Goal: Task Accomplishment & Management: Use online tool/utility

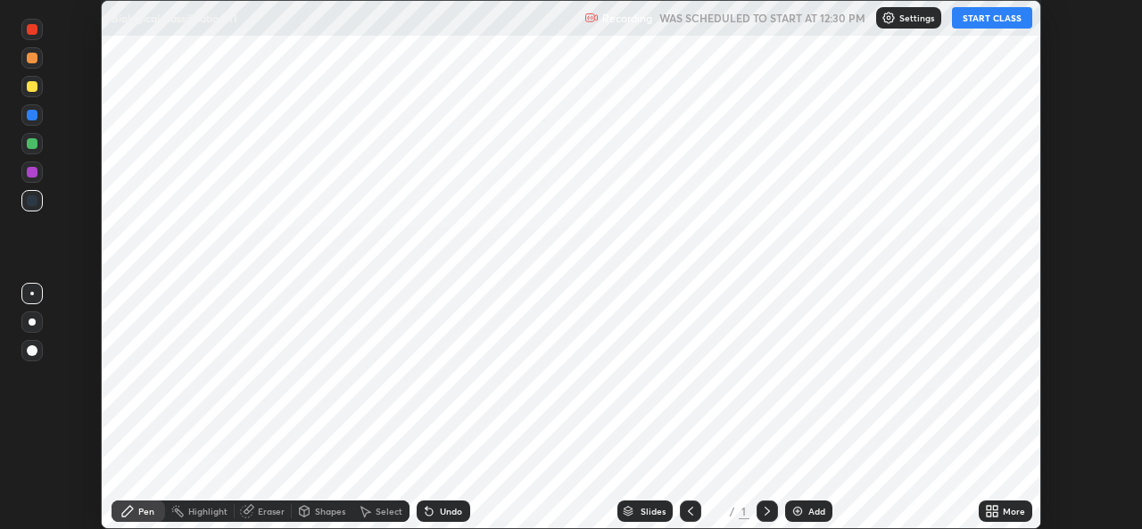
scroll to position [529, 1141]
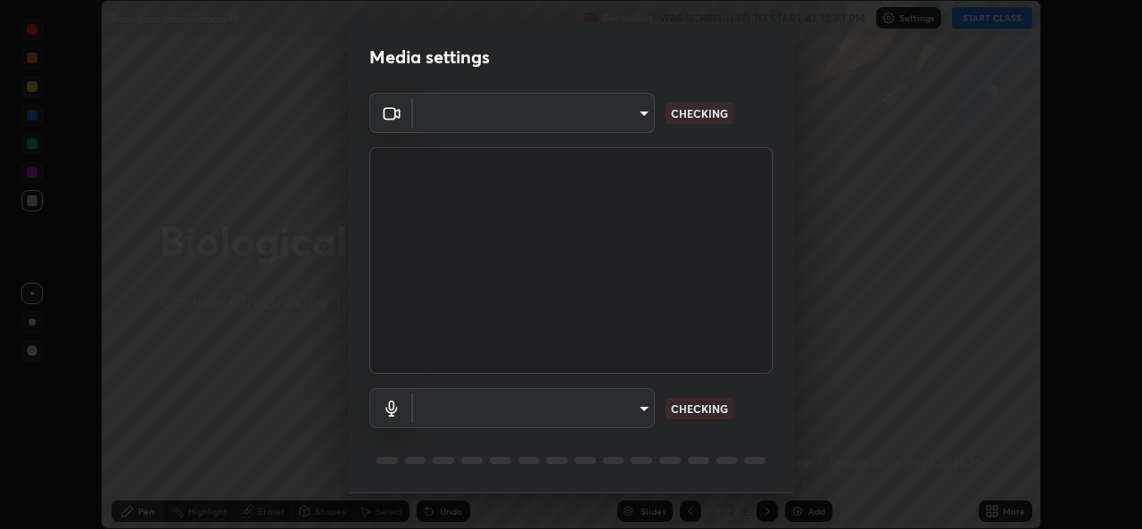
type input "1bae5219f2427241882c49d72a3831d91ccadfd921fc1ac5908e7a23ac13a840"
click at [644, 411] on body "Erase all Biological classification-11 Recording WAS SCHEDULED TO START AT 12:3…" at bounding box center [571, 264] width 1142 height 529
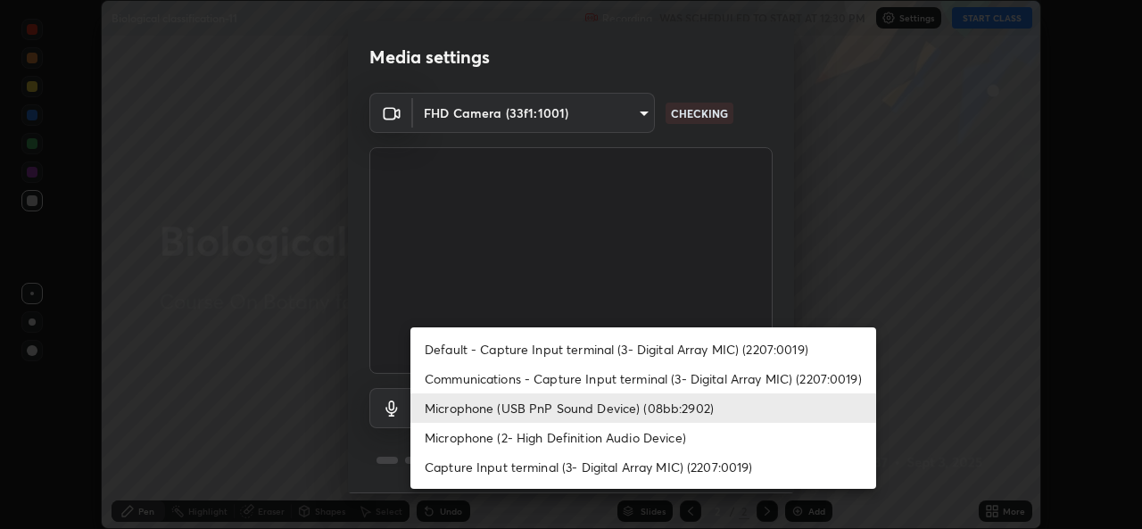
click at [596, 440] on li "Microphone (2- High Definition Audio Device)" at bounding box center [644, 437] width 466 height 29
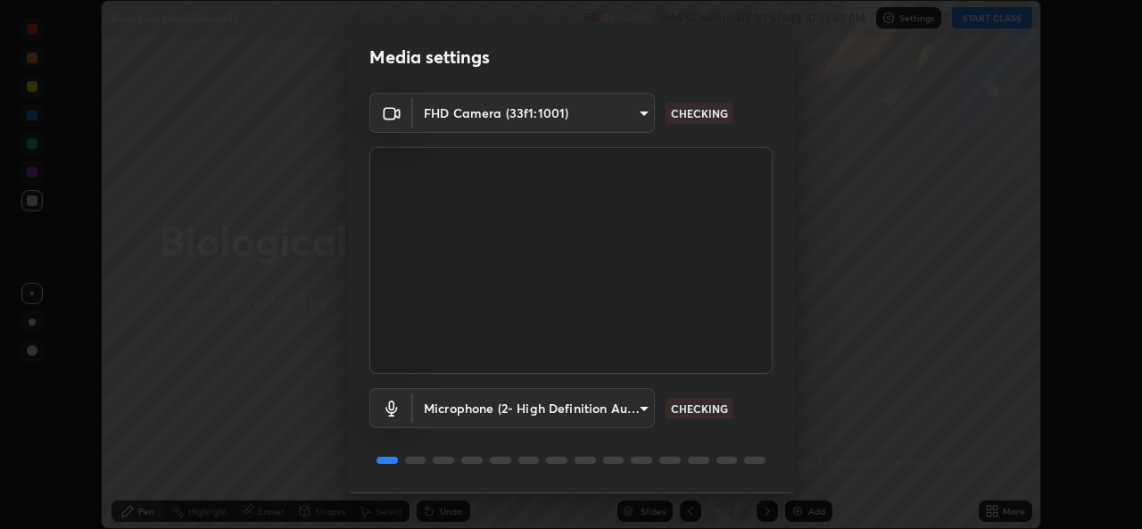
click at [640, 406] on body "Erase all Biological classification-11 Recording WAS SCHEDULED TO START AT 12:3…" at bounding box center [571, 264] width 1142 height 529
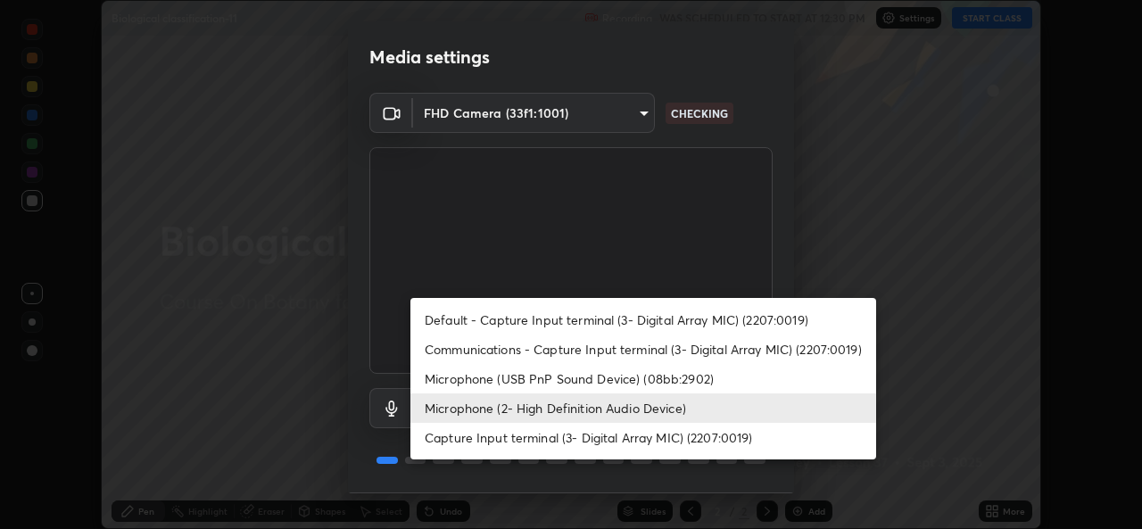
click at [597, 372] on li "Microphone (USB PnP Sound Device) (08bb:2902)" at bounding box center [644, 378] width 466 height 29
type input "d410c87dc0193b8b3cf58eff1f7b2380d82657523fa13e3063fc85e2b40aee02"
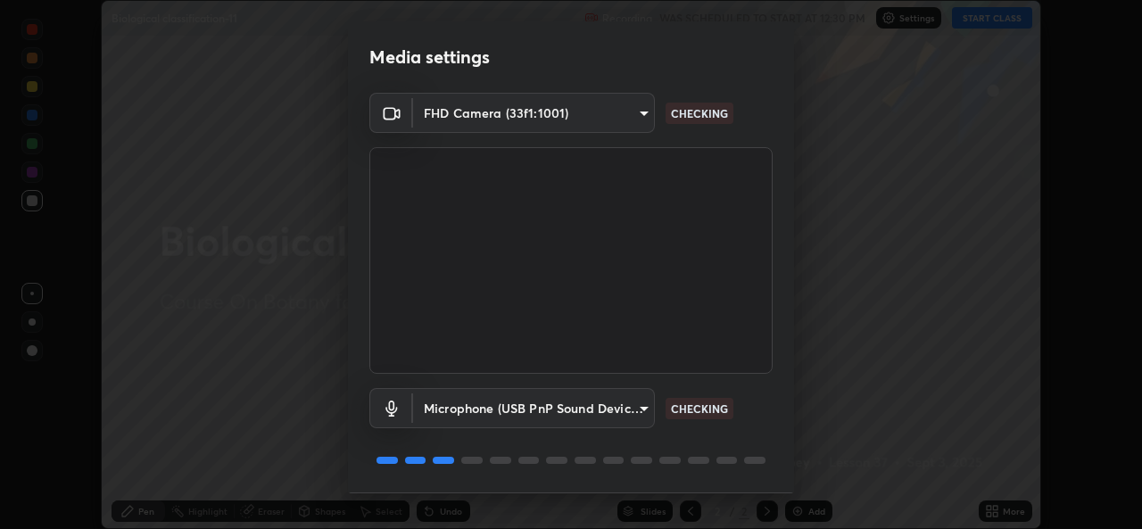
scroll to position [56, 0]
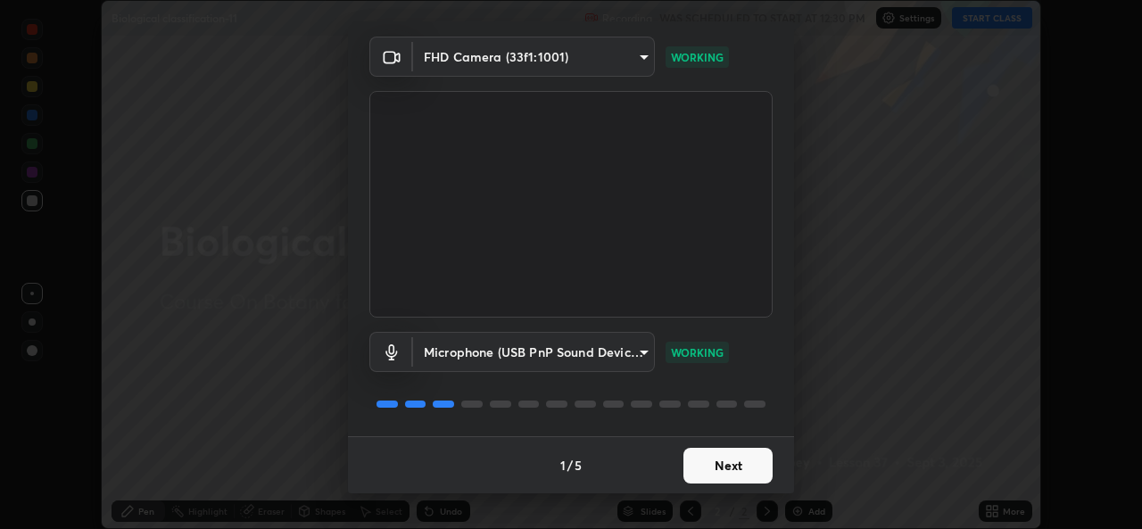
click at [735, 462] on button "Next" at bounding box center [728, 466] width 89 height 36
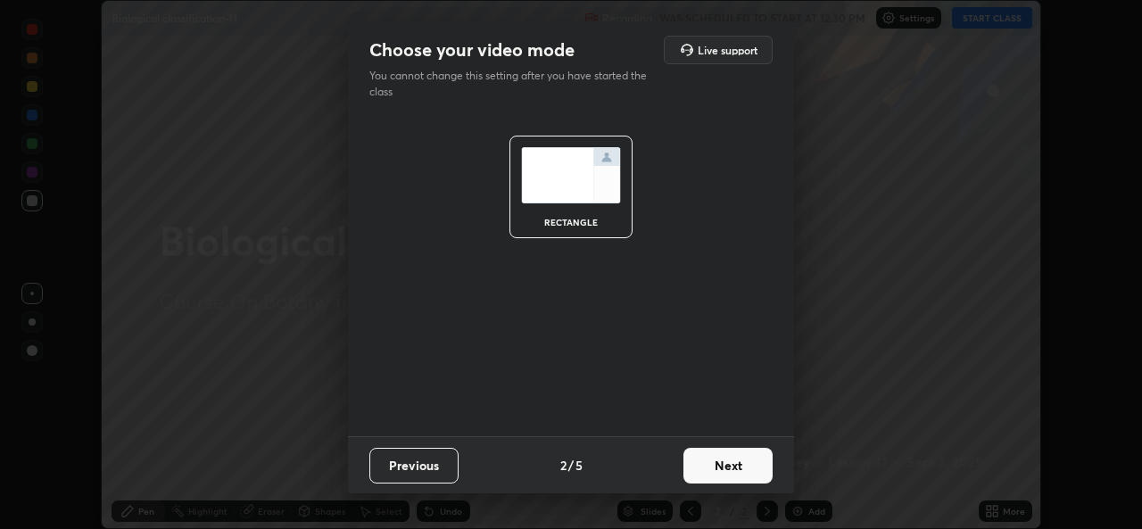
scroll to position [0, 0]
click at [741, 460] on button "Next" at bounding box center [728, 466] width 89 height 36
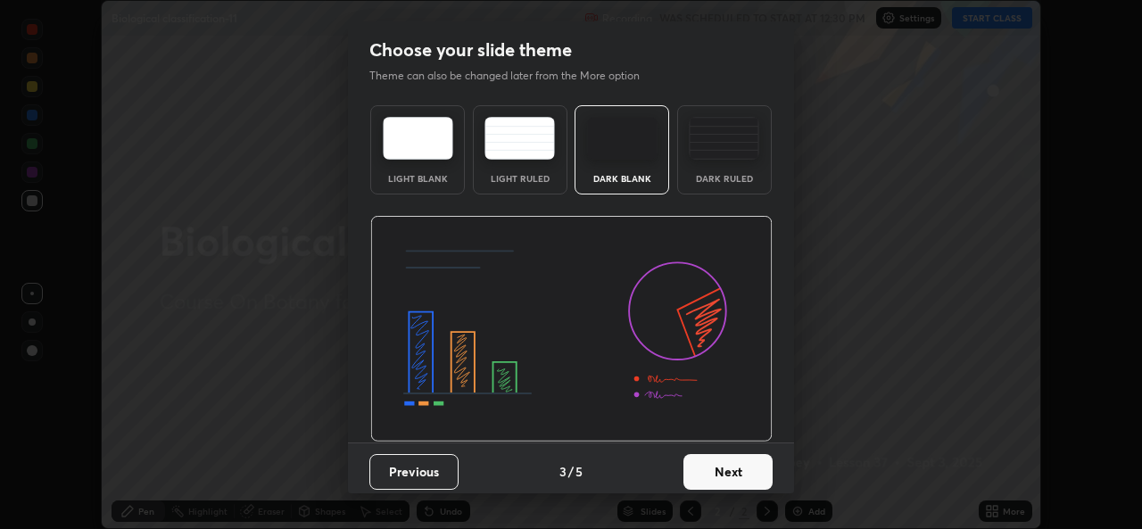
click at [751, 466] on button "Next" at bounding box center [728, 472] width 89 height 36
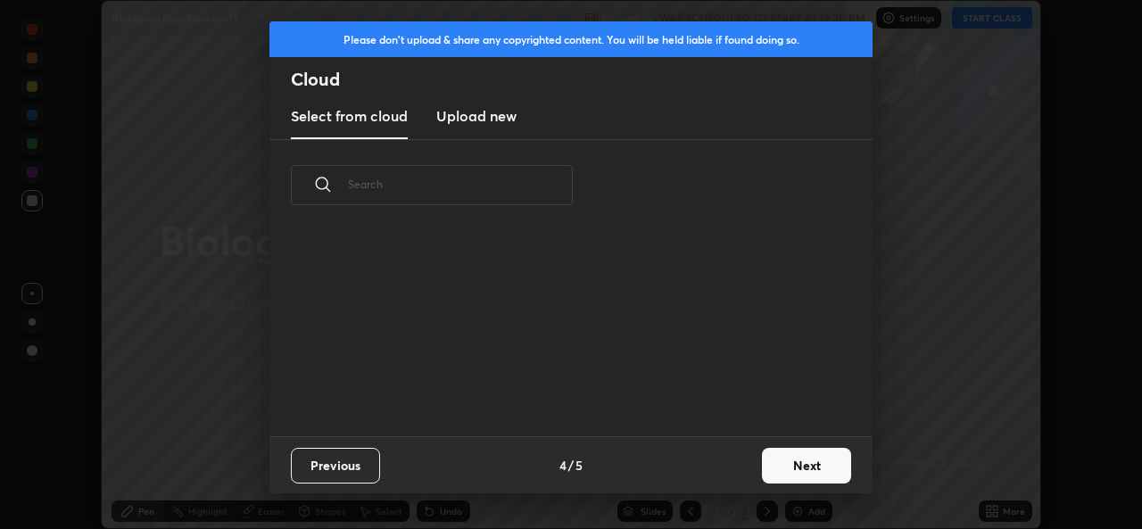
click at [784, 466] on button "Next" at bounding box center [806, 466] width 89 height 36
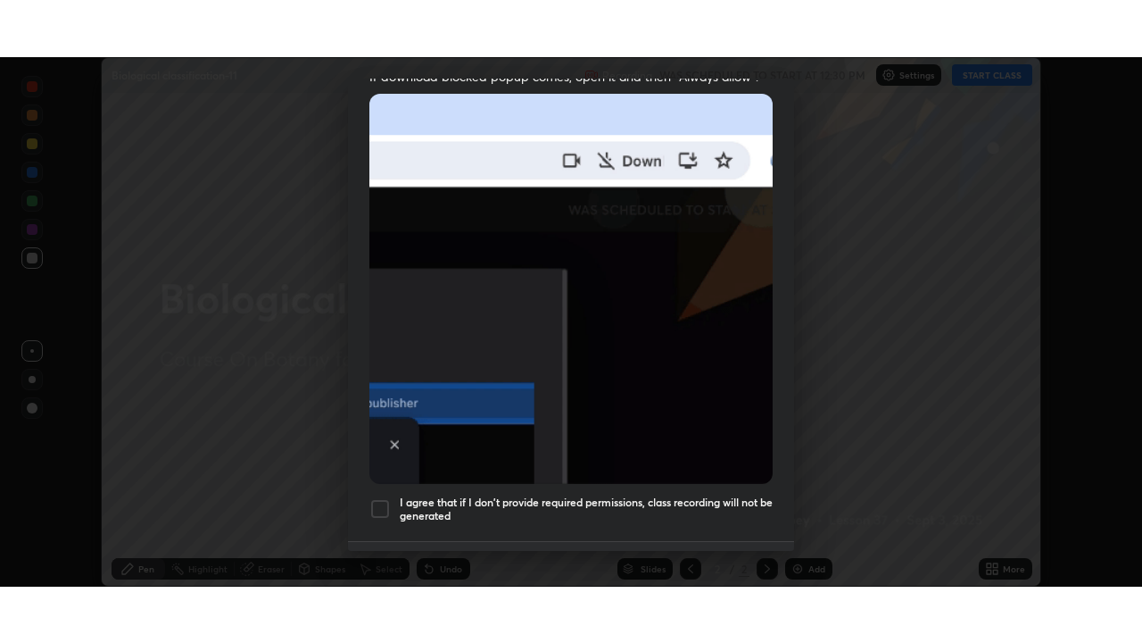
scroll to position [420, 0]
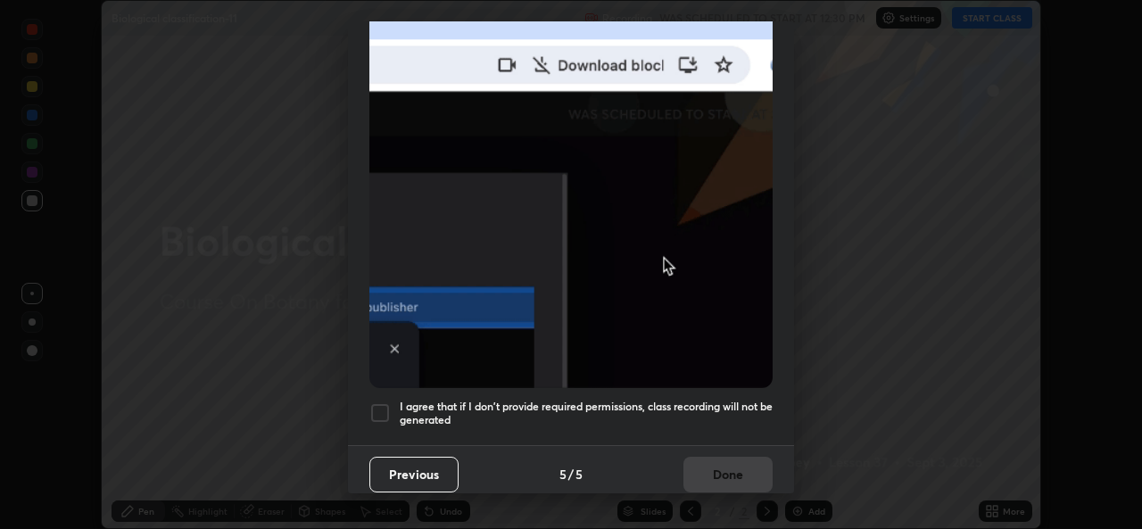
click at [726, 400] on h5 "I agree that if I don't provide required permissions, class recording will not …" at bounding box center [586, 414] width 373 height 28
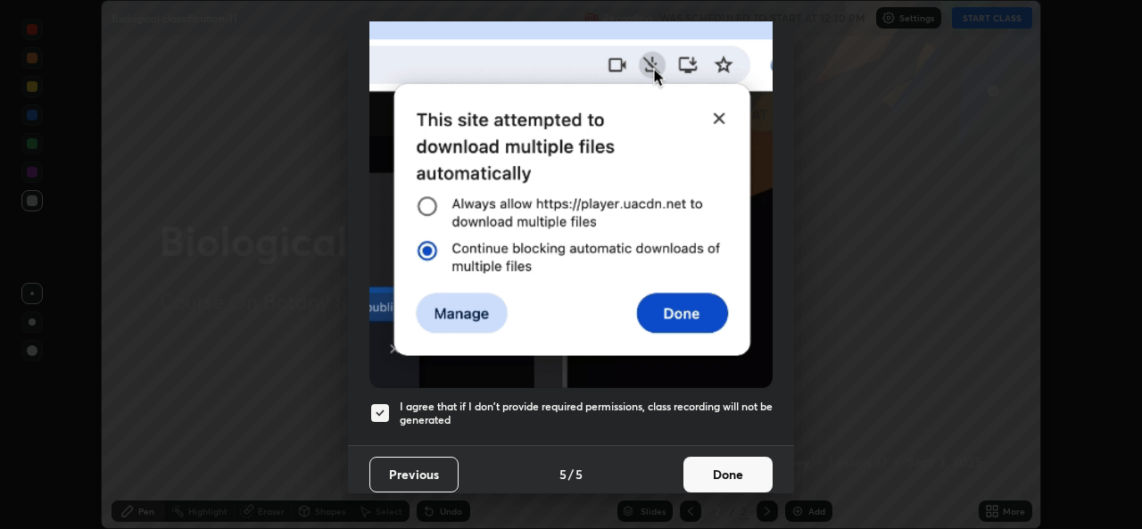
click at [712, 464] on button "Done" at bounding box center [728, 475] width 89 height 36
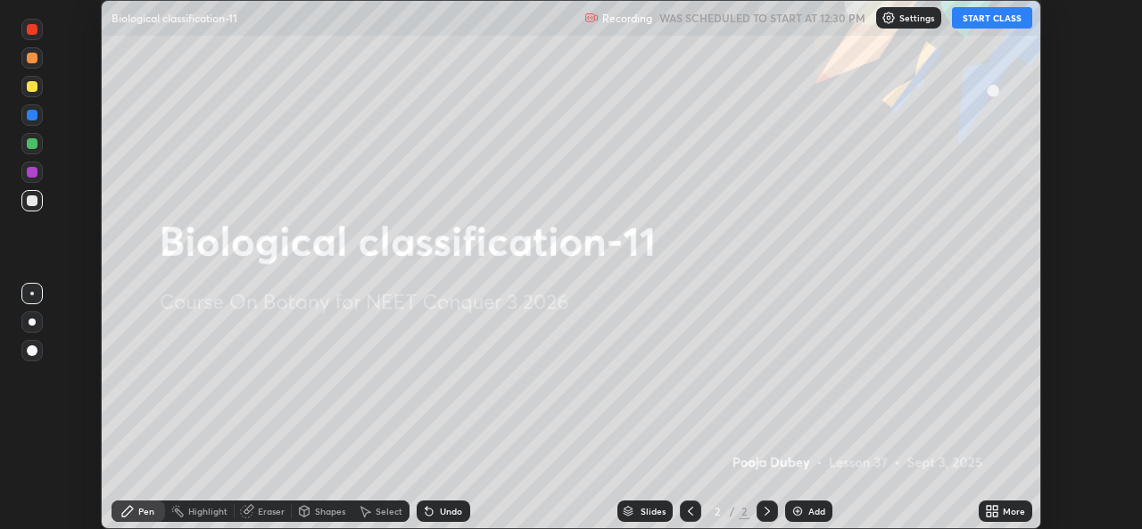
click at [995, 514] on icon at bounding box center [995, 514] width 4 height 4
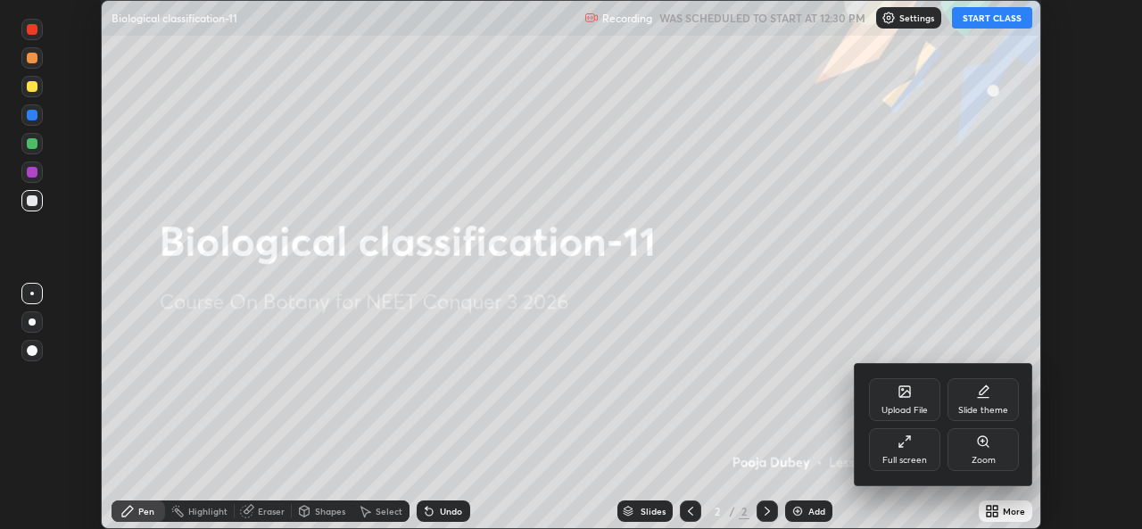
click at [915, 452] on div "Full screen" at bounding box center [904, 449] width 71 height 43
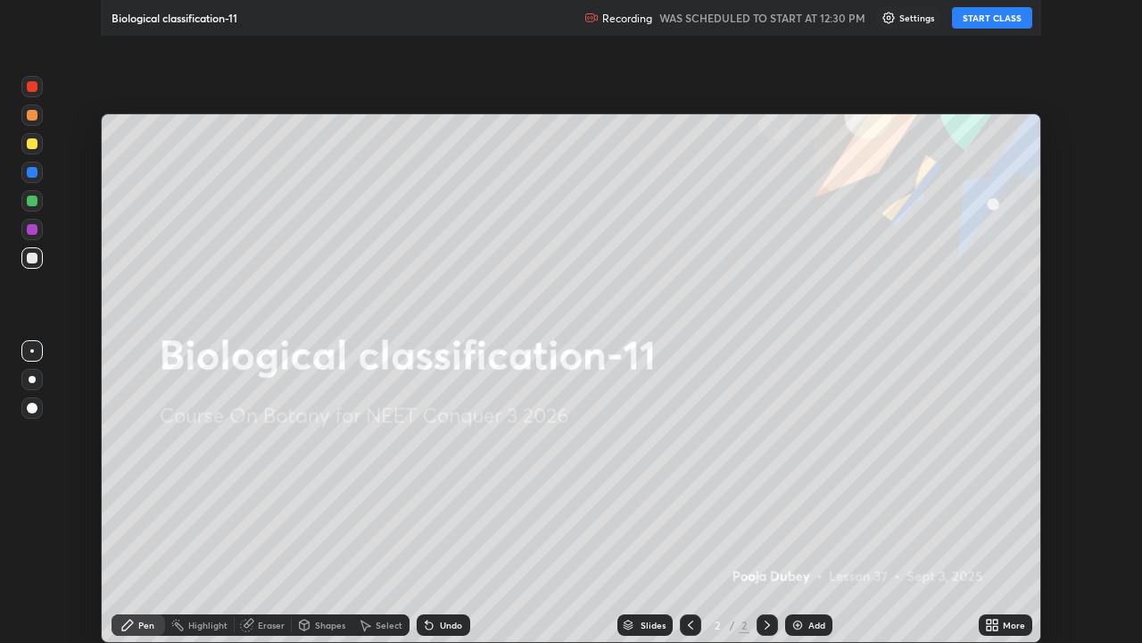
scroll to position [643, 1142]
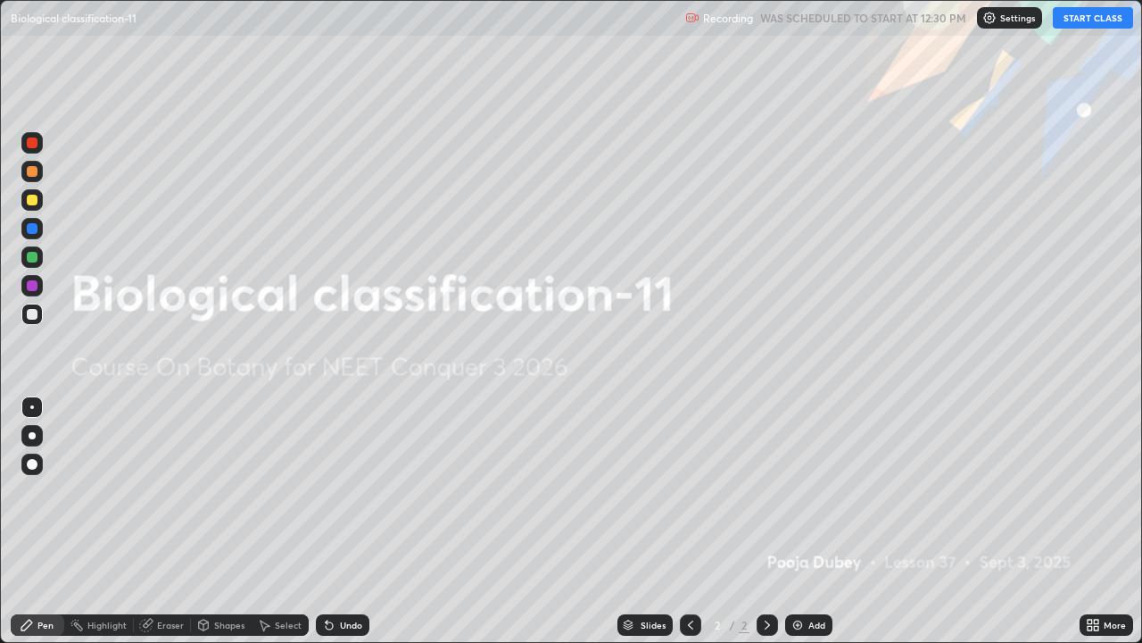
click at [1122, 21] on button "START CLASS" at bounding box center [1093, 17] width 80 height 21
click at [1083, 528] on div "More" at bounding box center [1107, 624] width 54 height 21
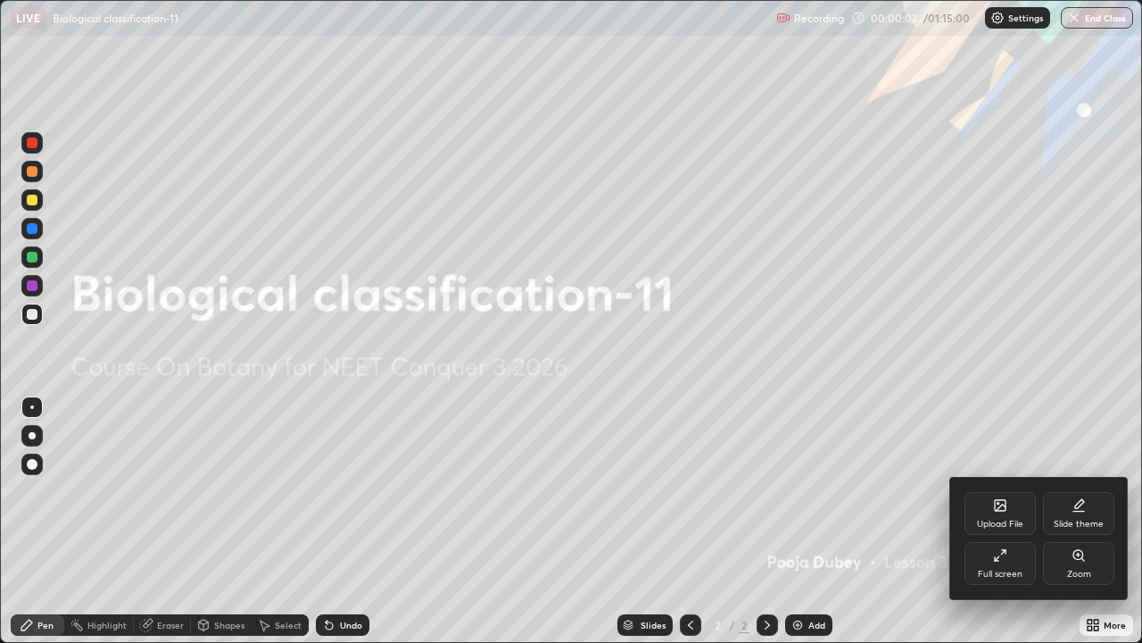
click at [973, 510] on div "Upload File" at bounding box center [1000, 513] width 71 height 43
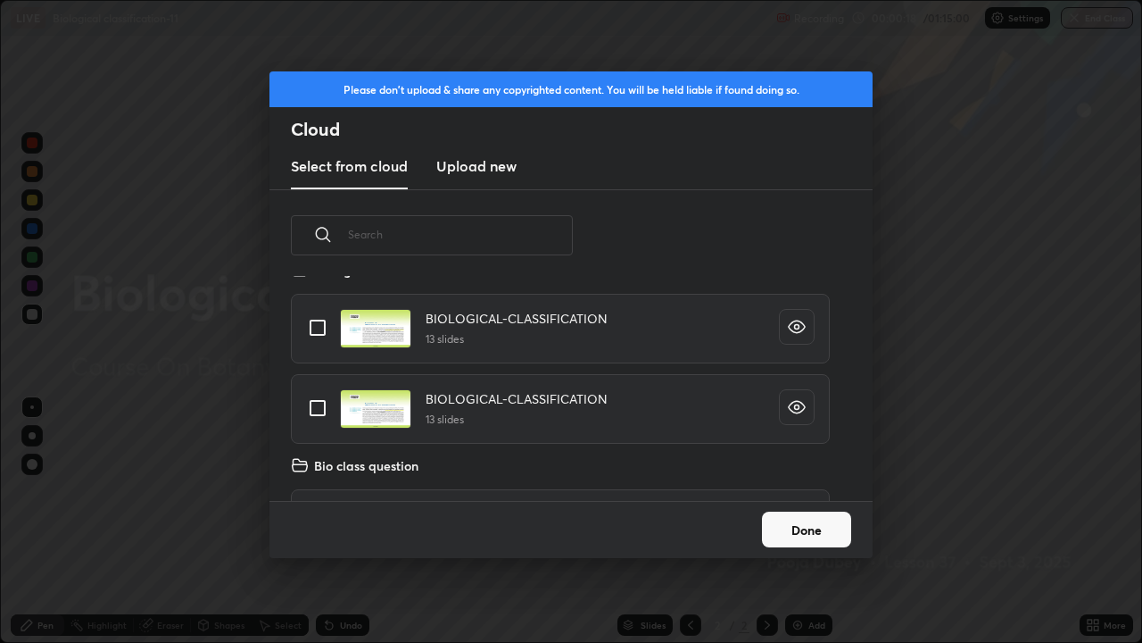
scroll to position [4441, 0]
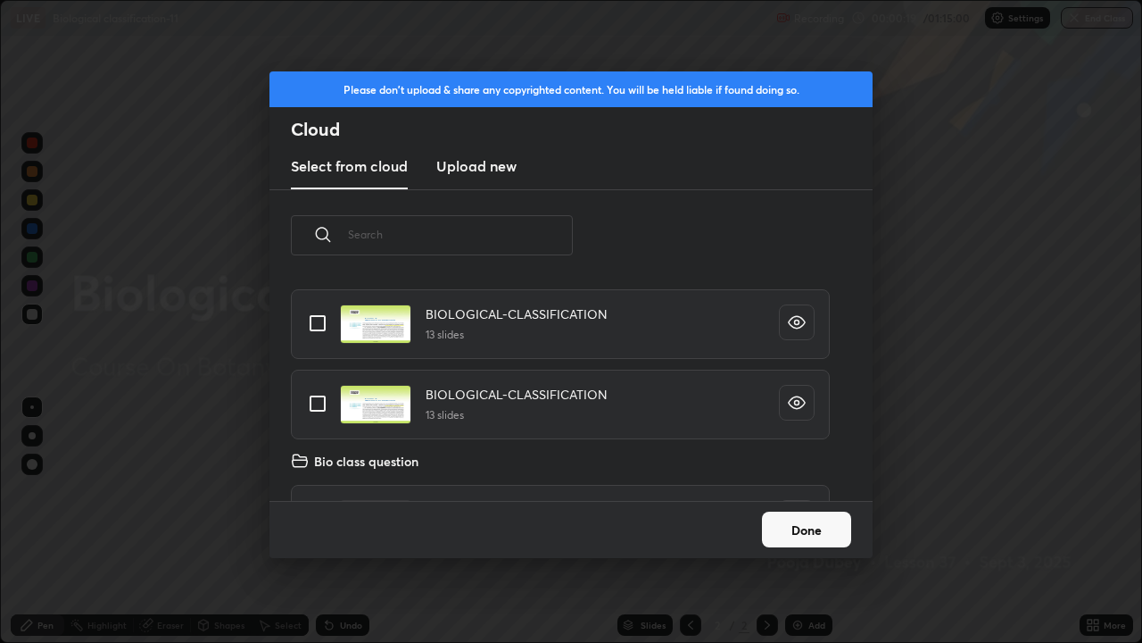
click at [314, 401] on input "grid" at bounding box center [317, 403] width 37 height 37
checkbox input "true"
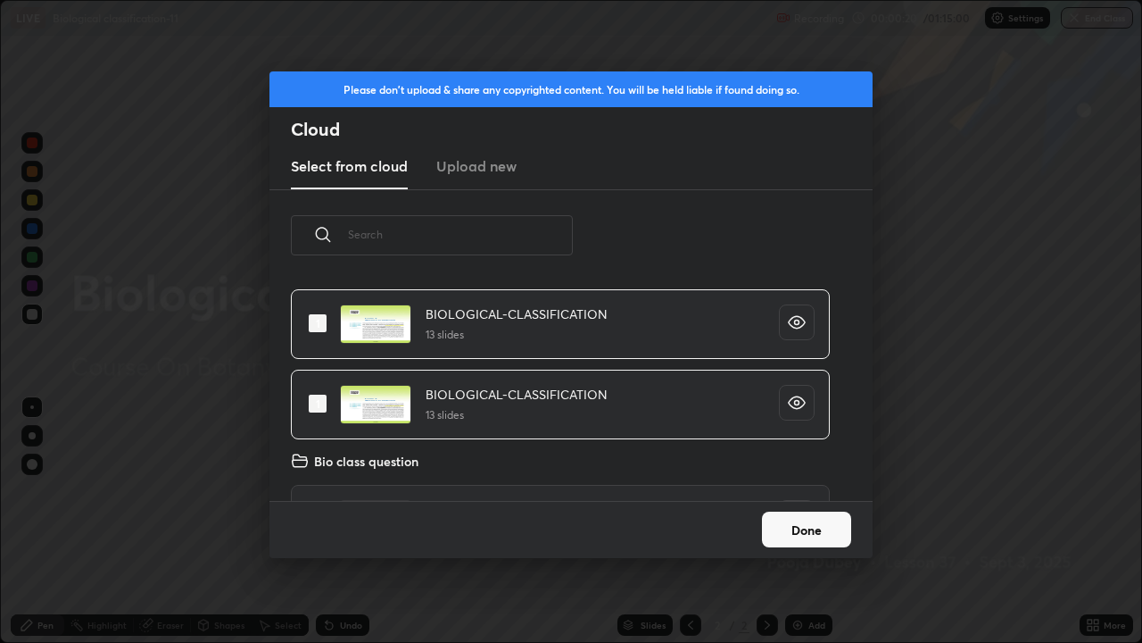
click at [794, 528] on button "Done" at bounding box center [806, 529] width 89 height 36
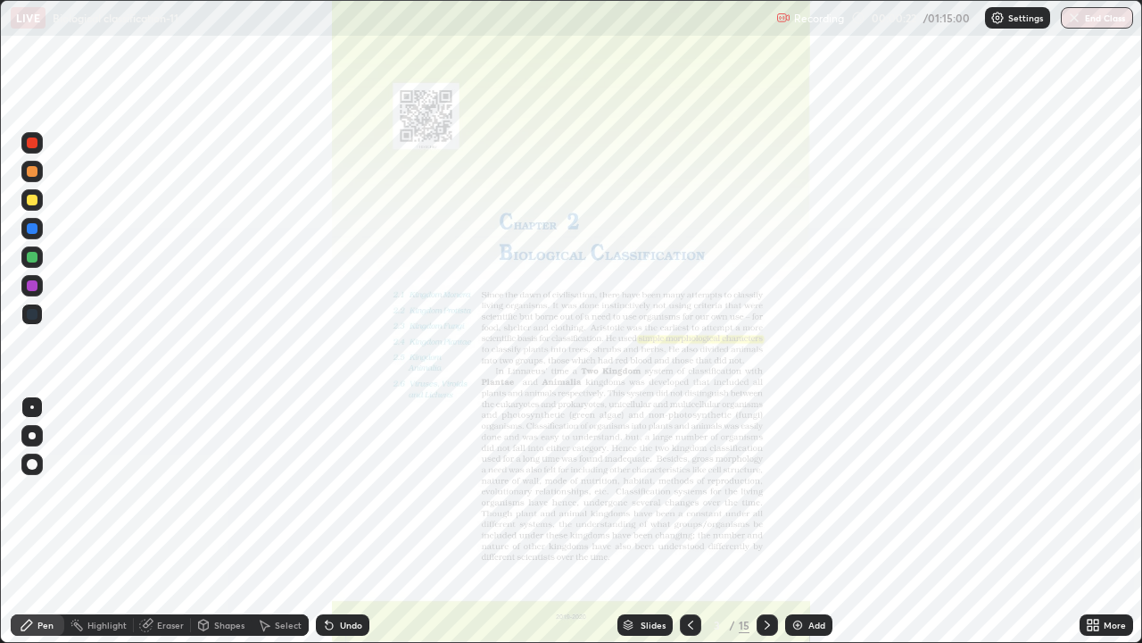
click at [634, 528] on div "Slides" at bounding box center [645, 624] width 55 height 21
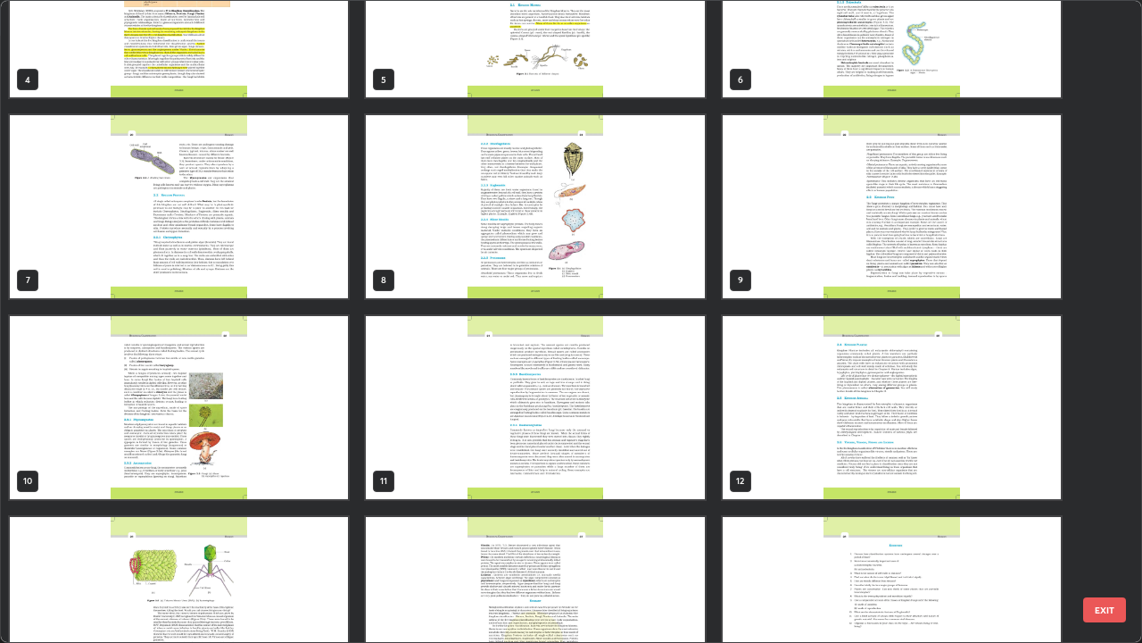
scroll to position [361, 0]
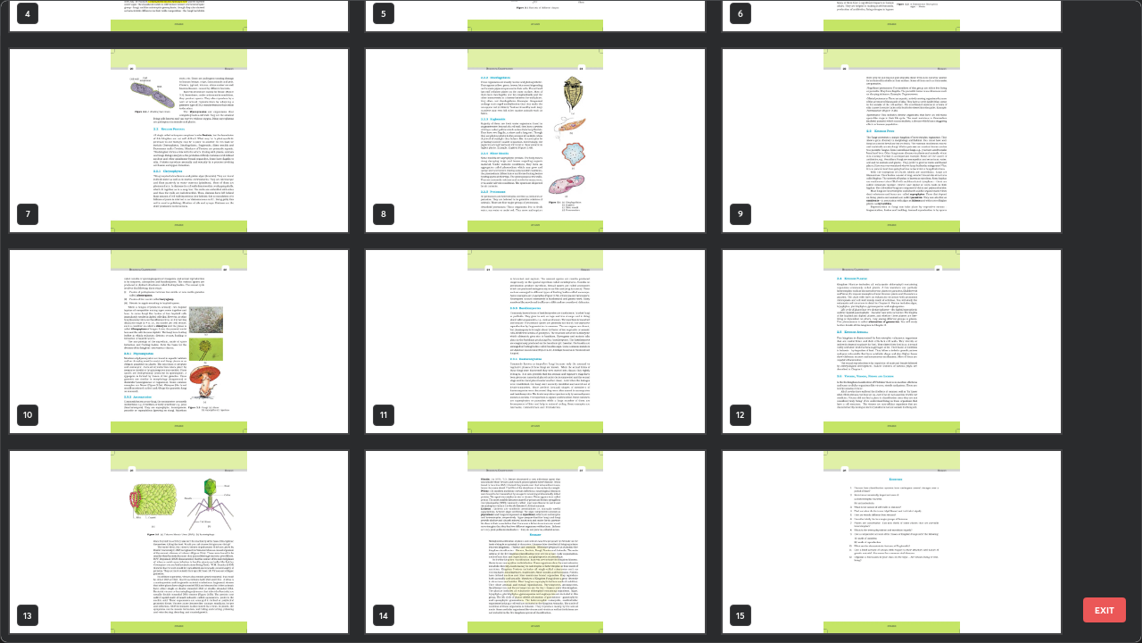
click at [656, 403] on img "grid" at bounding box center [535, 341] width 338 height 183
click at [657, 402] on img "grid" at bounding box center [535, 341] width 338 height 183
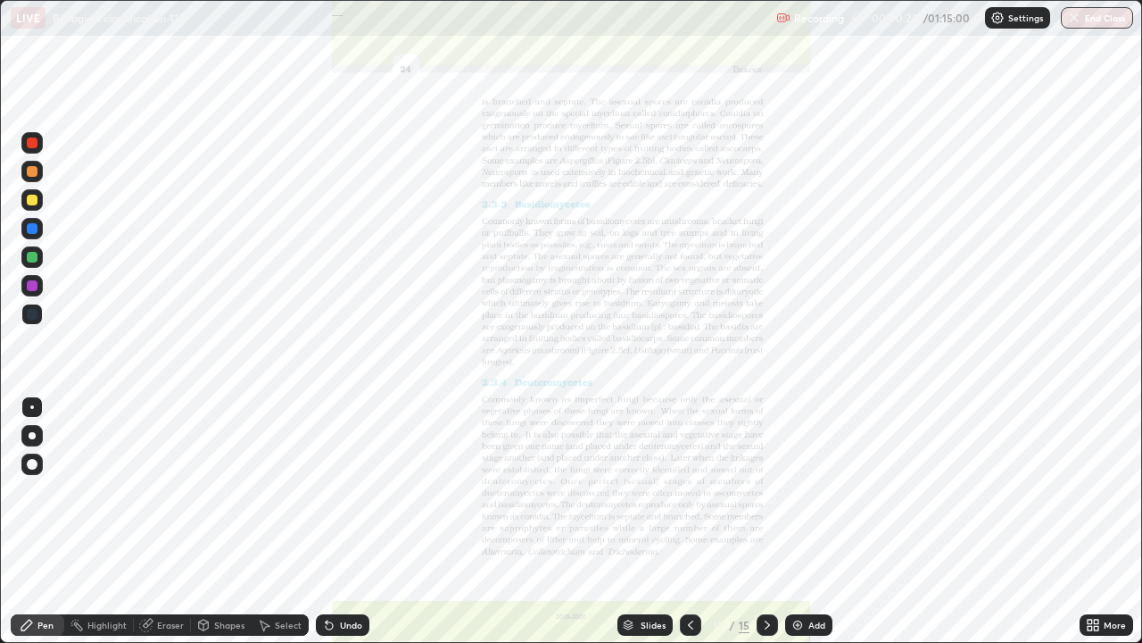
click at [666, 391] on img "grid" at bounding box center [535, 341] width 338 height 183
click at [766, 528] on icon at bounding box center [767, 625] width 14 height 14
click at [626, 528] on icon at bounding box center [628, 622] width 9 height 4
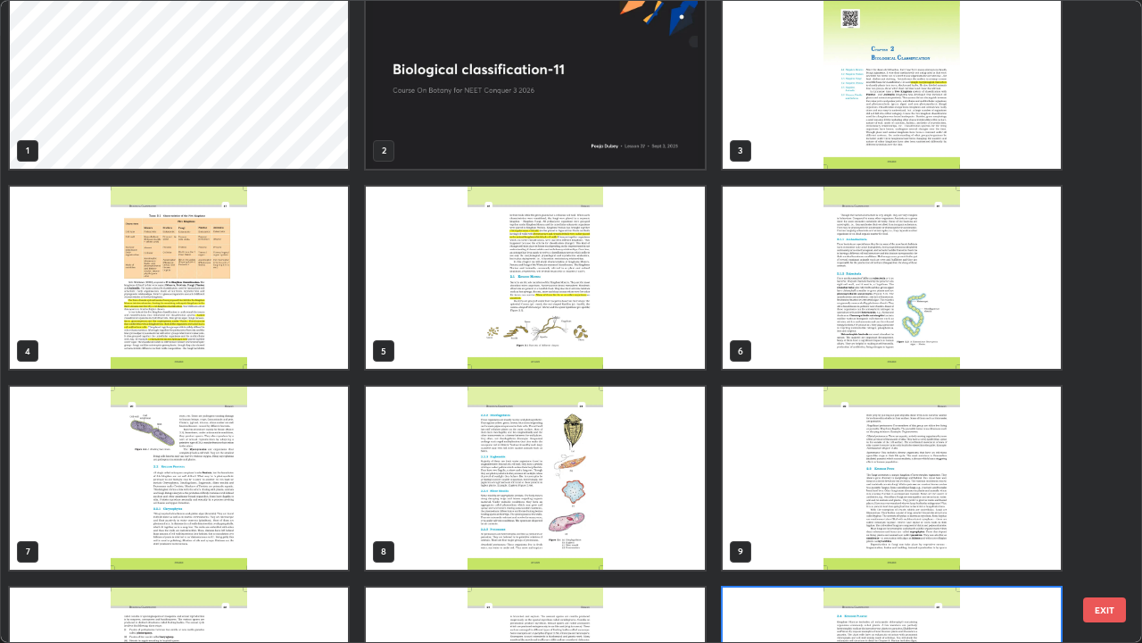
scroll to position [22, 0]
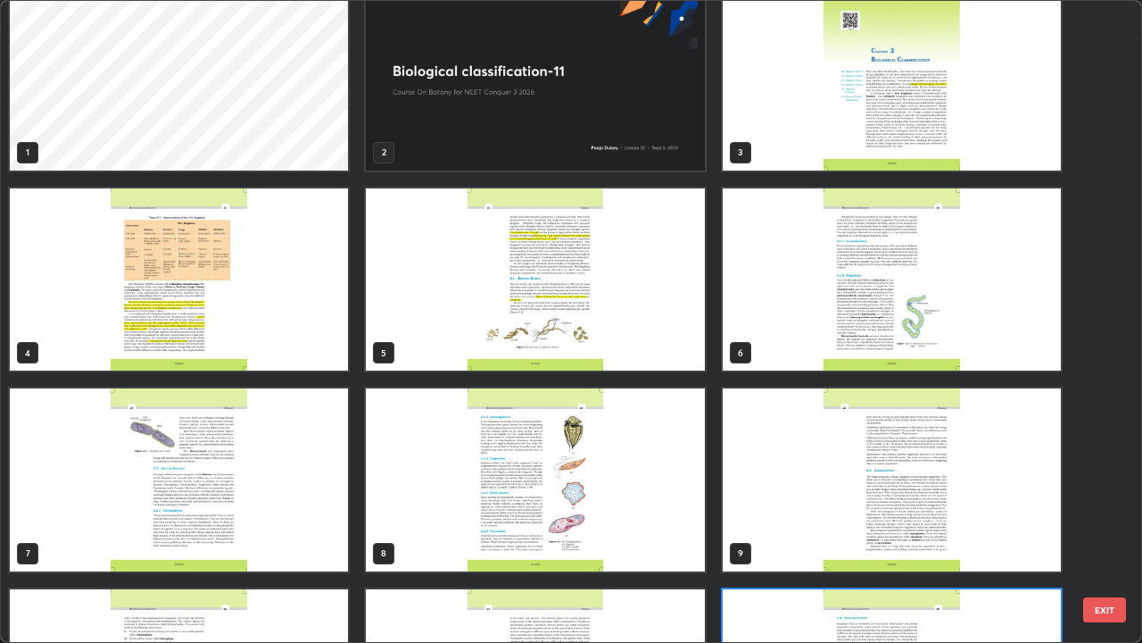
click at [445, 139] on img "grid" at bounding box center [535, 79] width 338 height 183
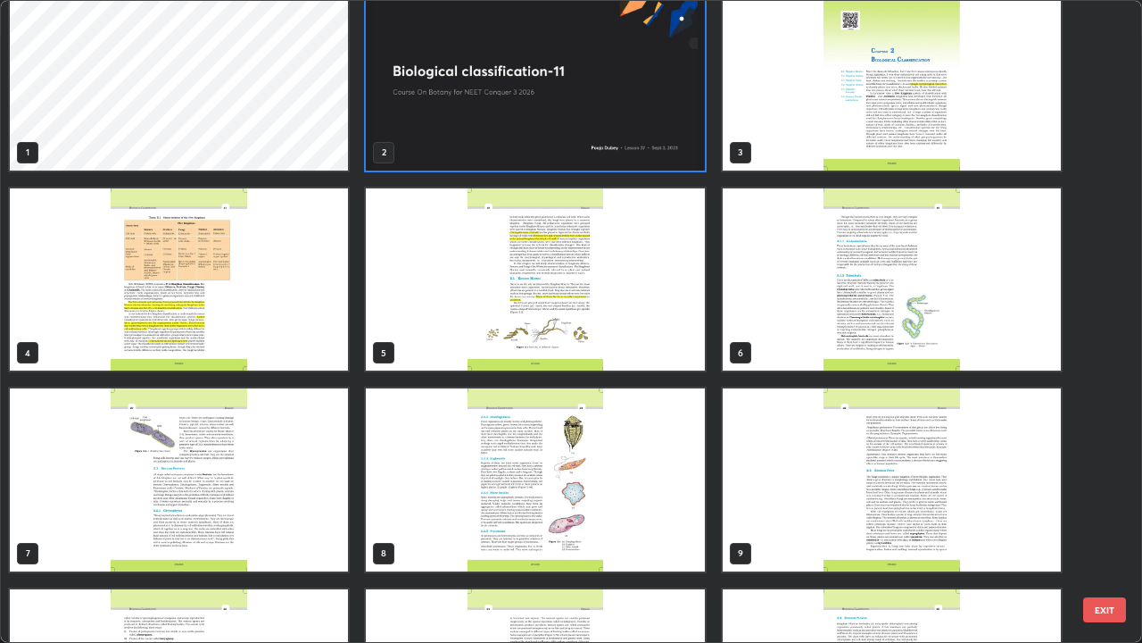
scroll to position [0, 0]
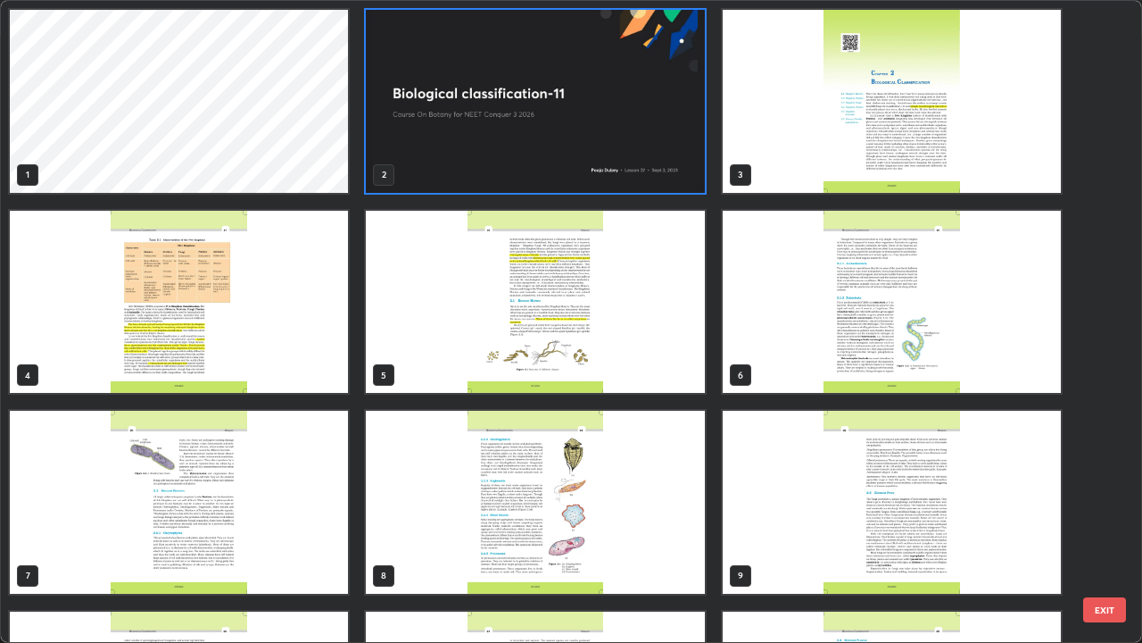
click at [445, 139] on img "grid" at bounding box center [535, 101] width 338 height 183
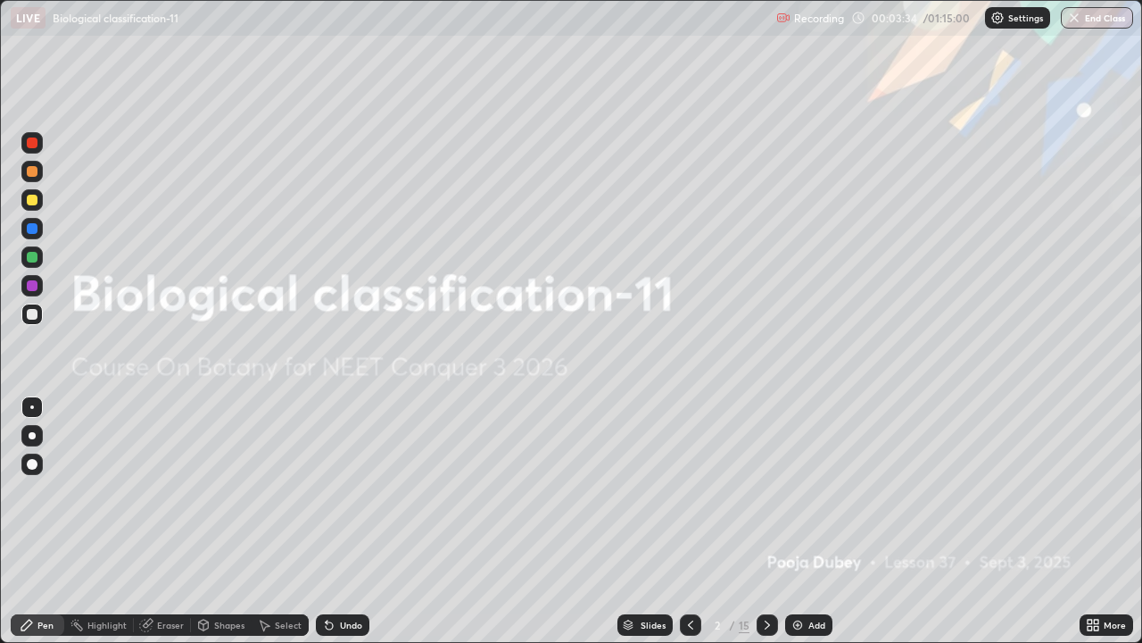
click at [455, 143] on img "grid" at bounding box center [535, 101] width 338 height 183
click at [804, 528] on div "Add" at bounding box center [808, 624] width 47 height 21
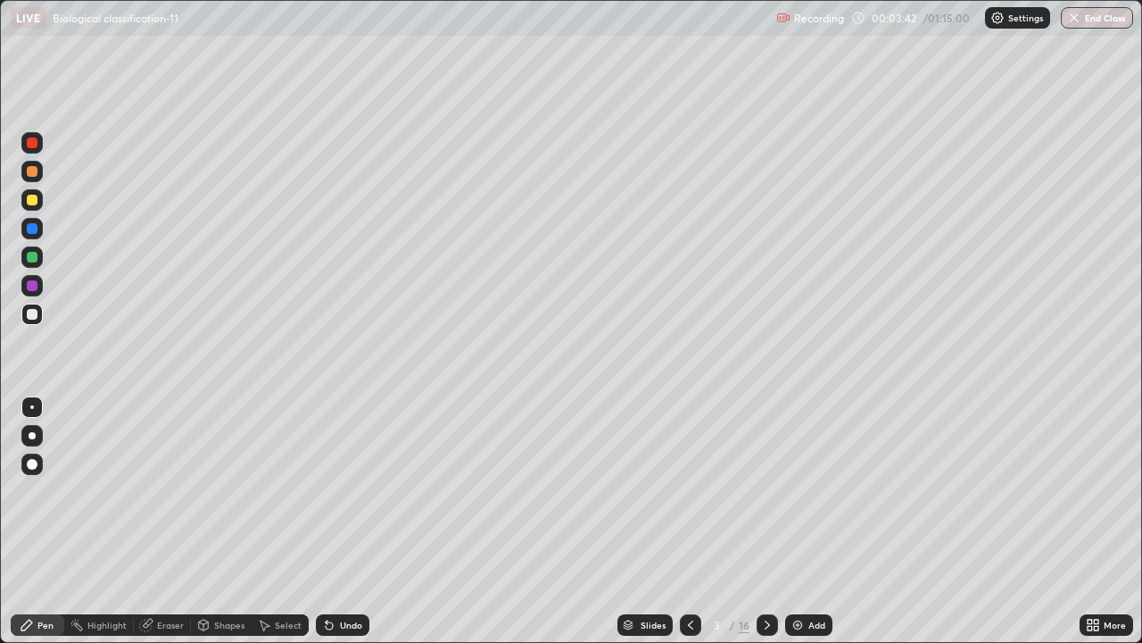
click at [637, 528] on div "Slides" at bounding box center [645, 624] width 55 height 21
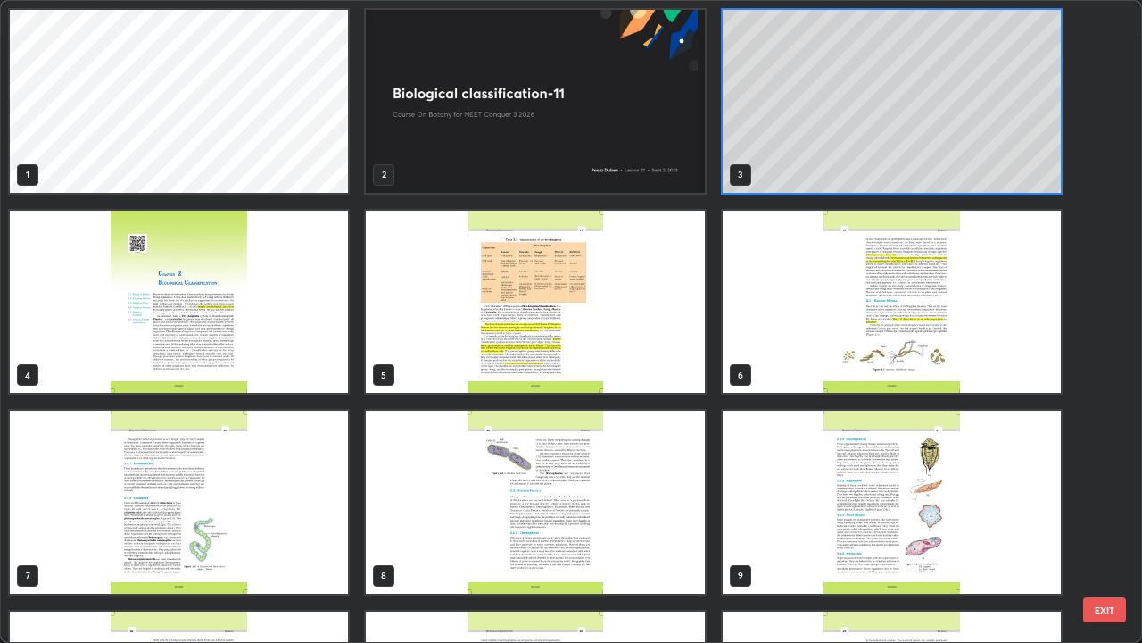
scroll to position [635, 1132]
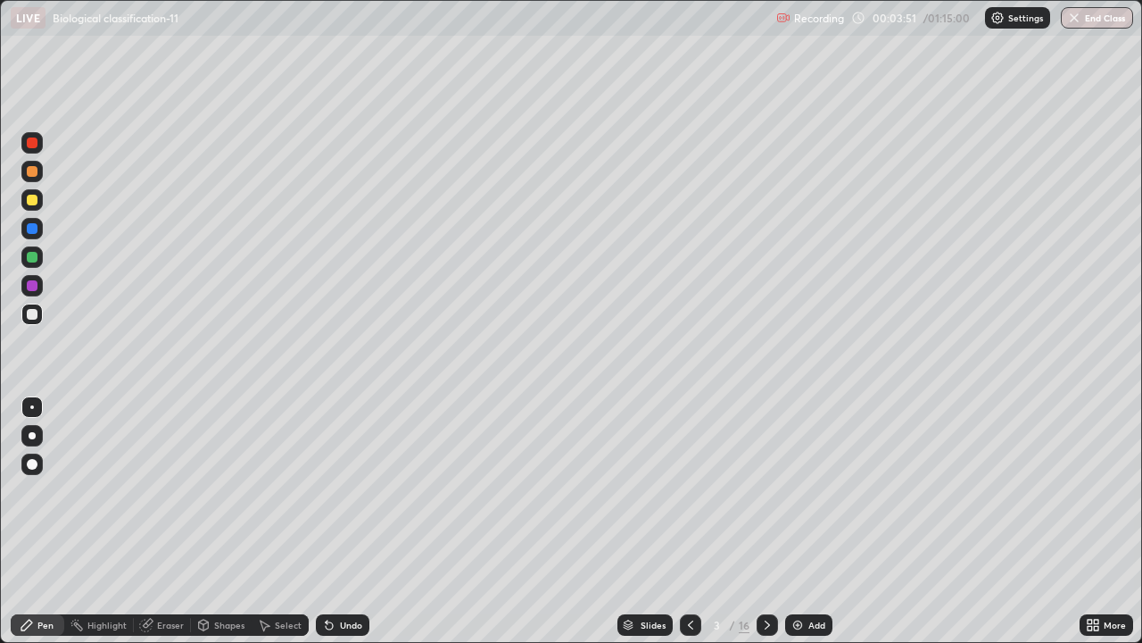
click at [36, 258] on div at bounding box center [32, 257] width 11 height 11
click at [32, 435] on div at bounding box center [32, 435] width 7 height 7
click at [29, 318] on div at bounding box center [32, 314] width 11 height 11
click at [342, 528] on div "Undo" at bounding box center [351, 624] width 22 height 9
click at [33, 258] on div at bounding box center [32, 257] width 11 height 11
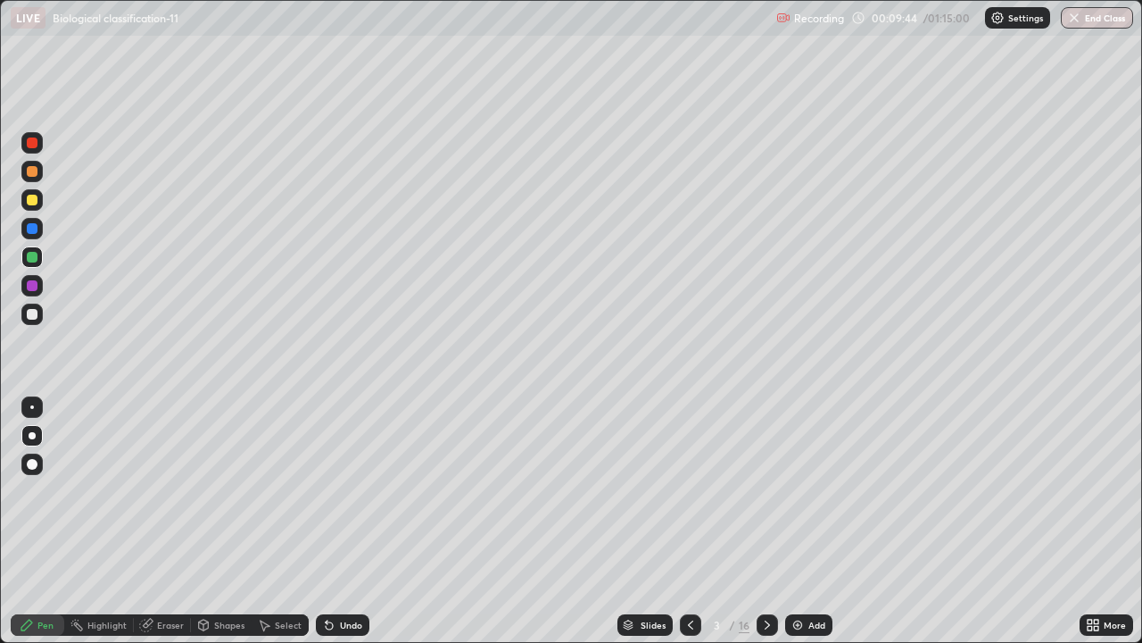
click at [29, 315] on div at bounding box center [32, 314] width 11 height 11
click at [343, 528] on div "Undo" at bounding box center [351, 624] width 22 height 9
click at [335, 528] on div "Undo" at bounding box center [343, 624] width 54 height 21
click at [326, 528] on div "Undo" at bounding box center [343, 624] width 54 height 21
click at [320, 528] on div "Undo" at bounding box center [343, 624] width 54 height 21
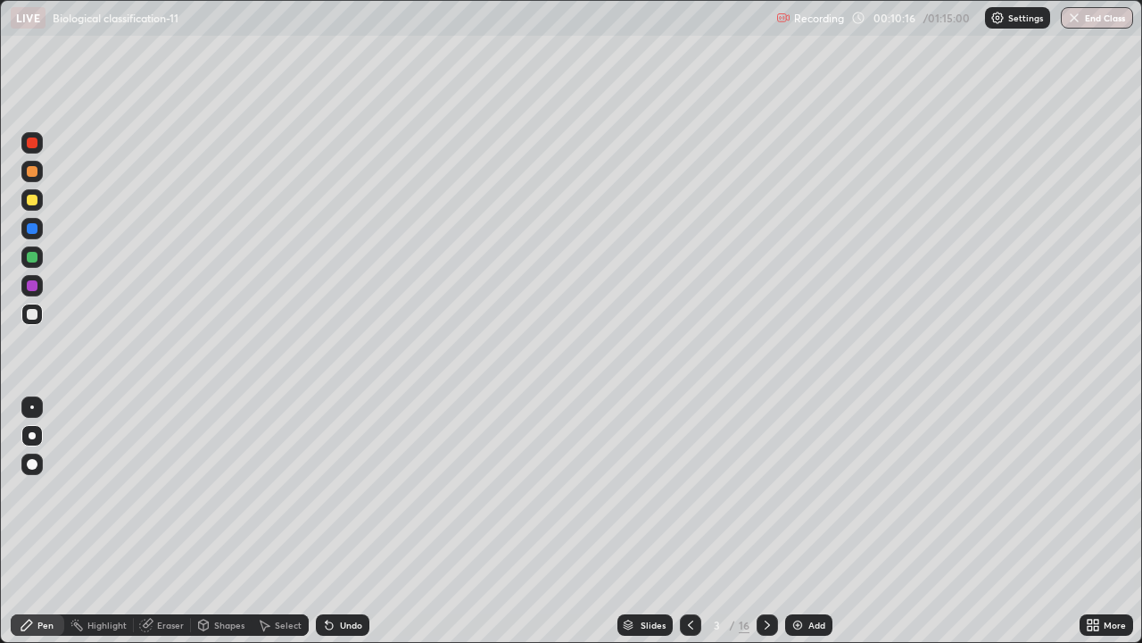
click at [316, 528] on div "Undo" at bounding box center [343, 624] width 54 height 21
click at [32, 144] on div at bounding box center [32, 142] width 11 height 11
click at [801, 528] on img at bounding box center [798, 625] width 14 height 14
click at [691, 528] on icon at bounding box center [691, 625] width 14 height 14
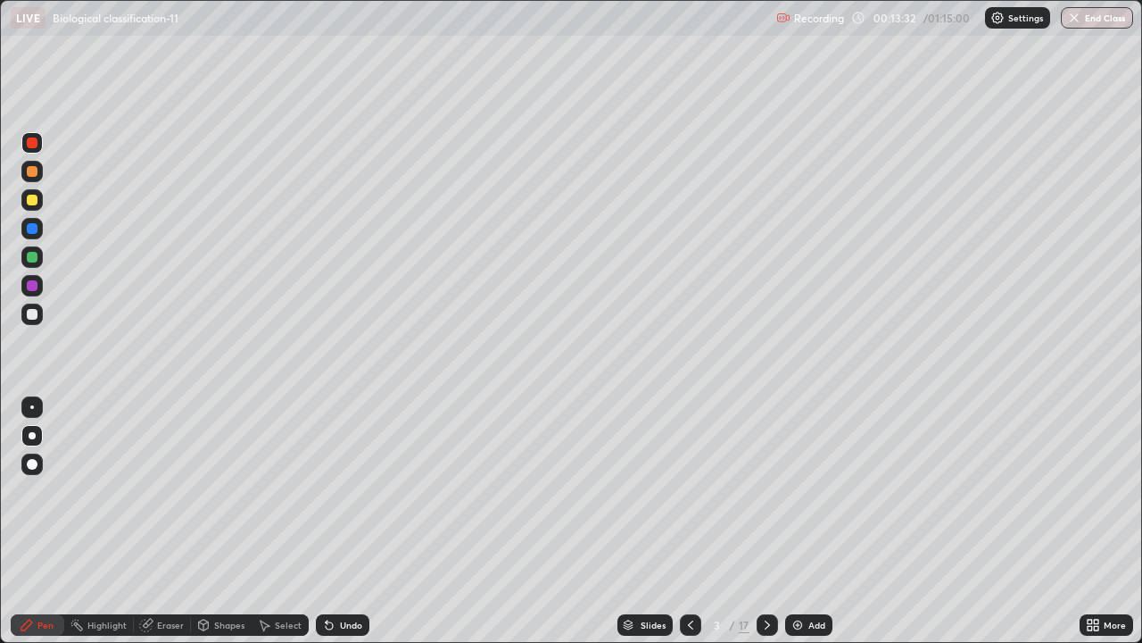
click at [812, 528] on div "Add" at bounding box center [817, 624] width 17 height 9
click at [29, 311] on div at bounding box center [32, 314] width 11 height 11
click at [633, 528] on div "Slides" at bounding box center [645, 624] width 55 height 21
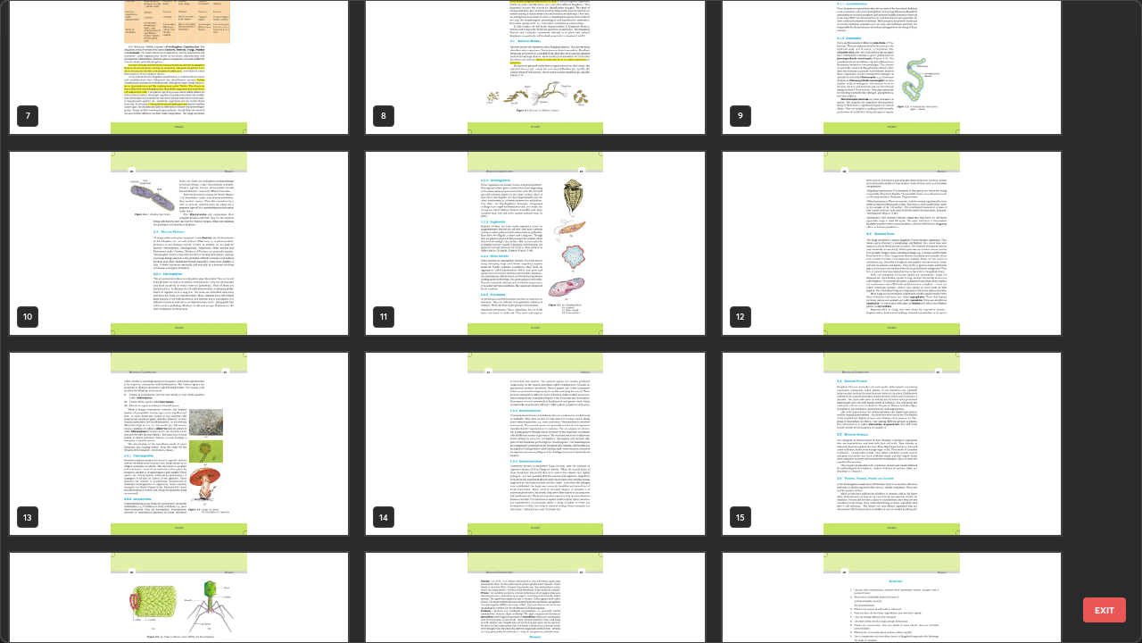
scroll to position [561, 0]
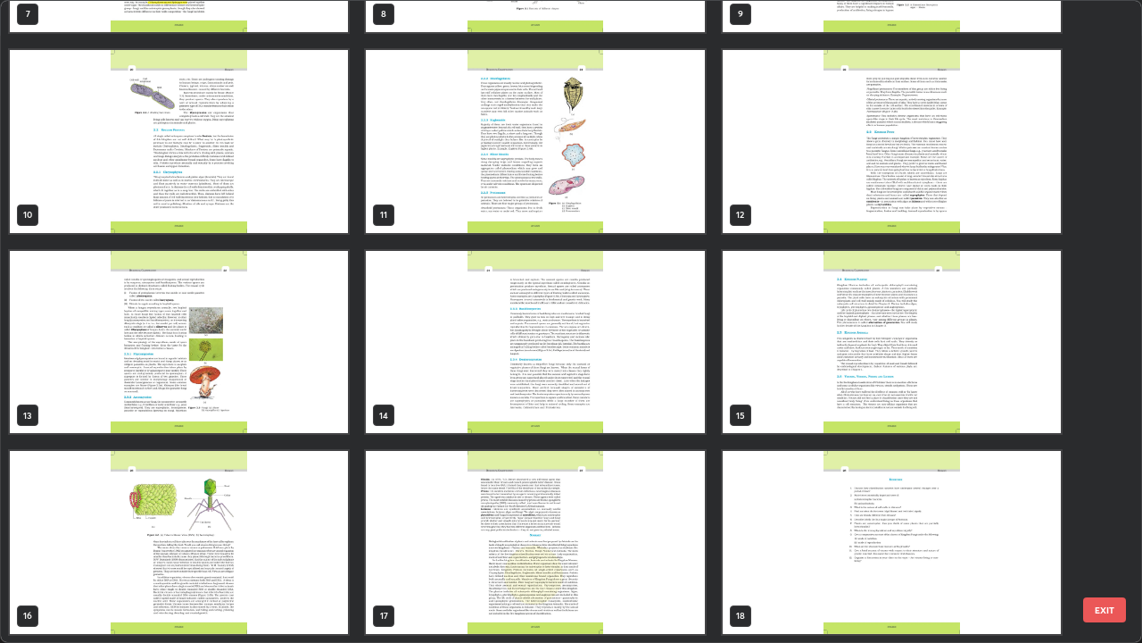
click at [411, 409] on img "grid" at bounding box center [535, 342] width 338 height 183
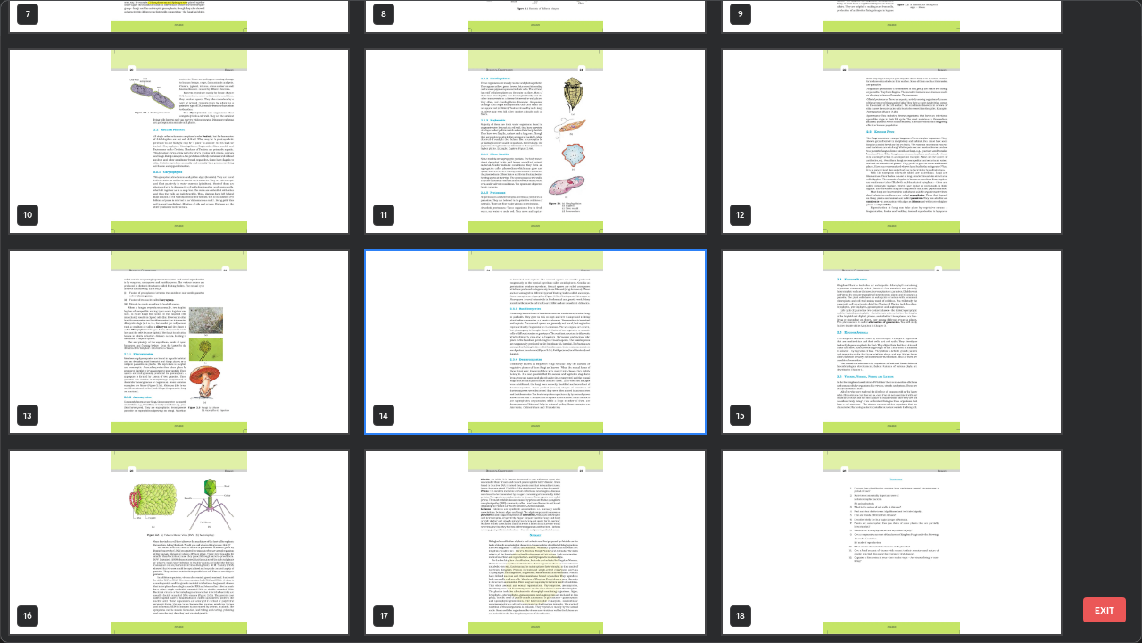
click at [420, 411] on img "grid" at bounding box center [535, 342] width 338 height 183
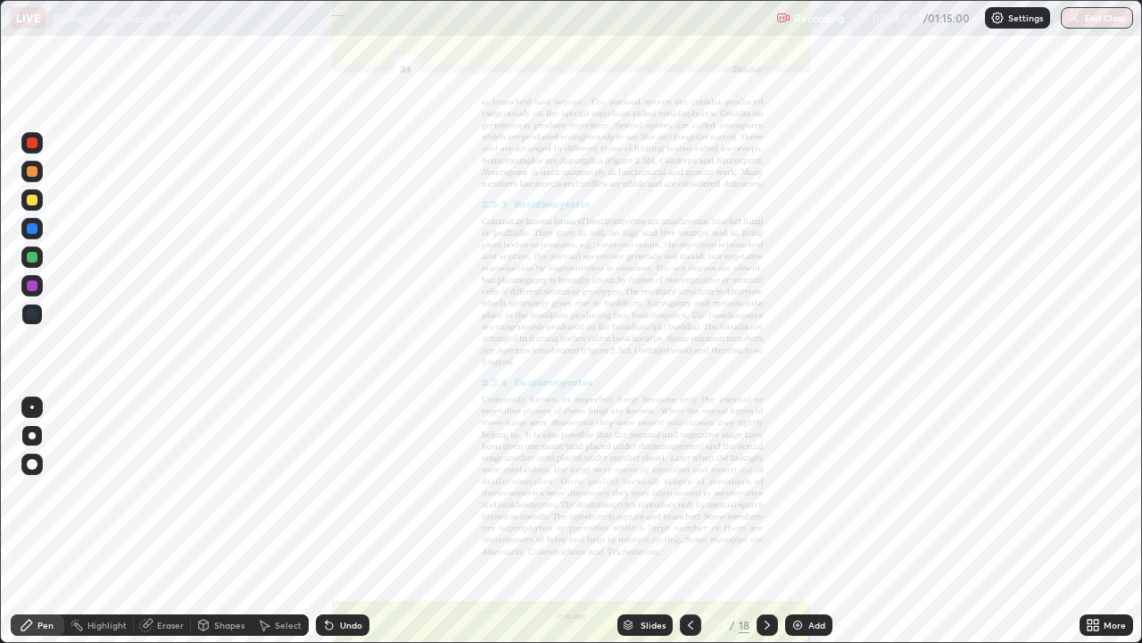
click at [426, 402] on img "grid" at bounding box center [535, 342] width 338 height 183
click at [631, 528] on icon at bounding box center [628, 624] width 11 height 11
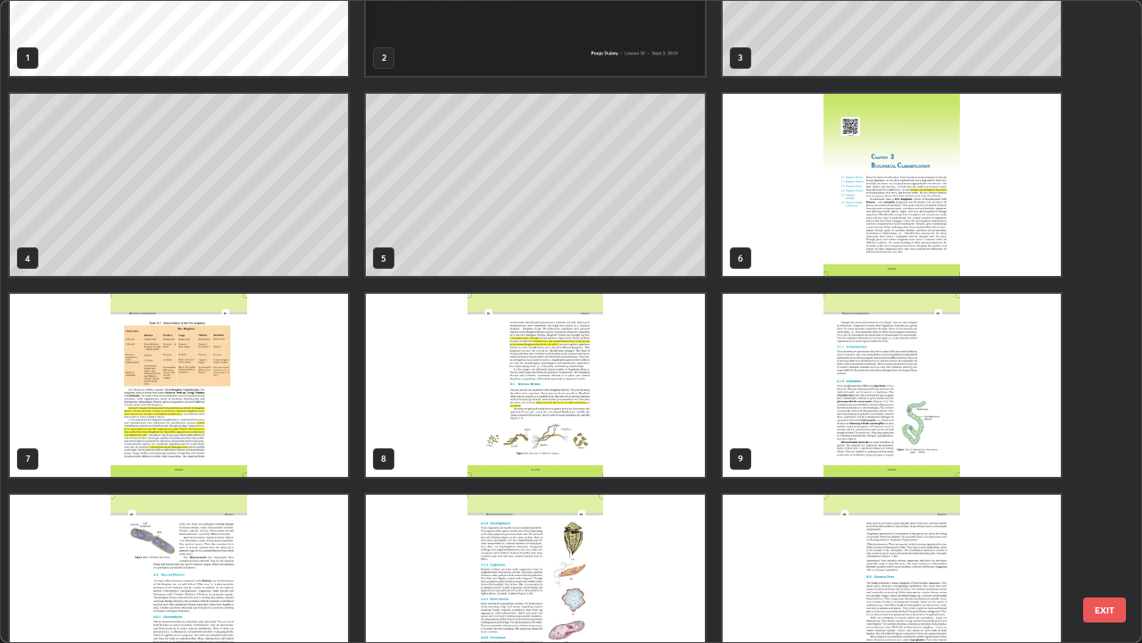
scroll to position [84, 0]
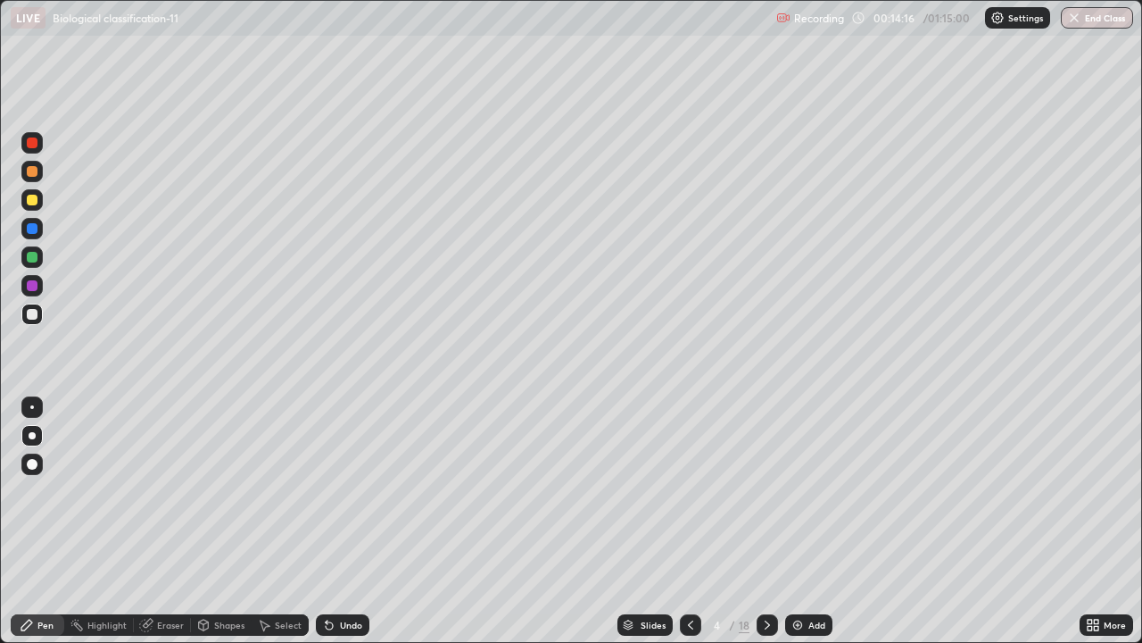
click at [33, 143] on div at bounding box center [32, 142] width 11 height 11
click at [32, 311] on div at bounding box center [32, 314] width 11 height 11
click at [35, 140] on div at bounding box center [32, 142] width 11 height 11
click at [35, 258] on div at bounding box center [32, 257] width 11 height 11
click at [332, 528] on icon at bounding box center [329, 625] width 14 height 14
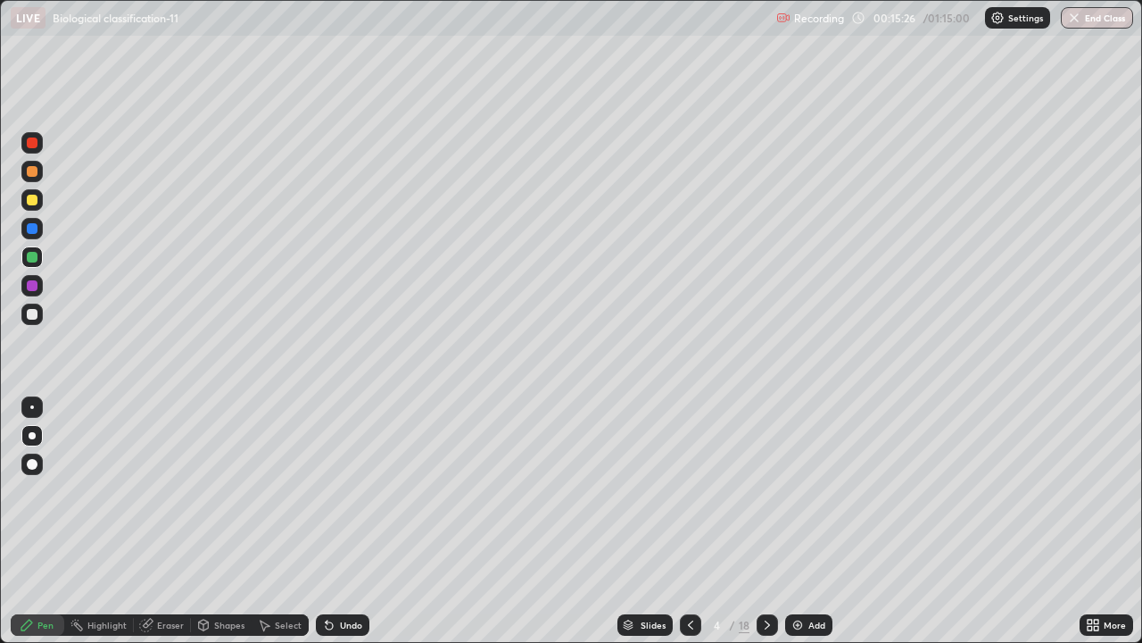
click at [333, 528] on div "Undo" at bounding box center [343, 624] width 54 height 21
click at [335, 528] on div "Undo" at bounding box center [343, 624] width 54 height 21
click at [336, 528] on div "Undo" at bounding box center [343, 624] width 54 height 21
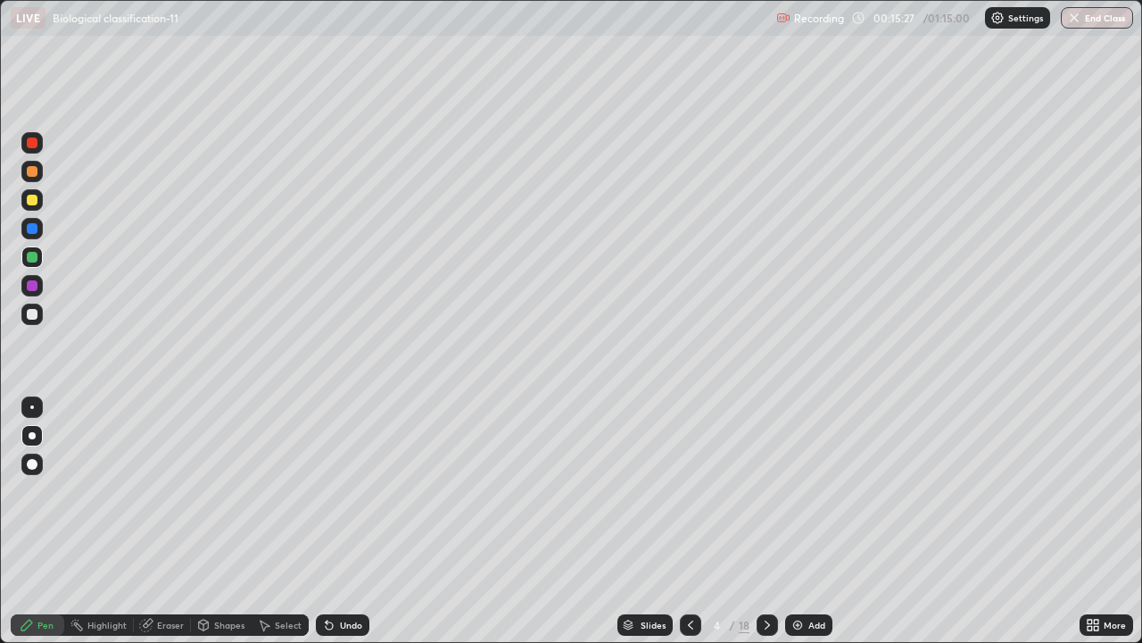
click at [336, 528] on div "Undo" at bounding box center [343, 624] width 54 height 21
click at [38, 142] on div at bounding box center [31, 142] width 21 height 21
click at [342, 528] on div "Undo" at bounding box center [351, 624] width 22 height 9
click at [29, 258] on div at bounding box center [32, 257] width 11 height 11
click at [39, 263] on div at bounding box center [31, 256] width 21 height 21
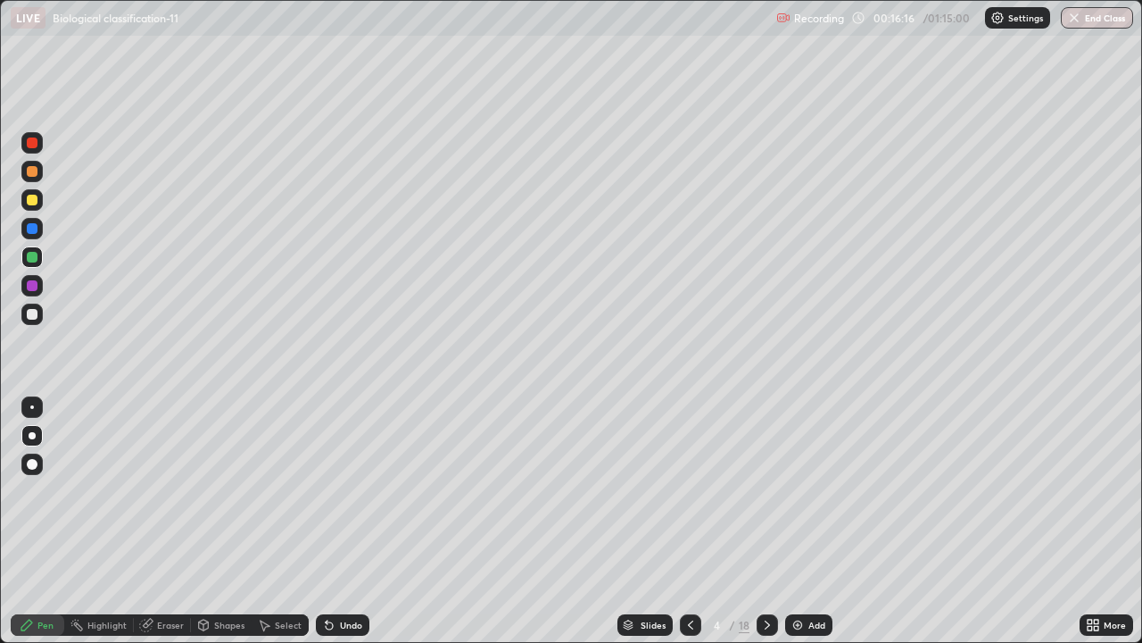
click at [29, 147] on div at bounding box center [32, 142] width 11 height 11
click at [36, 261] on div at bounding box center [31, 256] width 21 height 21
click at [36, 147] on div at bounding box center [31, 142] width 21 height 21
click at [342, 528] on div "Undo" at bounding box center [351, 624] width 22 height 9
click at [39, 254] on div at bounding box center [31, 256] width 21 height 21
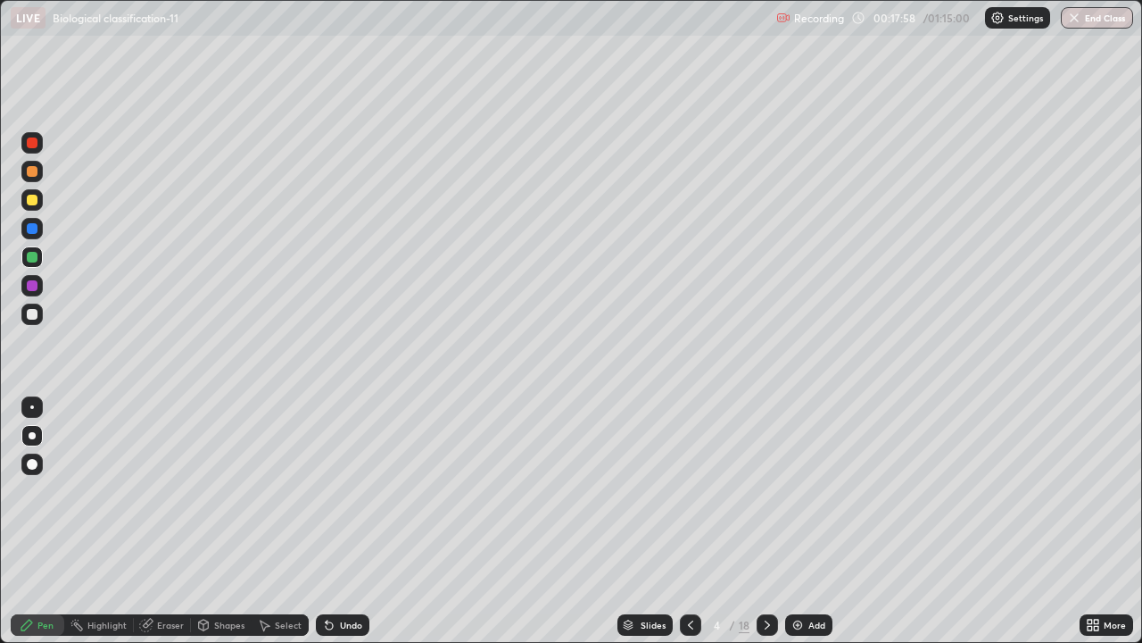
click at [34, 147] on div at bounding box center [32, 142] width 11 height 11
click at [35, 256] on div at bounding box center [32, 257] width 11 height 11
click at [33, 144] on div at bounding box center [32, 142] width 11 height 11
click at [39, 315] on div at bounding box center [31, 313] width 21 height 21
click at [35, 145] on div at bounding box center [32, 142] width 11 height 11
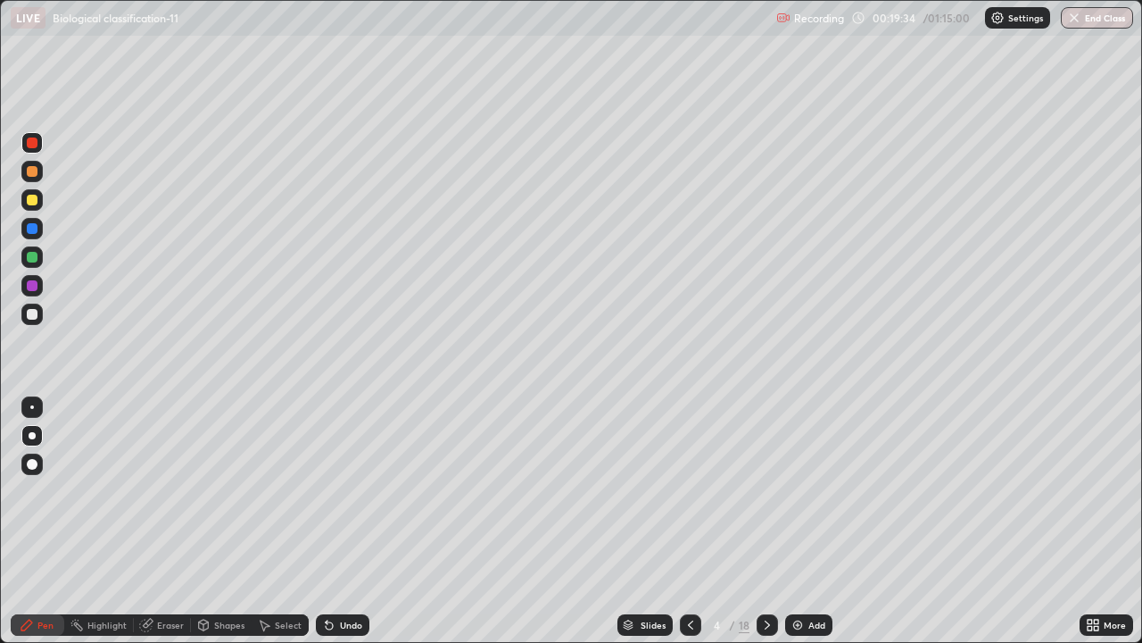
click at [342, 528] on div "Undo" at bounding box center [351, 624] width 22 height 9
click at [341, 528] on div "Undo" at bounding box center [351, 624] width 22 height 9
click at [39, 256] on div at bounding box center [31, 256] width 21 height 21
click at [350, 528] on div "Undo" at bounding box center [351, 624] width 22 height 9
click at [163, 528] on div "Eraser" at bounding box center [162, 624] width 57 height 21
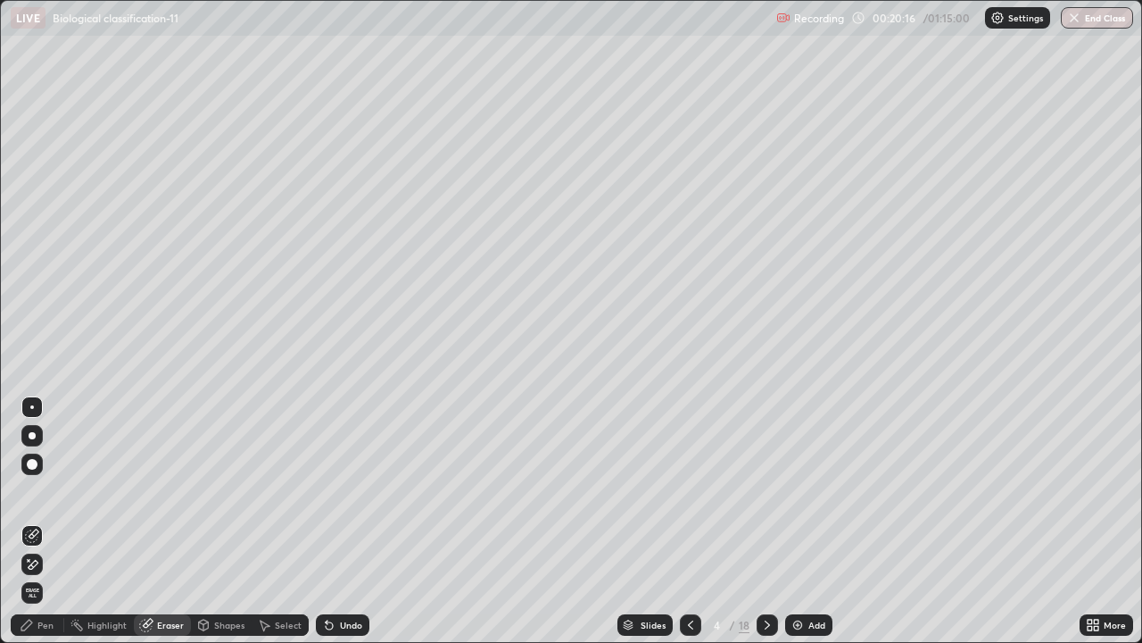
click at [37, 528] on div "Pen" at bounding box center [38, 624] width 54 height 21
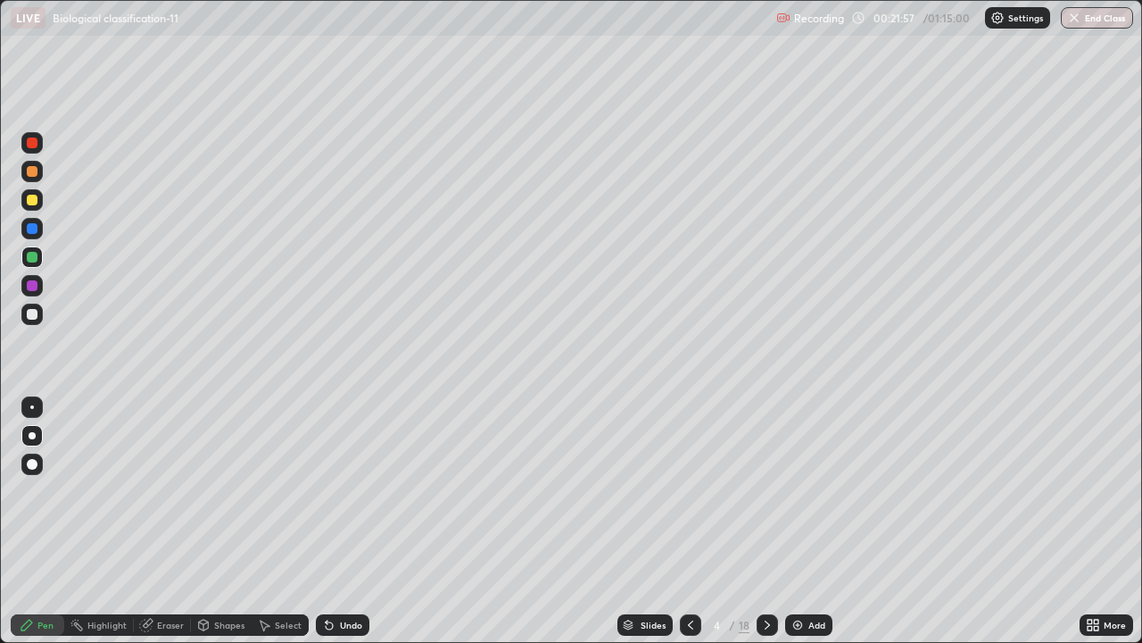
click at [31, 178] on div at bounding box center [31, 171] width 21 height 21
click at [163, 528] on div "Eraser" at bounding box center [162, 624] width 57 height 21
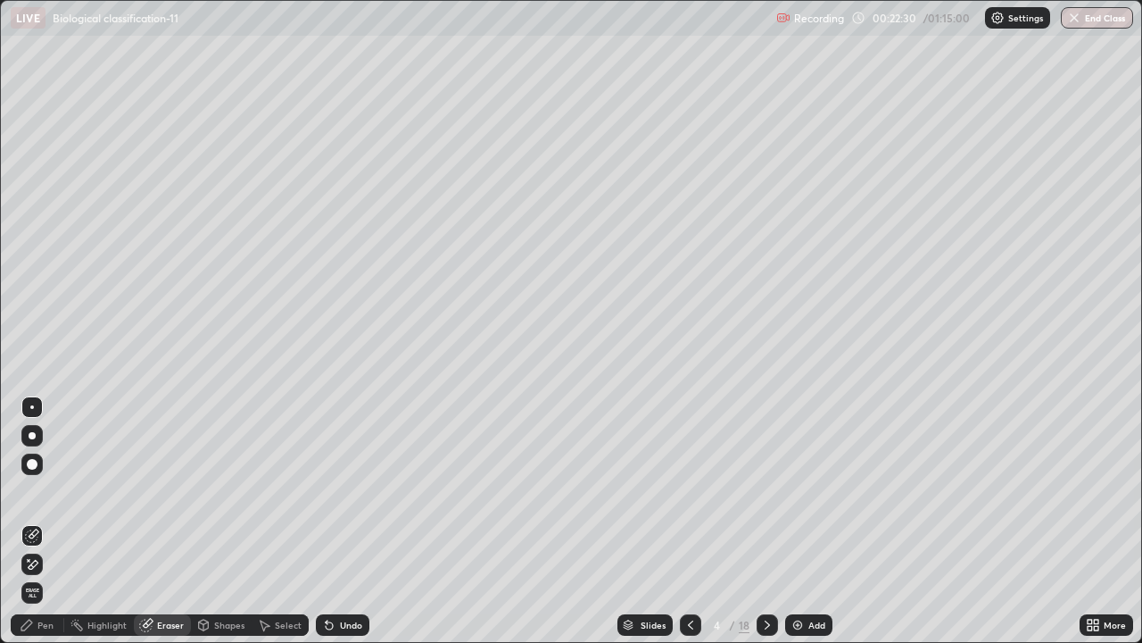
click at [50, 528] on div "Pen" at bounding box center [45, 624] width 16 height 9
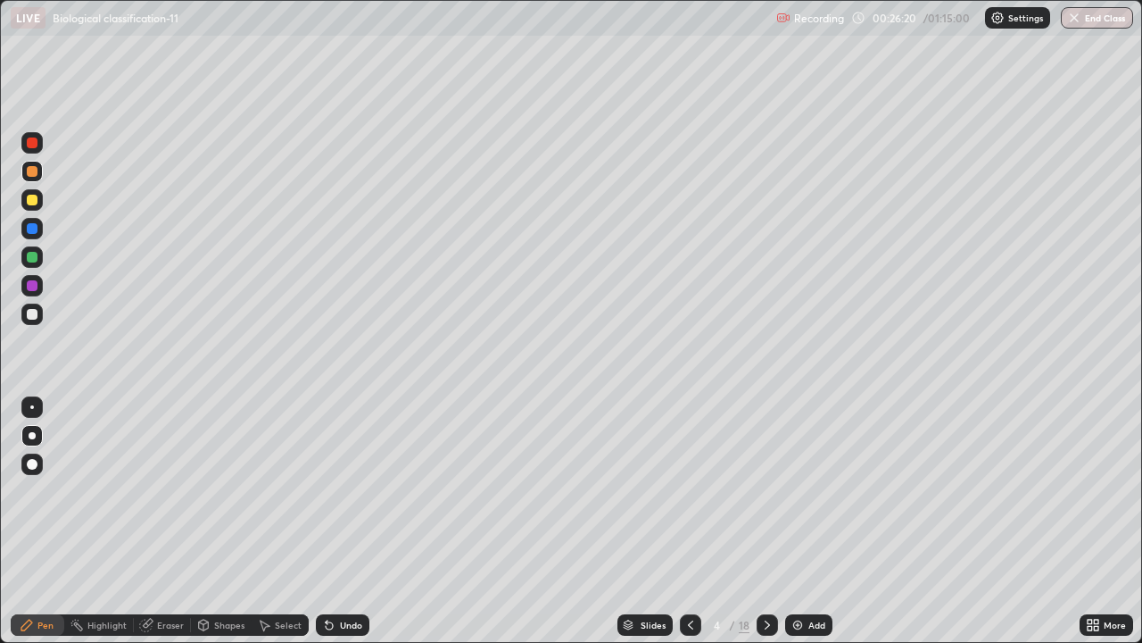
click at [803, 528] on div "Add" at bounding box center [808, 624] width 47 height 21
click at [33, 314] on div at bounding box center [32, 314] width 11 height 11
click at [633, 528] on div "Slides" at bounding box center [645, 624] width 55 height 21
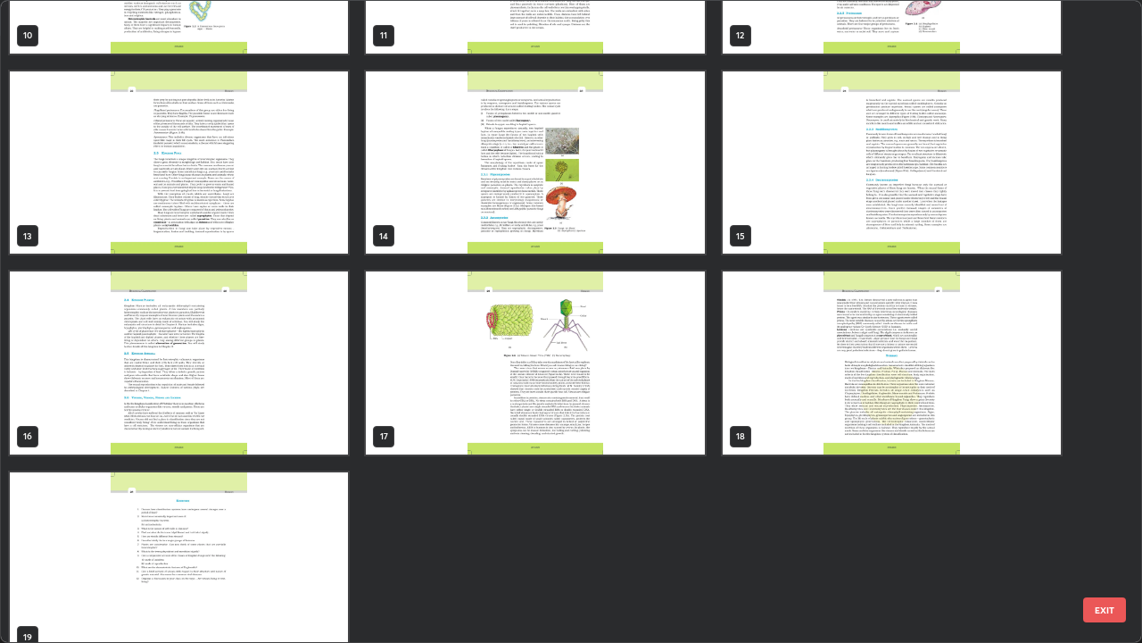
scroll to position [762, 0]
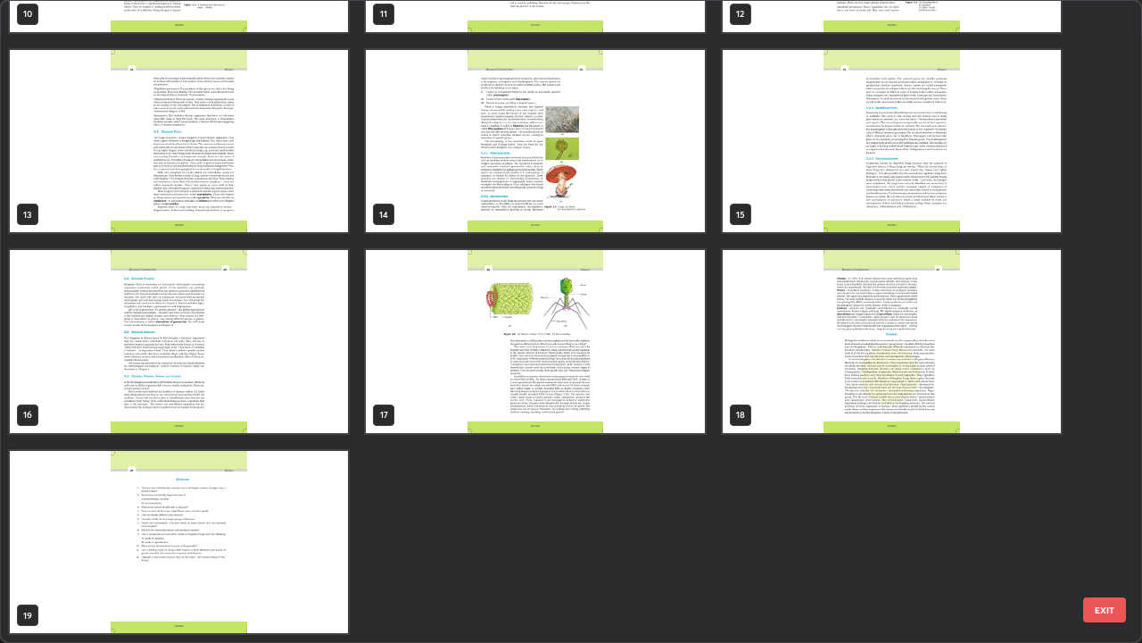
click at [259, 374] on img "grid" at bounding box center [179, 341] width 338 height 183
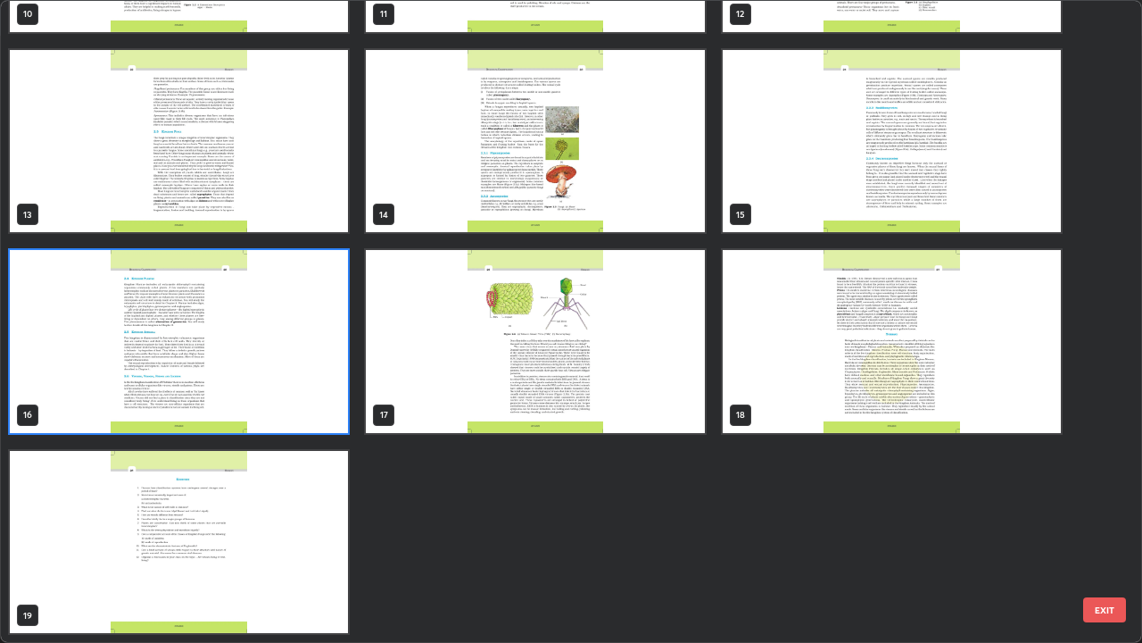
click at [253, 385] on img "grid" at bounding box center [179, 341] width 338 height 183
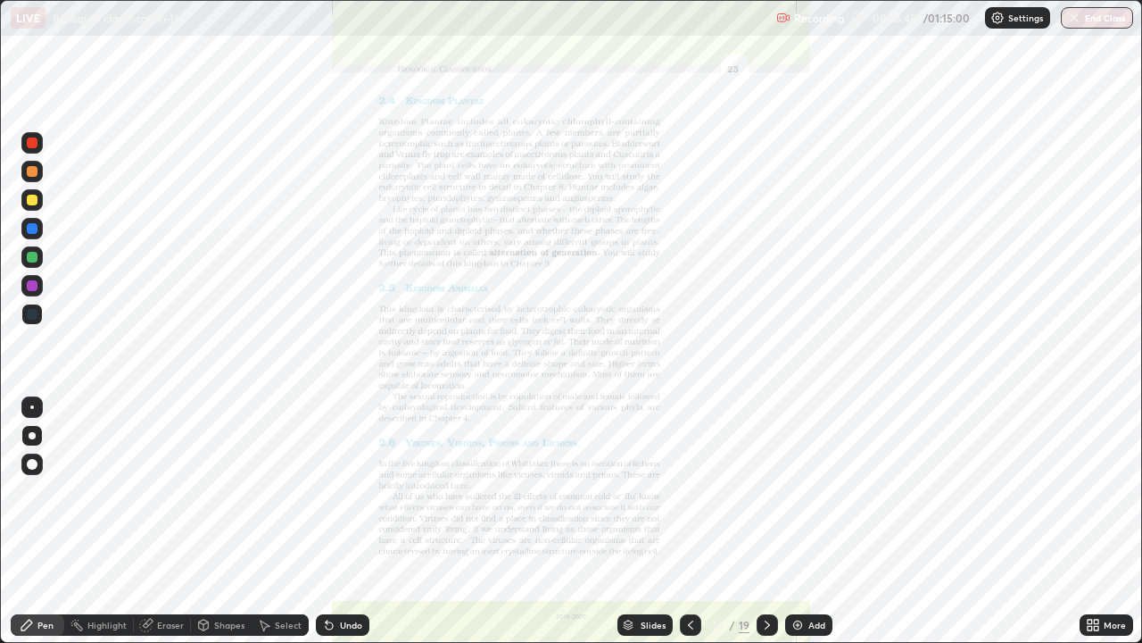
click at [253, 385] on img "grid" at bounding box center [179, 341] width 338 height 183
click at [688, 528] on icon at bounding box center [691, 625] width 14 height 14
click at [1090, 528] on icon at bounding box center [1090, 621] width 4 height 4
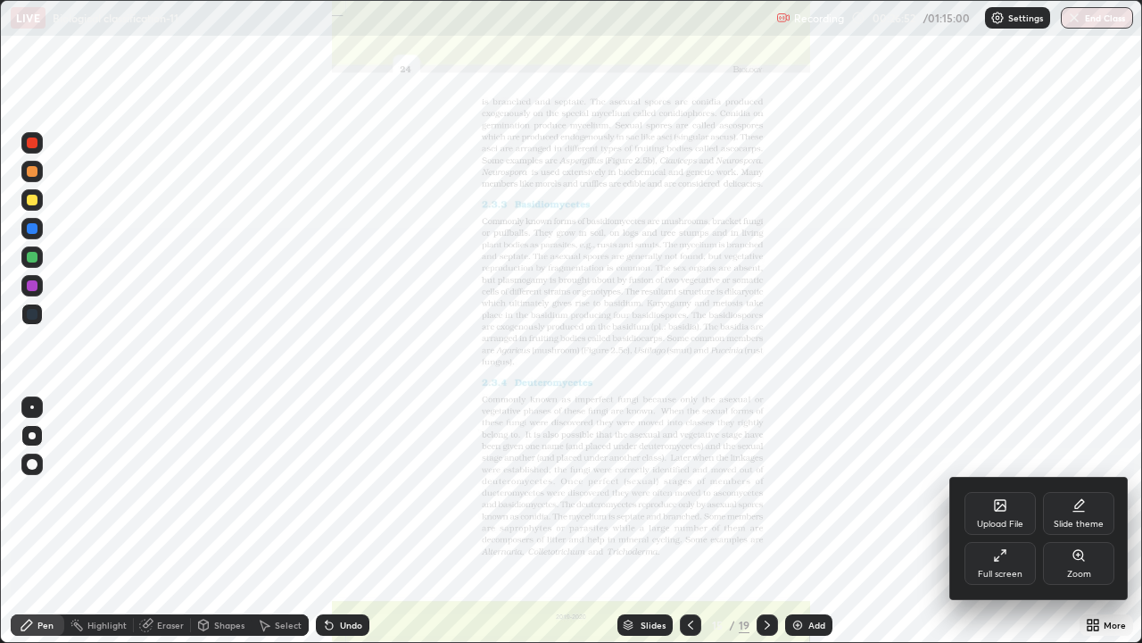
click at [1083, 528] on div "Zoom" at bounding box center [1079, 573] width 24 height 9
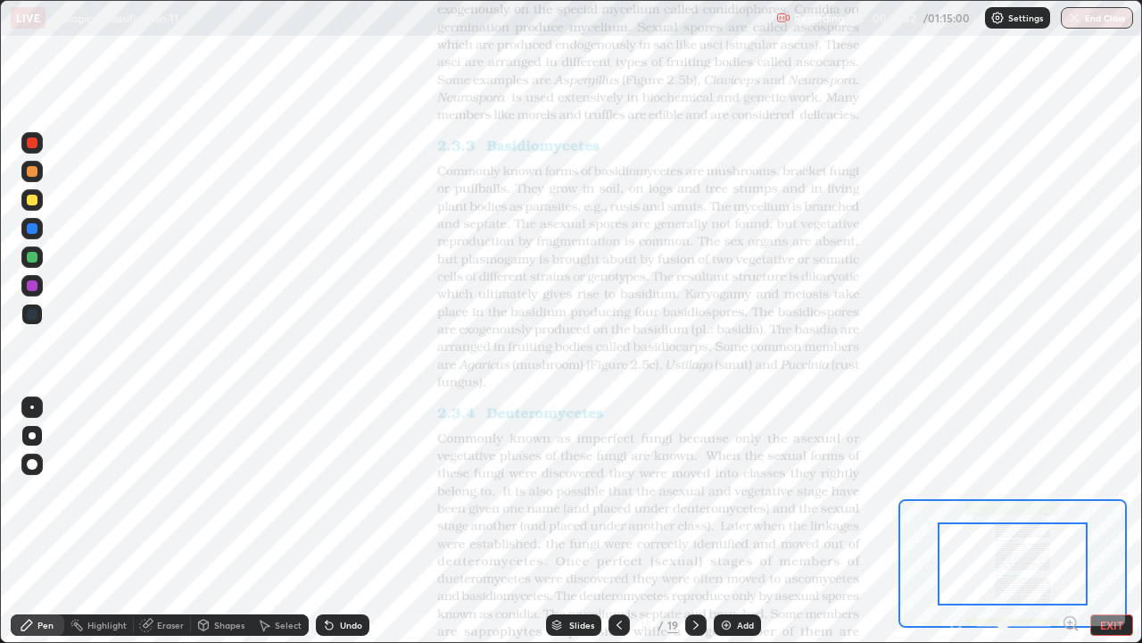
click at [1067, 528] on icon at bounding box center [1071, 623] width 18 height 18
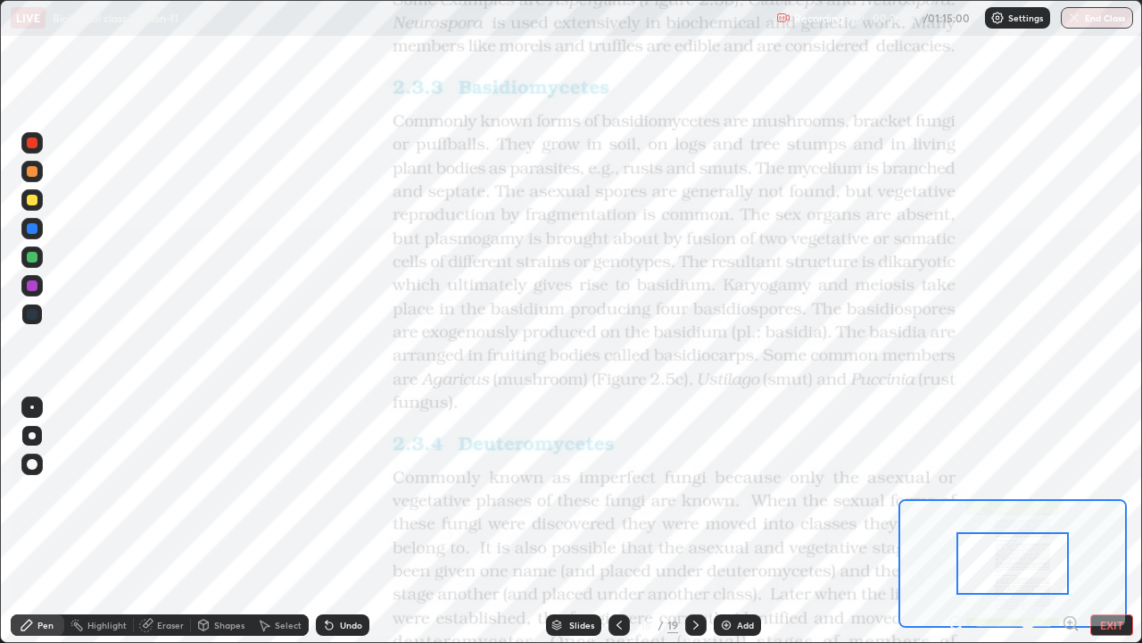
click at [1067, 528] on icon at bounding box center [1071, 623] width 18 height 18
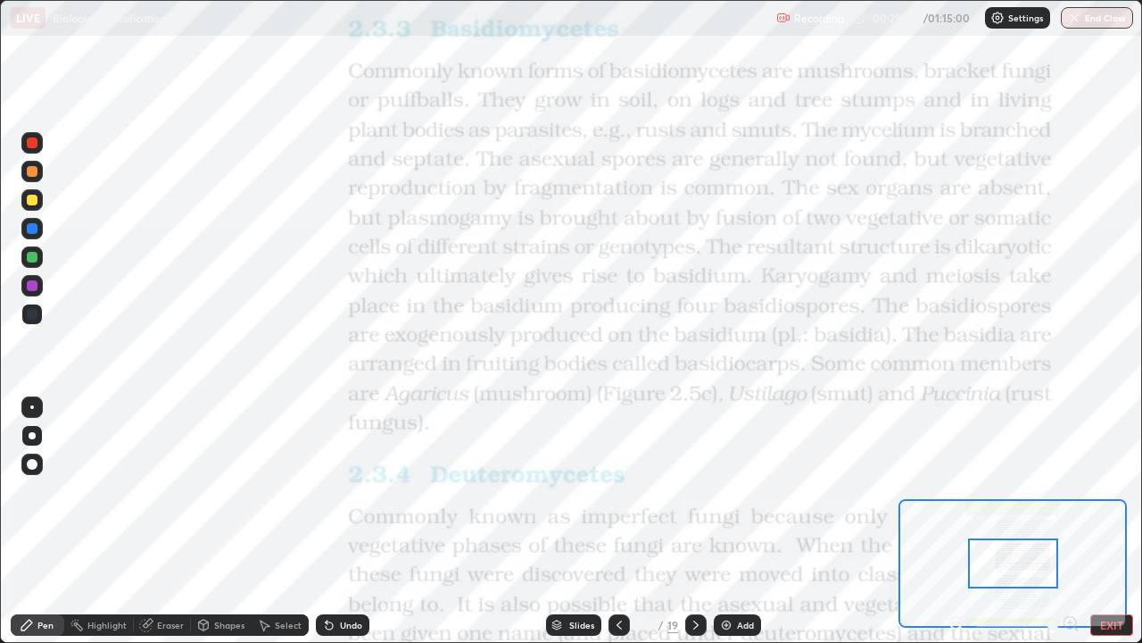
click at [569, 528] on div "Slides" at bounding box center [581, 624] width 25 height 9
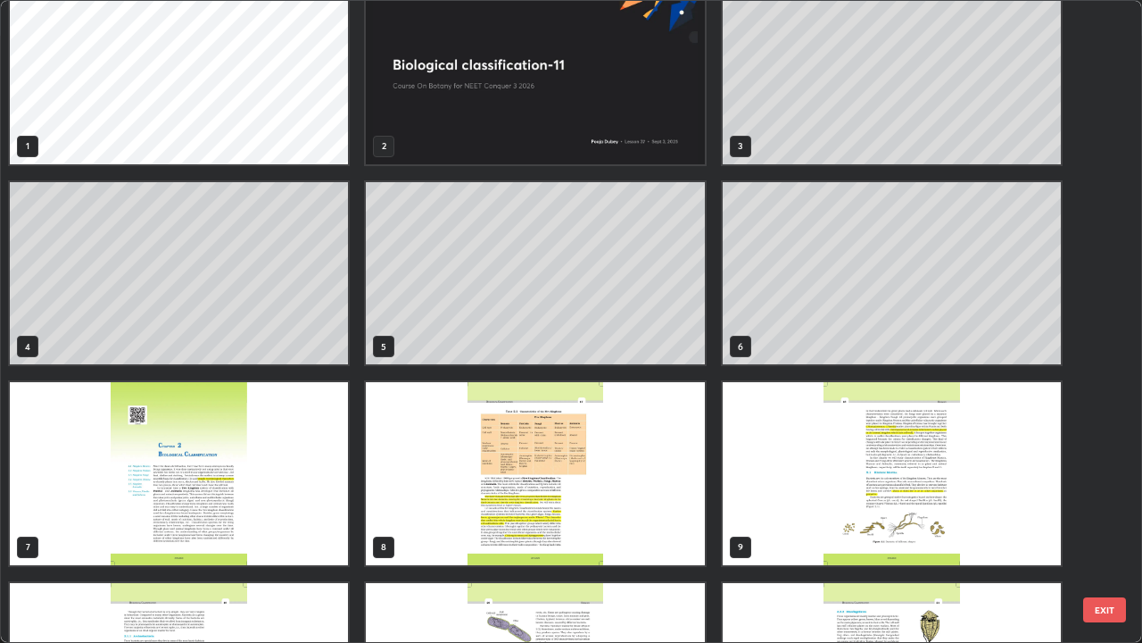
scroll to position [0, 0]
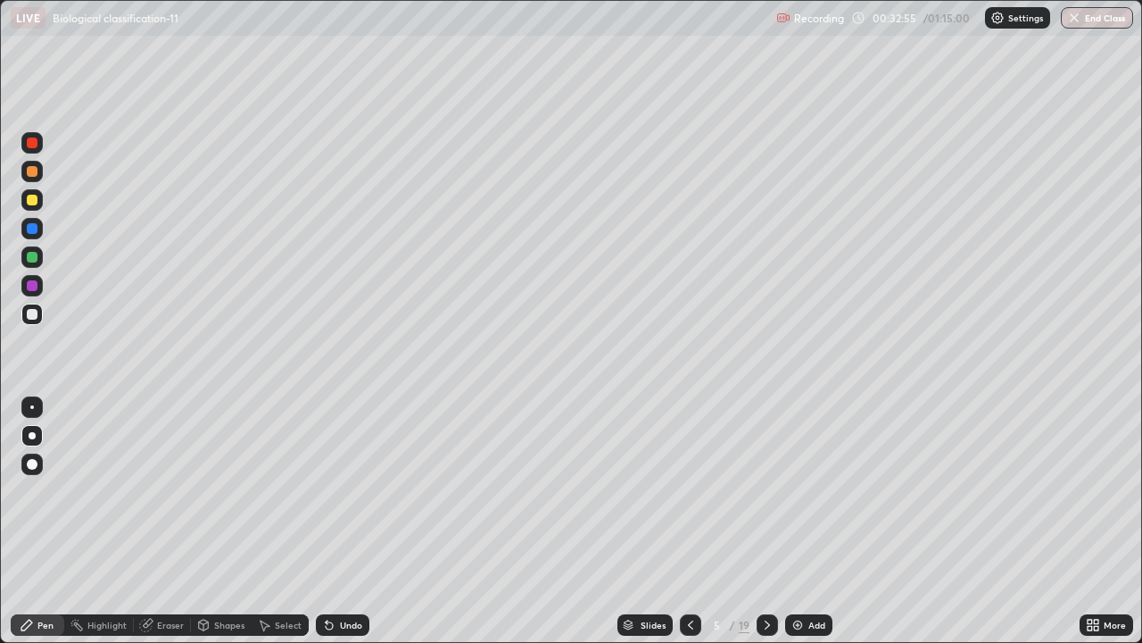
click at [1104, 528] on div "More" at bounding box center [1115, 624] width 22 height 9
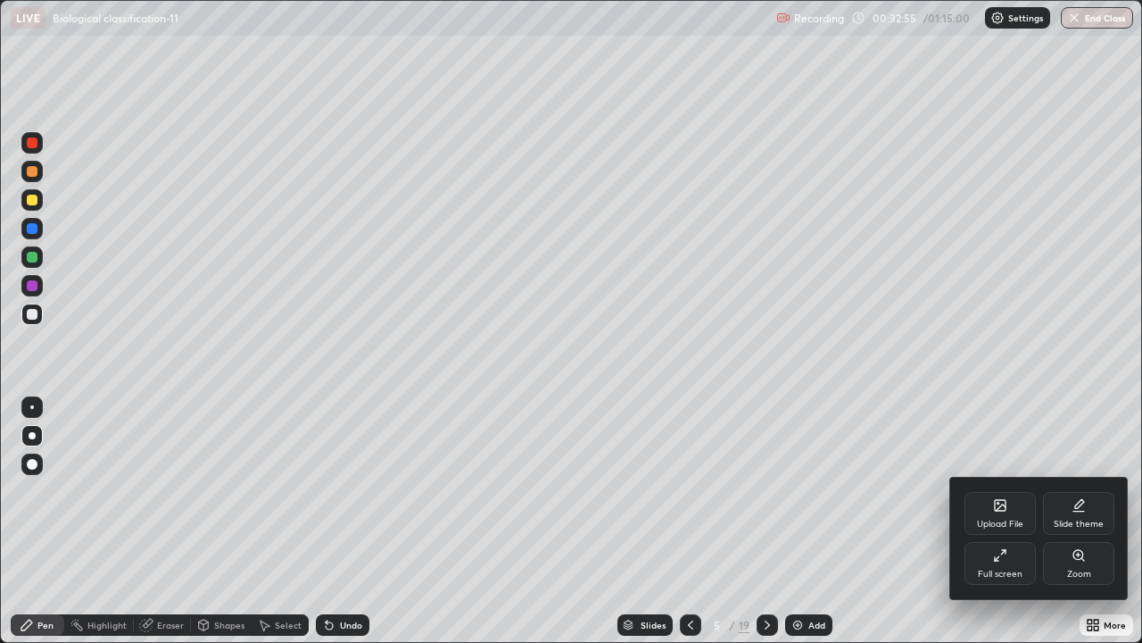
click at [1015, 520] on div "Upload File" at bounding box center [1000, 523] width 46 height 9
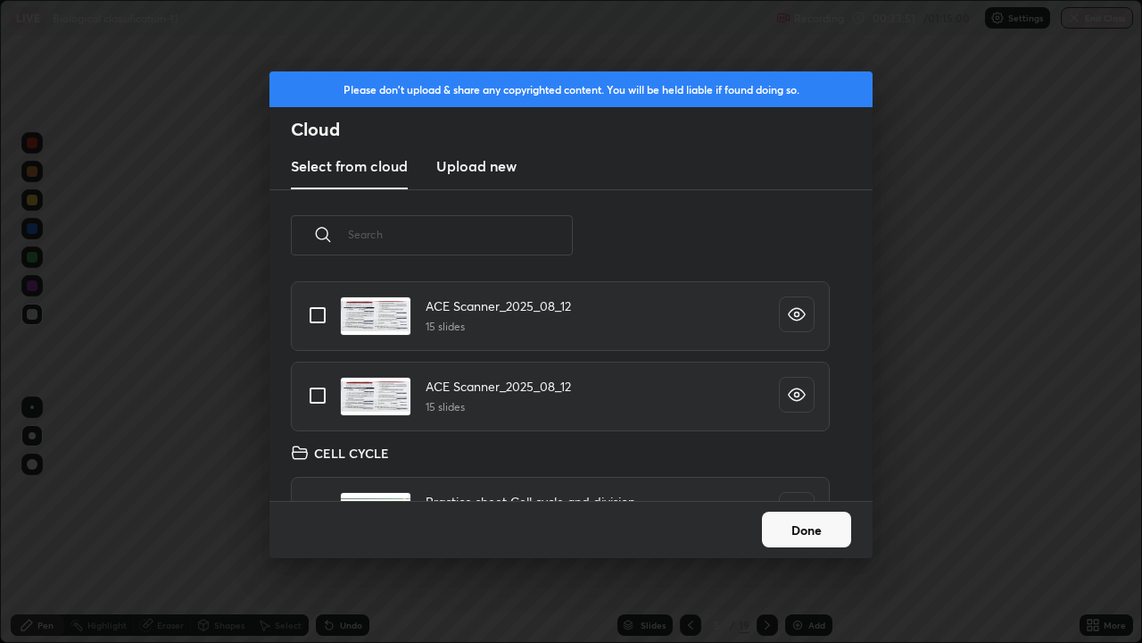
click at [311, 397] on input "grid" at bounding box center [317, 395] width 37 height 37
checkbox input "true"
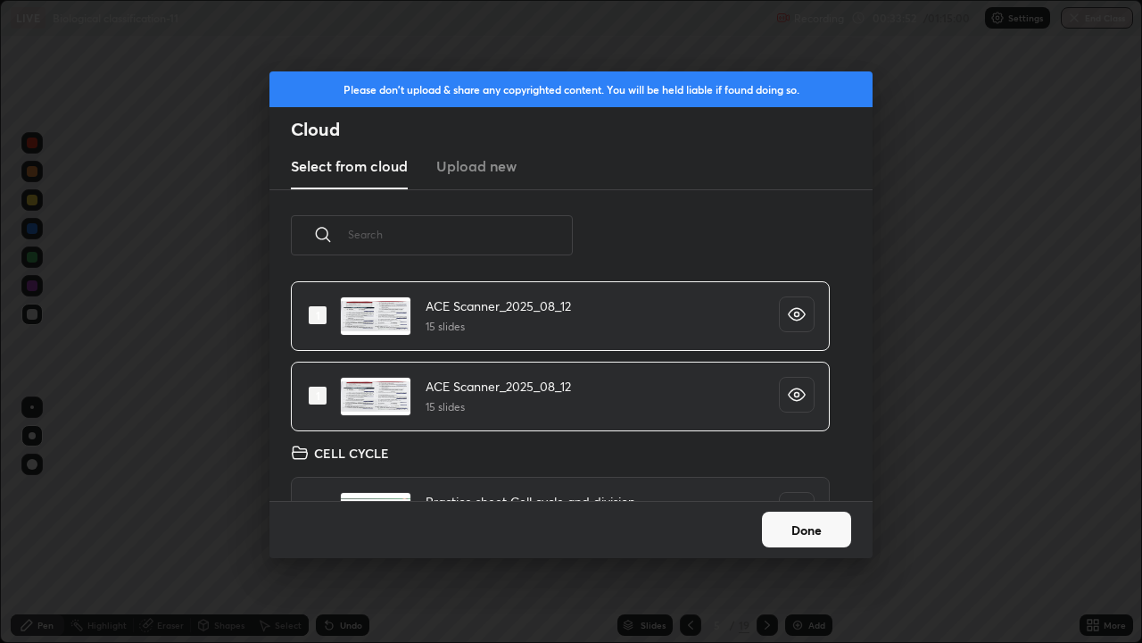
click at [771, 528] on button "Done" at bounding box center [806, 529] width 89 height 36
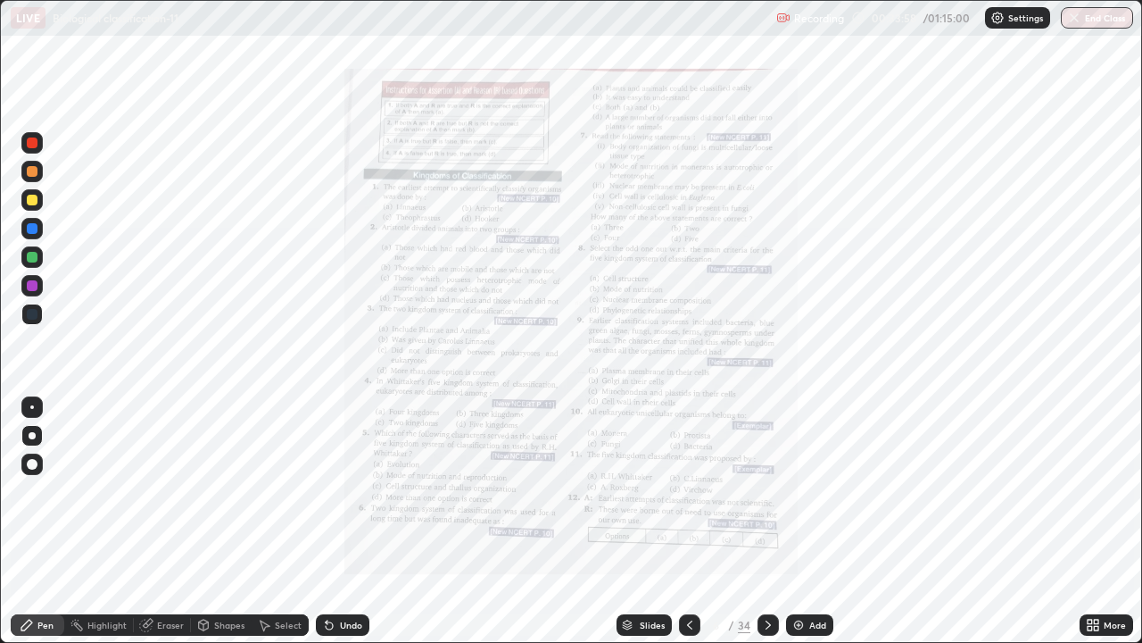
click at [626, 528] on icon at bounding box center [627, 622] width 9 height 4
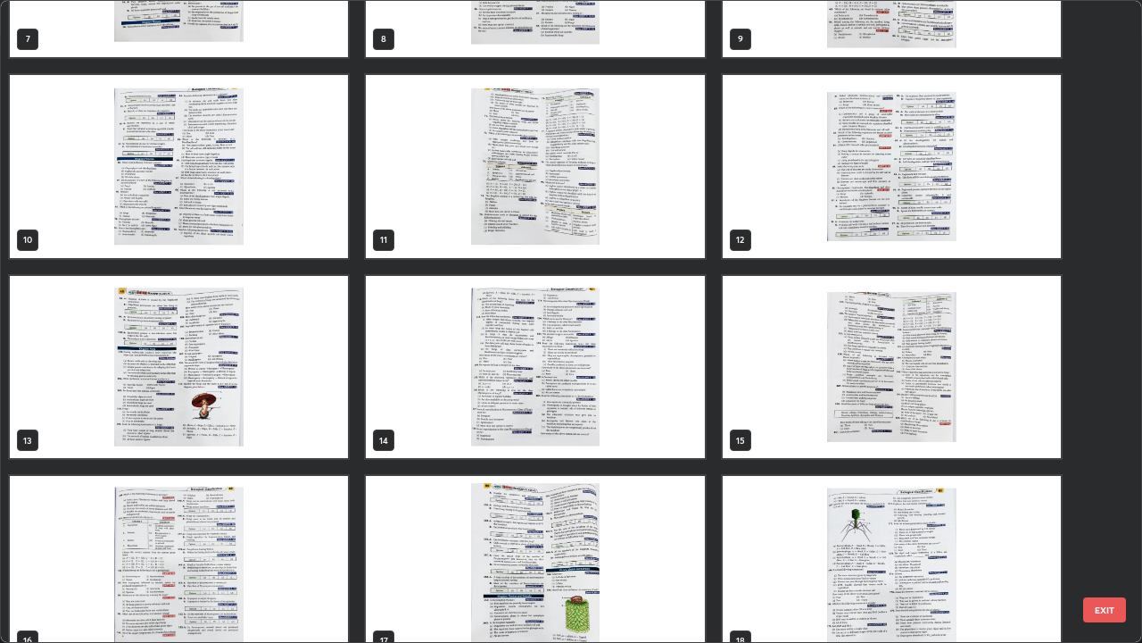
click at [259, 434] on img "grid" at bounding box center [179, 367] width 338 height 183
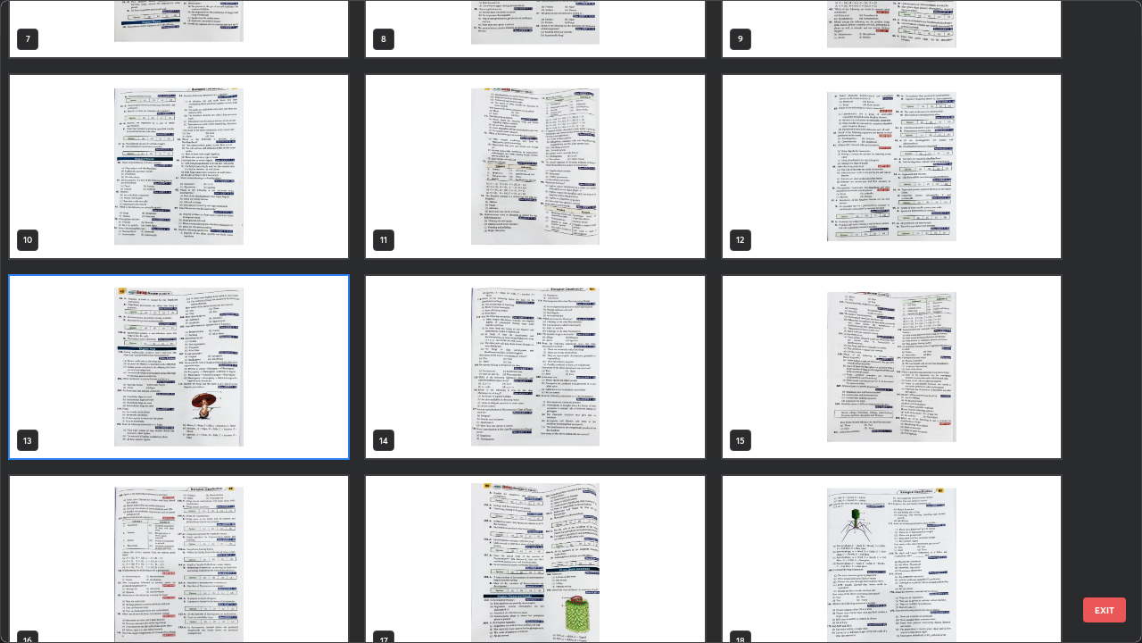
click at [269, 441] on img "grid" at bounding box center [179, 367] width 338 height 183
click at [273, 440] on img "grid" at bounding box center [179, 367] width 338 height 183
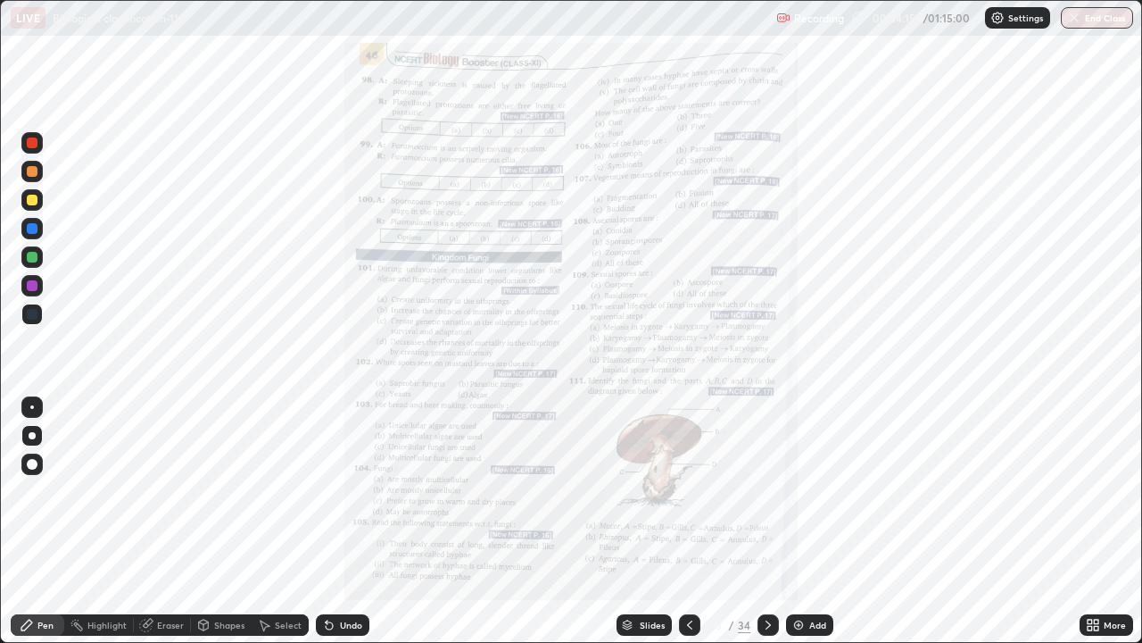
click at [1091, 528] on icon at bounding box center [1090, 621] width 4 height 4
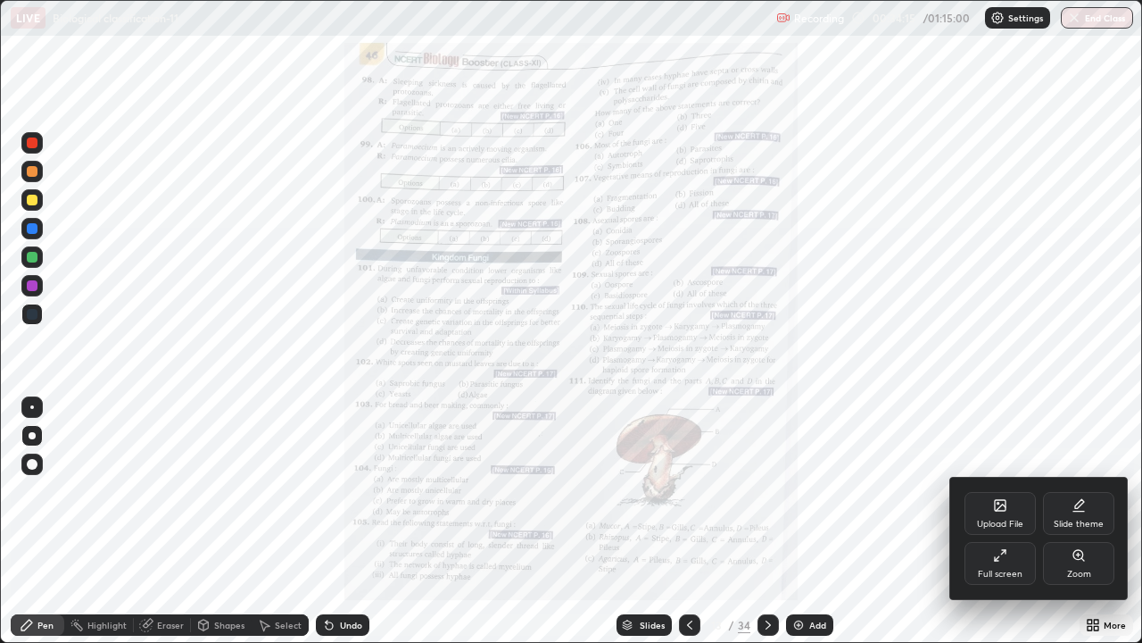
click at [1089, 528] on div "Zoom" at bounding box center [1079, 573] width 24 height 9
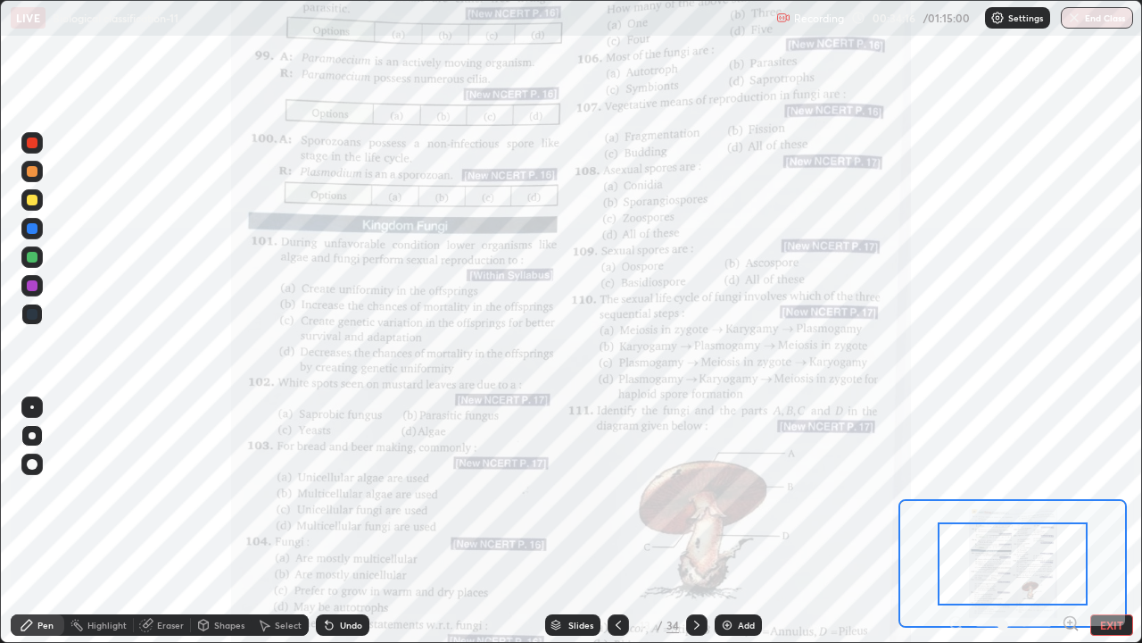
click at [1070, 528] on icon at bounding box center [1070, 622] width 4 height 0
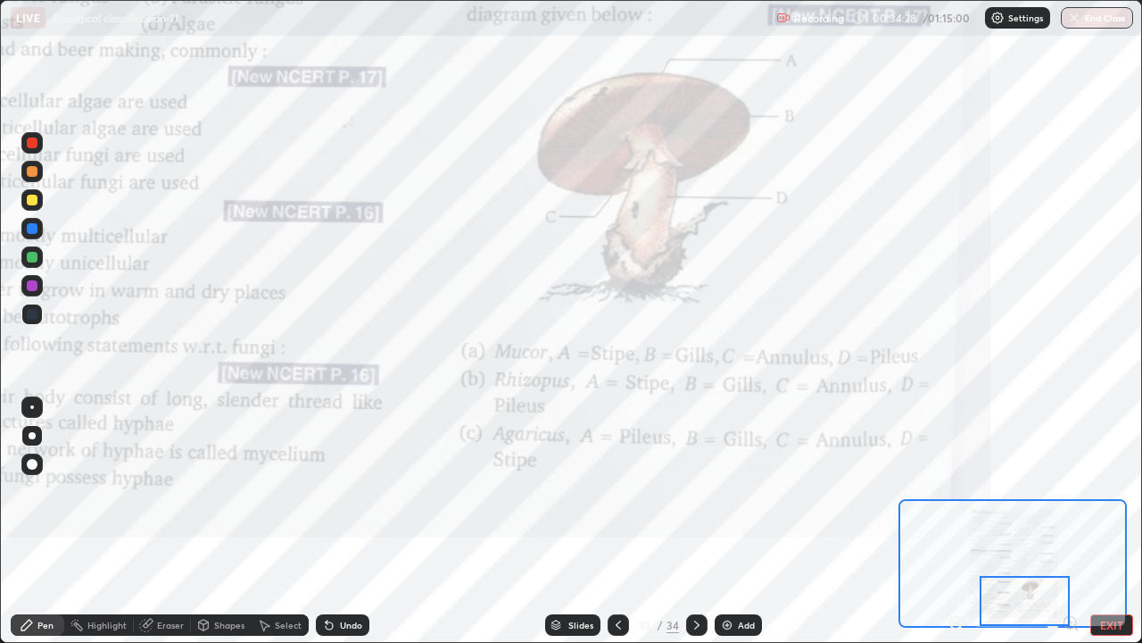
click at [694, 528] on icon at bounding box center [697, 625] width 14 height 14
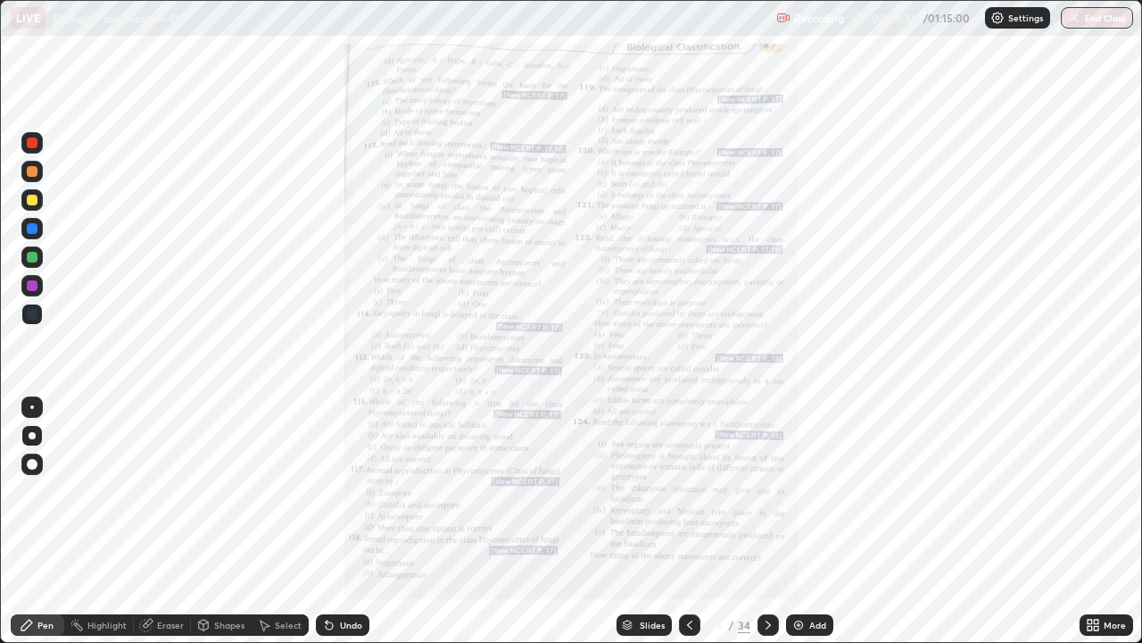
click at [683, 528] on div at bounding box center [689, 624] width 21 height 21
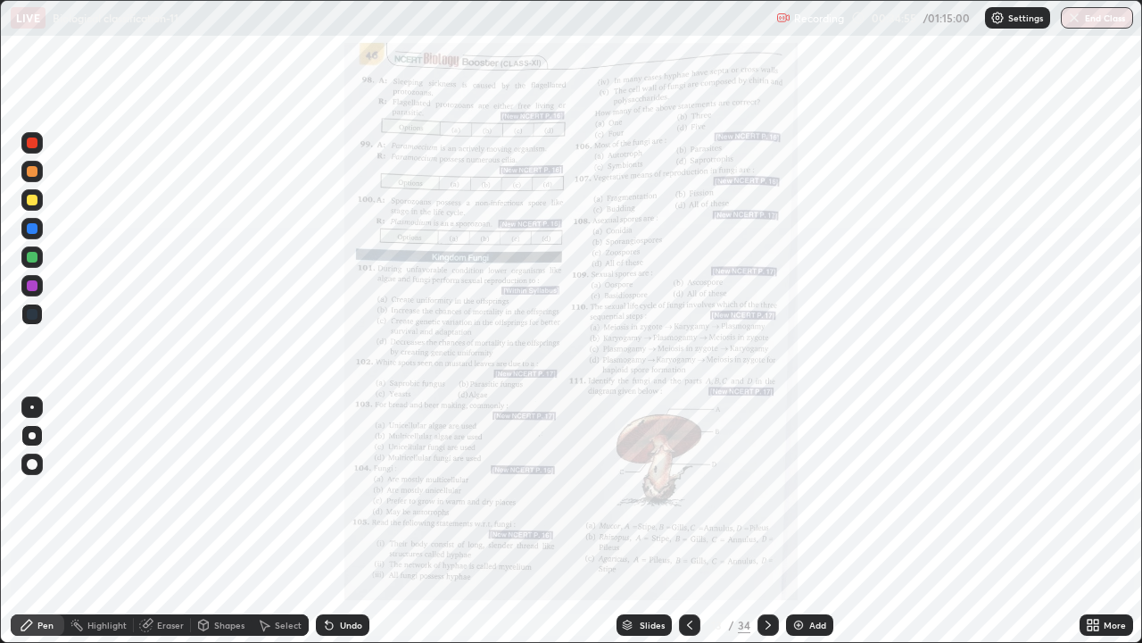
click at [766, 528] on icon at bounding box center [768, 625] width 14 height 14
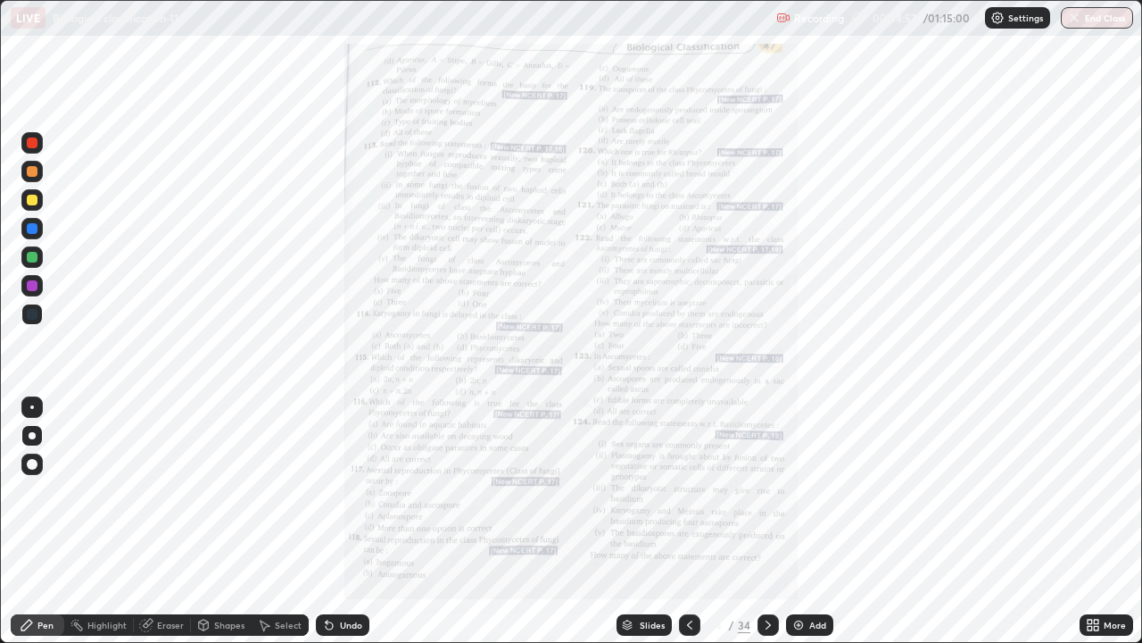
click at [684, 528] on div at bounding box center [689, 624] width 21 height 21
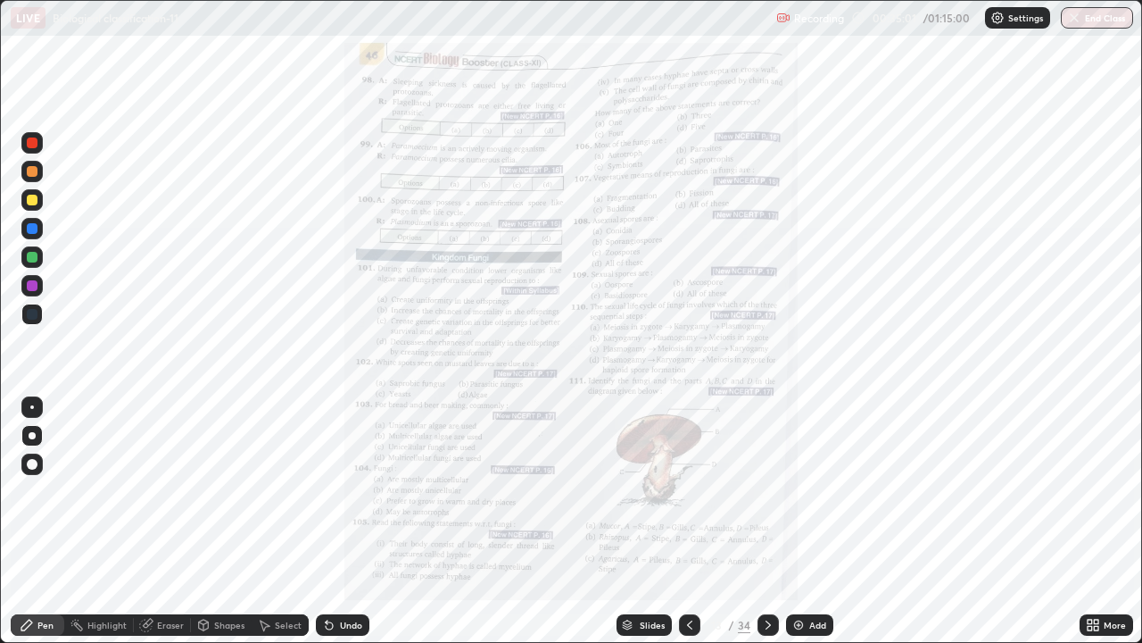
click at [1090, 528] on icon at bounding box center [1090, 621] width 4 height 4
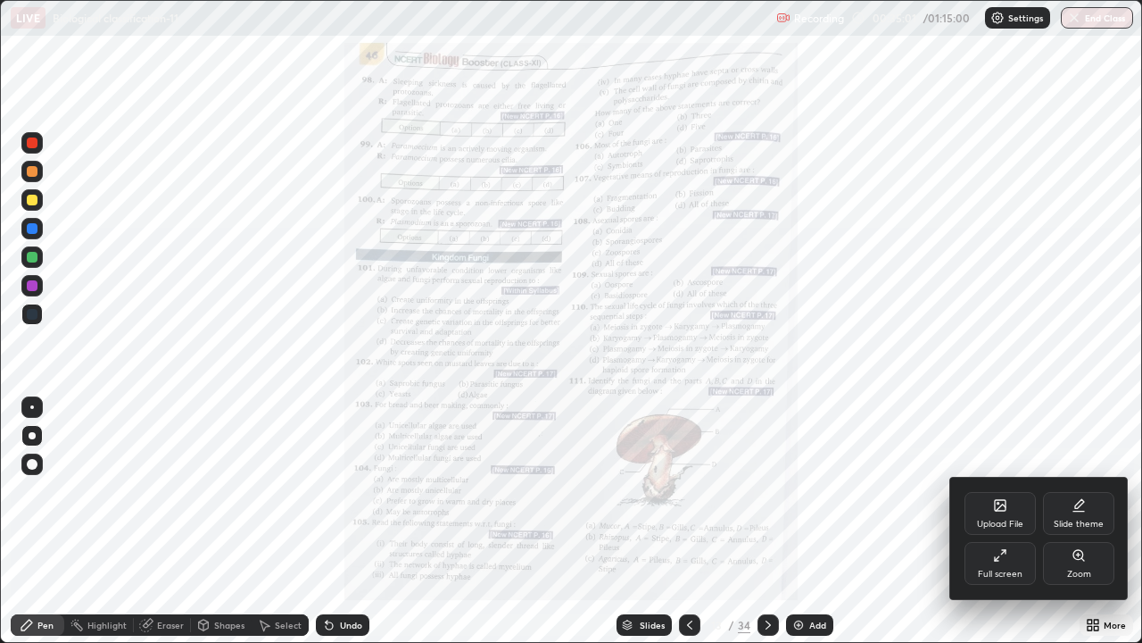
click at [1085, 528] on div "Zoom" at bounding box center [1078, 563] width 71 height 43
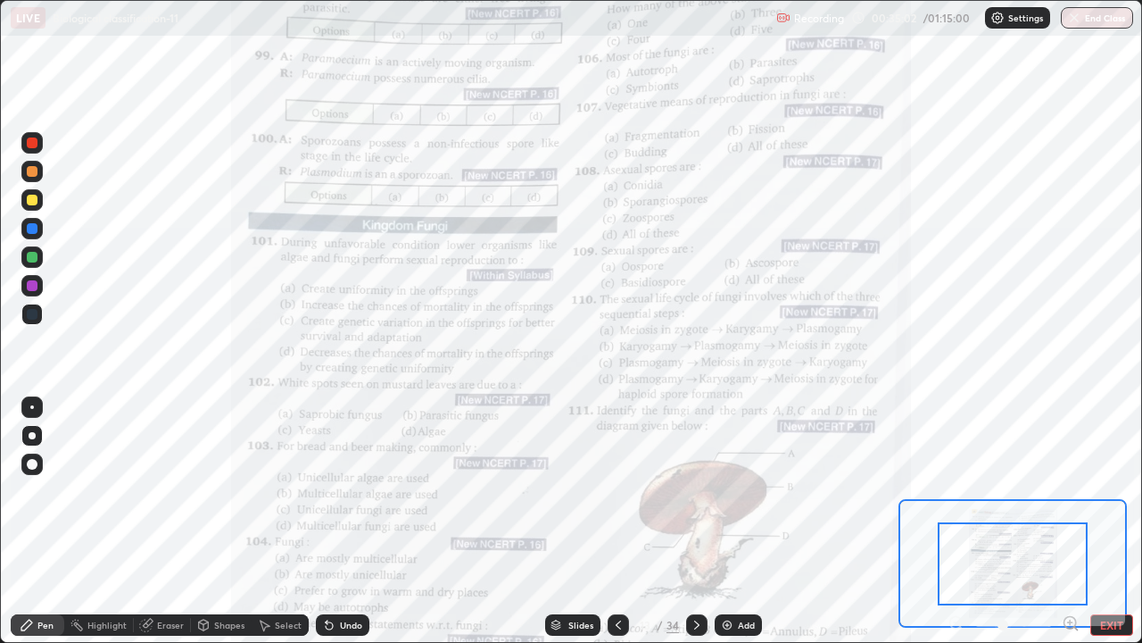
click at [1070, 528] on icon at bounding box center [1070, 622] width 4 height 0
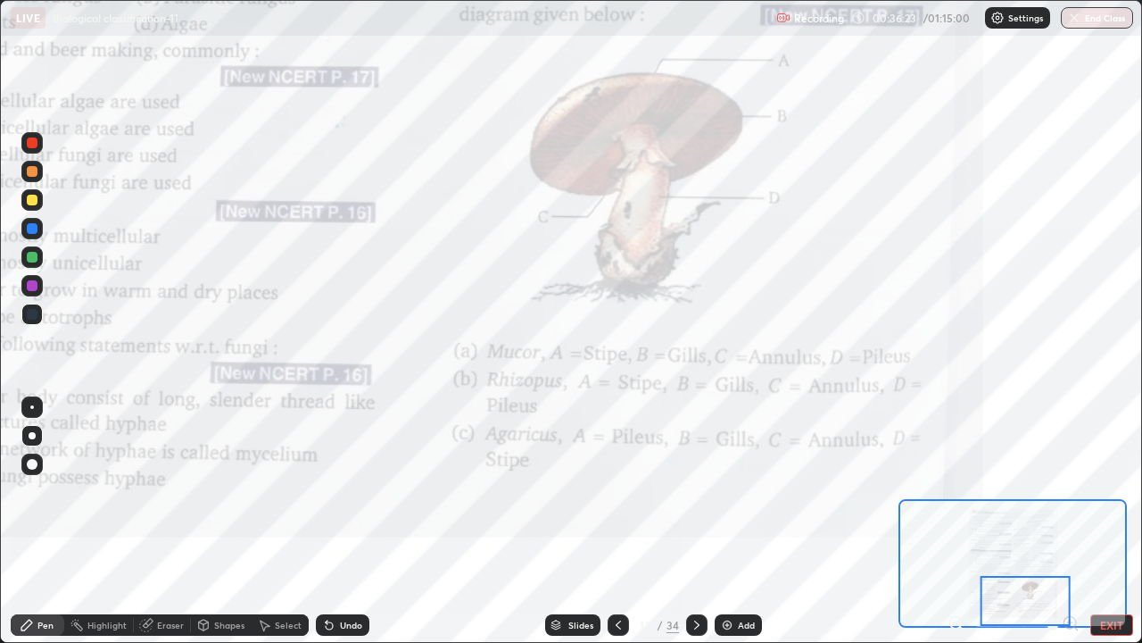
click at [552, 528] on icon at bounding box center [556, 622] width 9 height 4
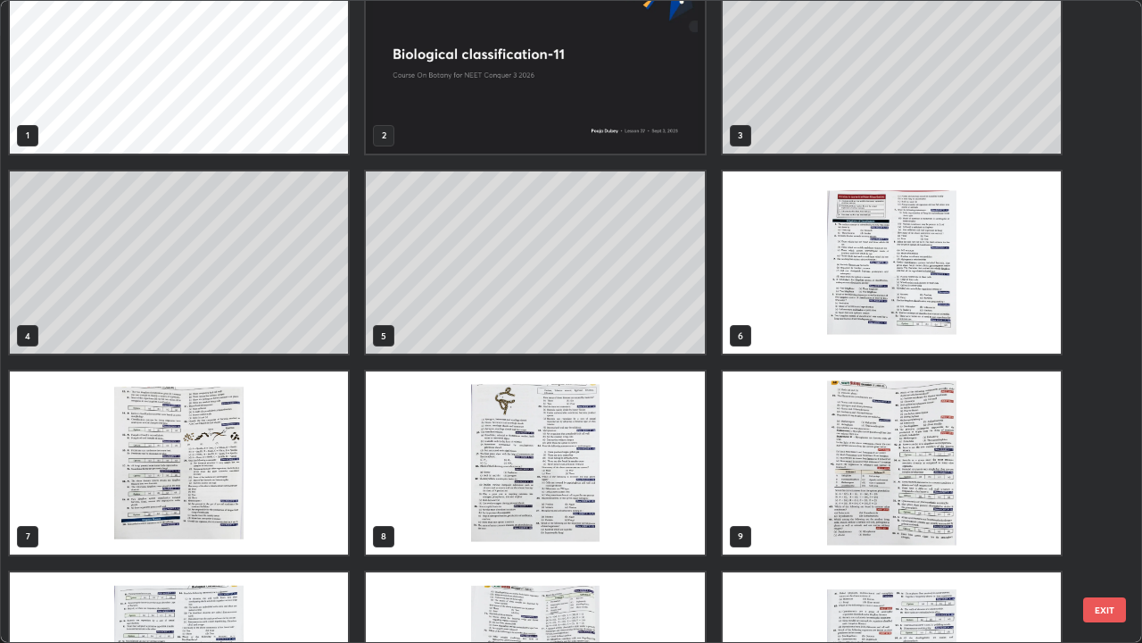
scroll to position [41, 0]
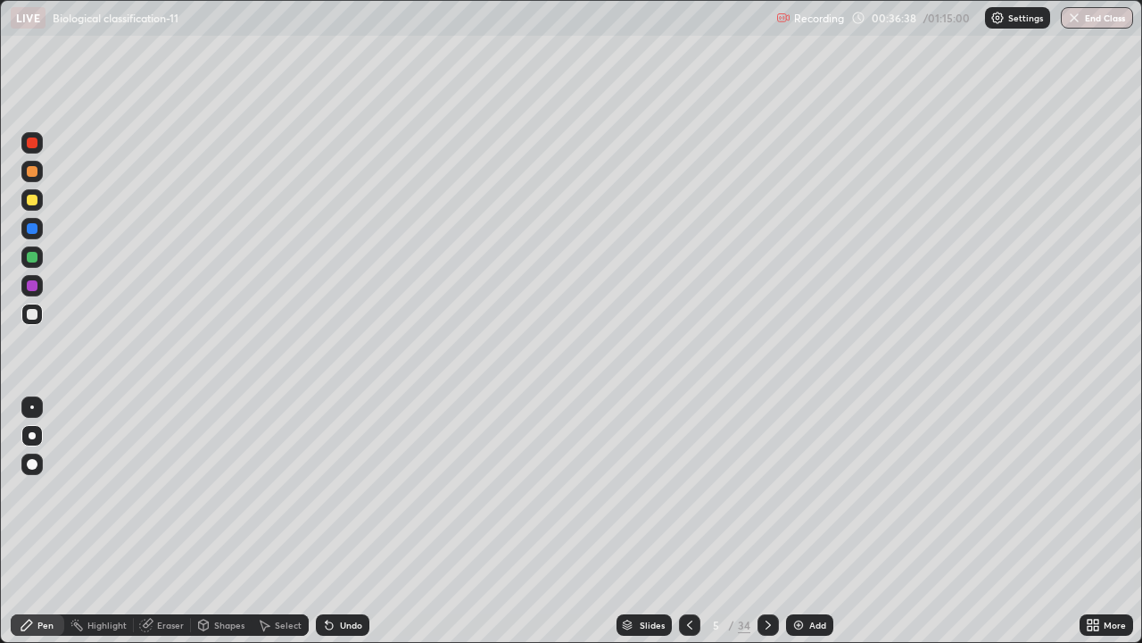
click at [987, 528] on div "Slides 5 / 34 Add" at bounding box center [724, 625] width 710 height 36
click at [626, 528] on icon at bounding box center [627, 627] width 9 height 3
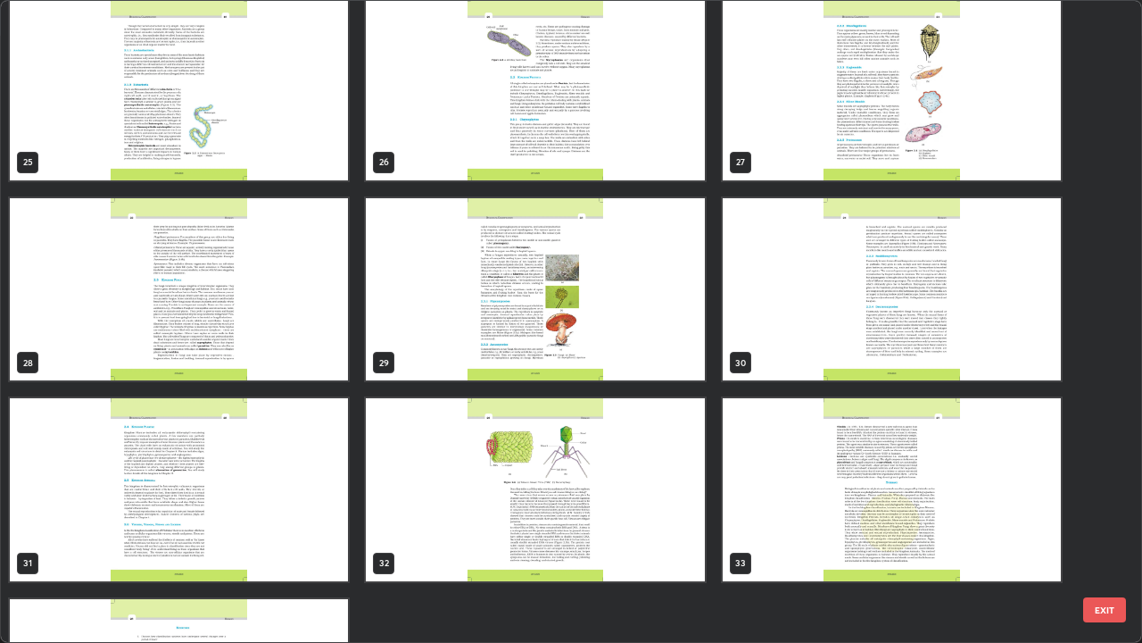
scroll to position [1764, 0]
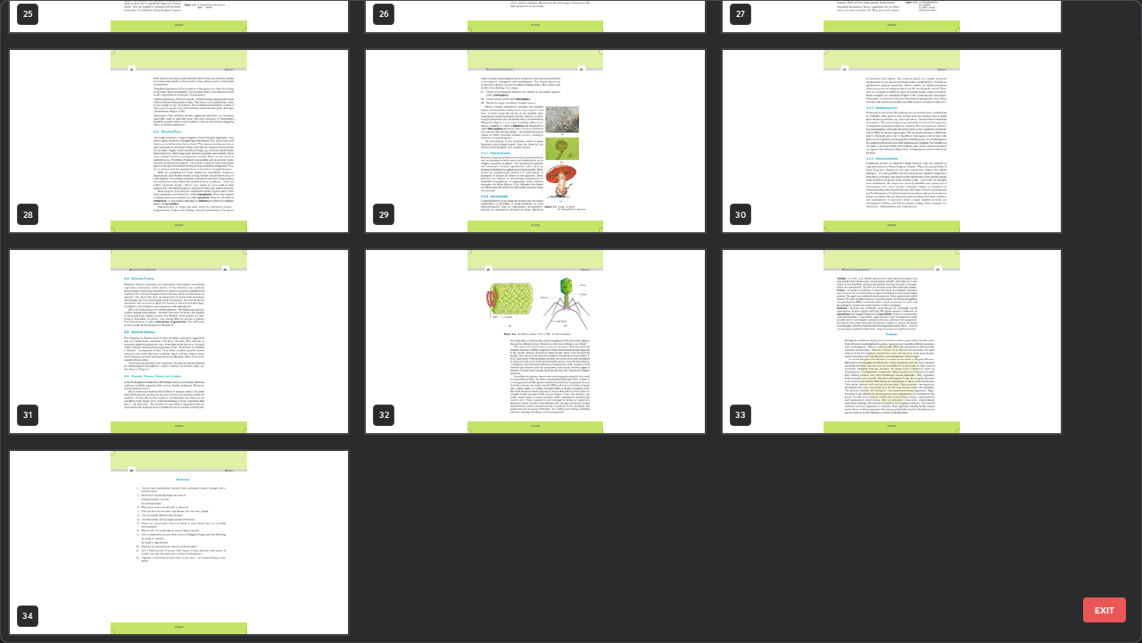
click at [790, 216] on img "grid" at bounding box center [892, 141] width 338 height 183
click at [792, 213] on img "grid" at bounding box center [892, 141] width 338 height 183
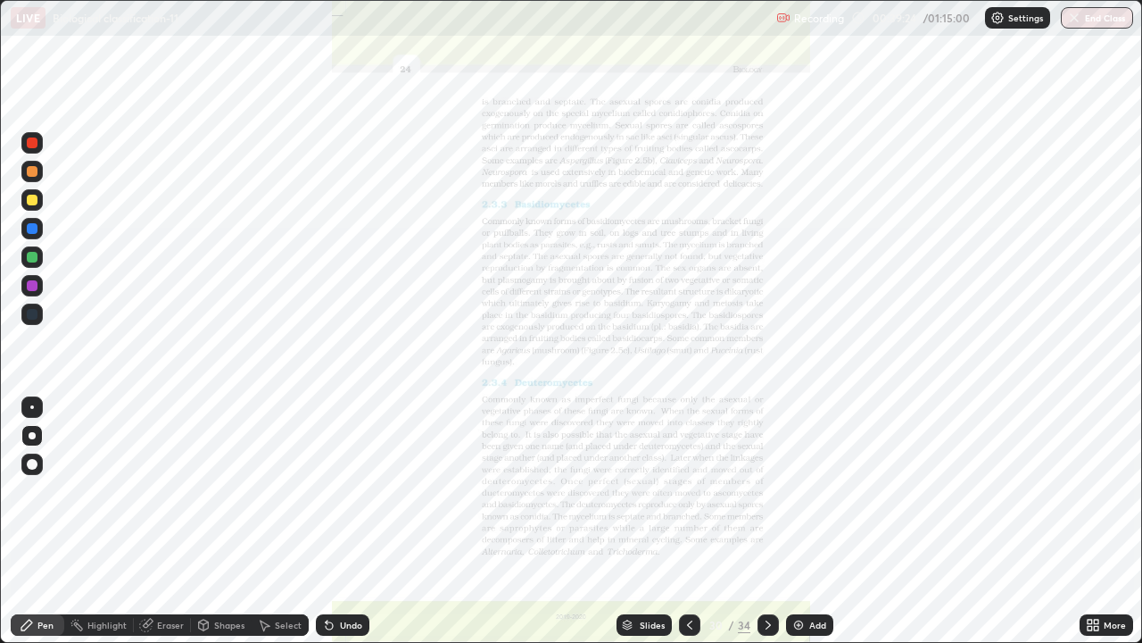
click at [792, 213] on img "grid" at bounding box center [892, 141] width 338 height 183
click at [787, 208] on img "grid" at bounding box center [892, 141] width 338 height 183
click at [1096, 528] on icon at bounding box center [1096, 628] width 4 height 4
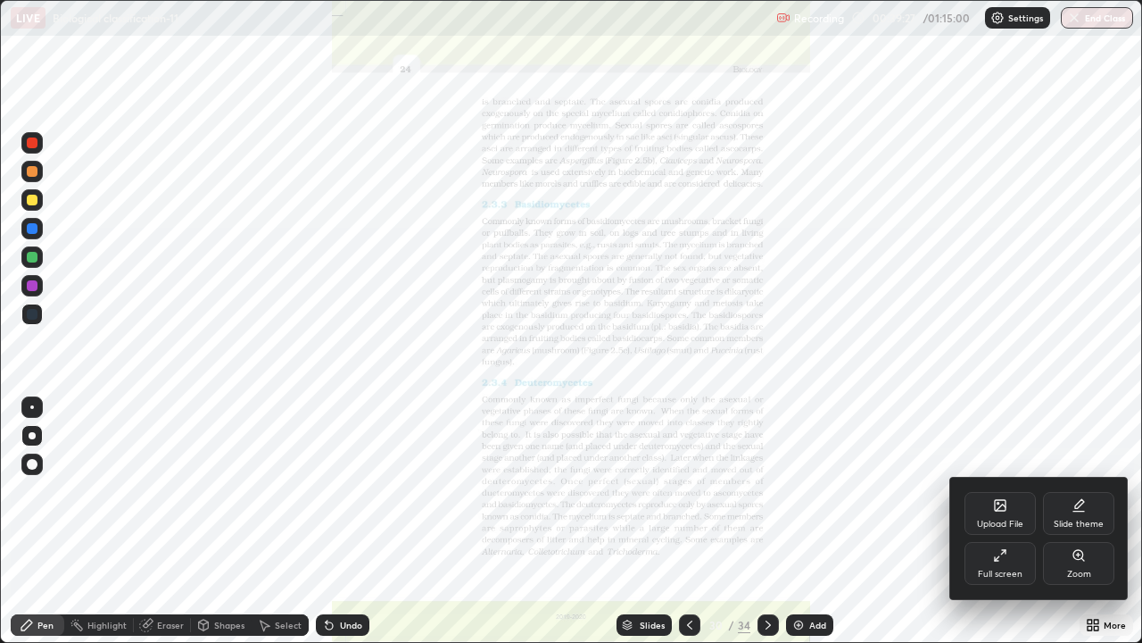
click at [1078, 528] on icon at bounding box center [1079, 555] width 10 height 10
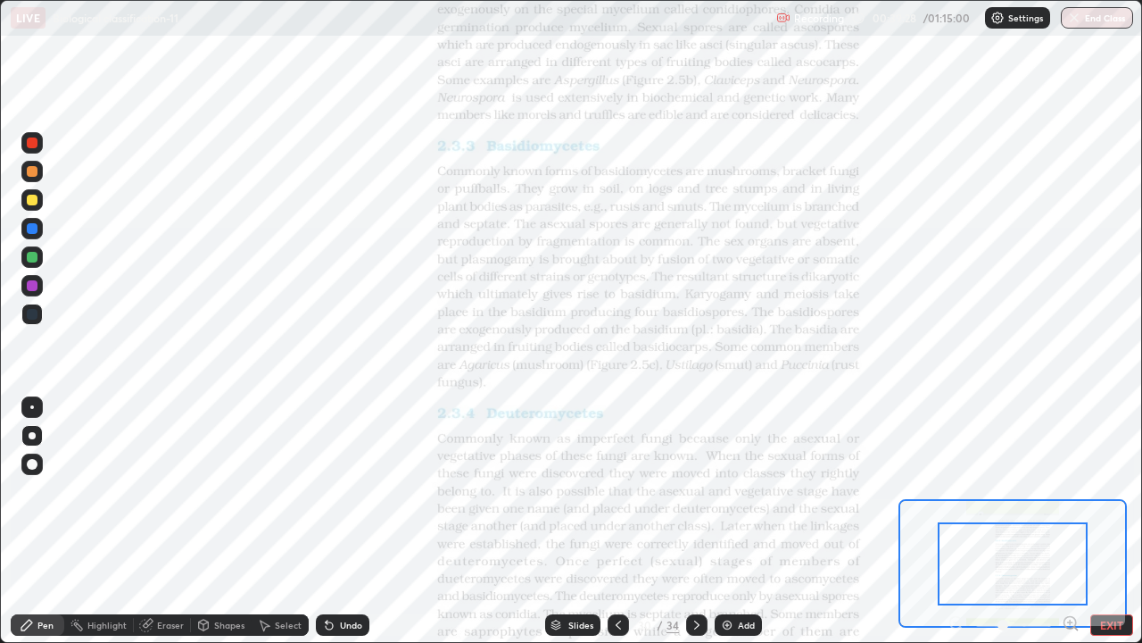
click at [1070, 528] on icon at bounding box center [1070, 622] width 4 height 0
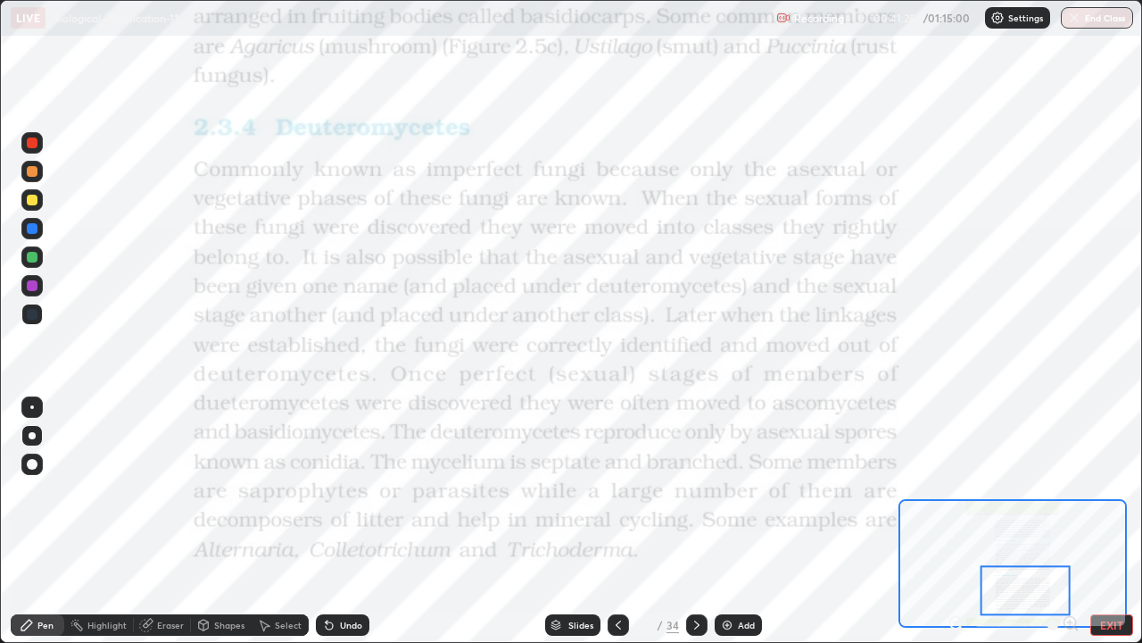
click at [561, 528] on div "Slides" at bounding box center [572, 624] width 55 height 21
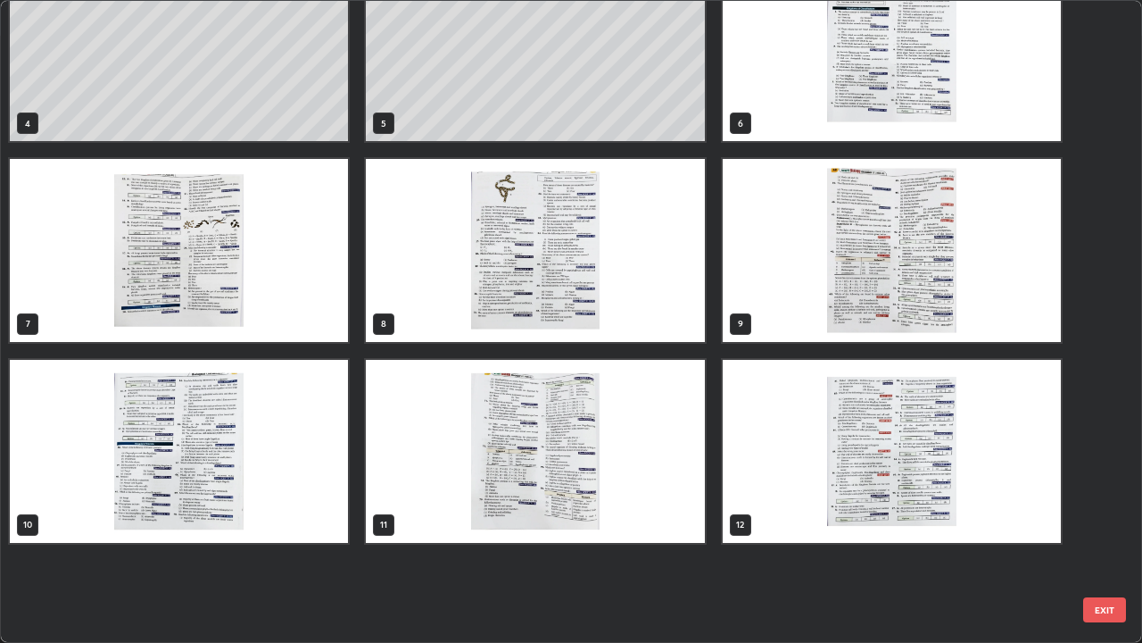
scroll to position [0, 0]
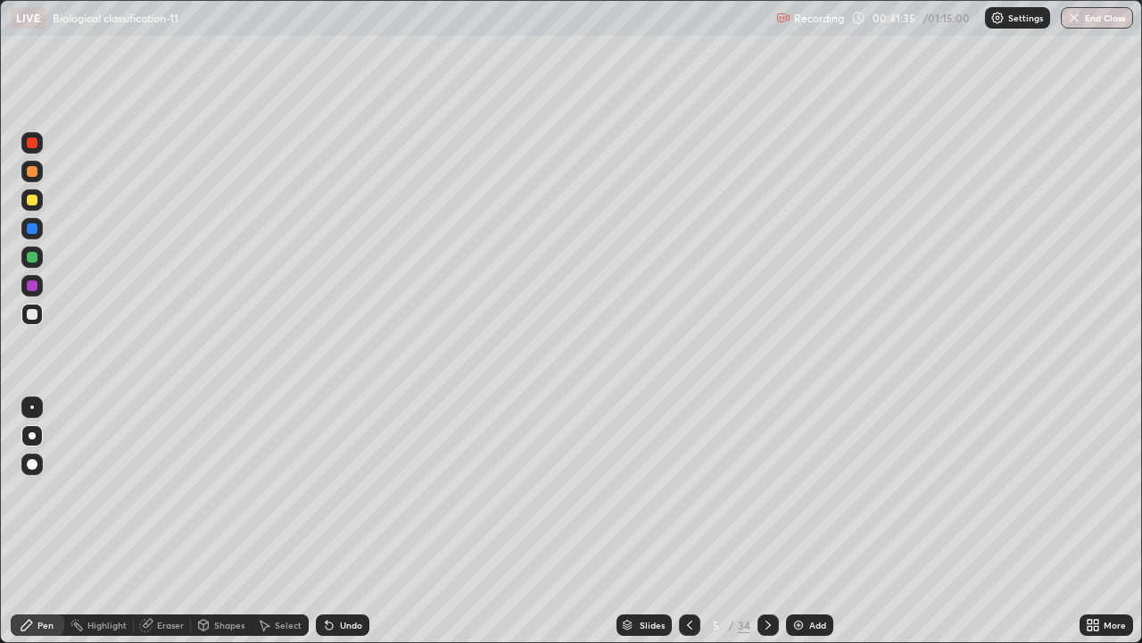
click at [766, 528] on icon at bounding box center [768, 625] width 14 height 14
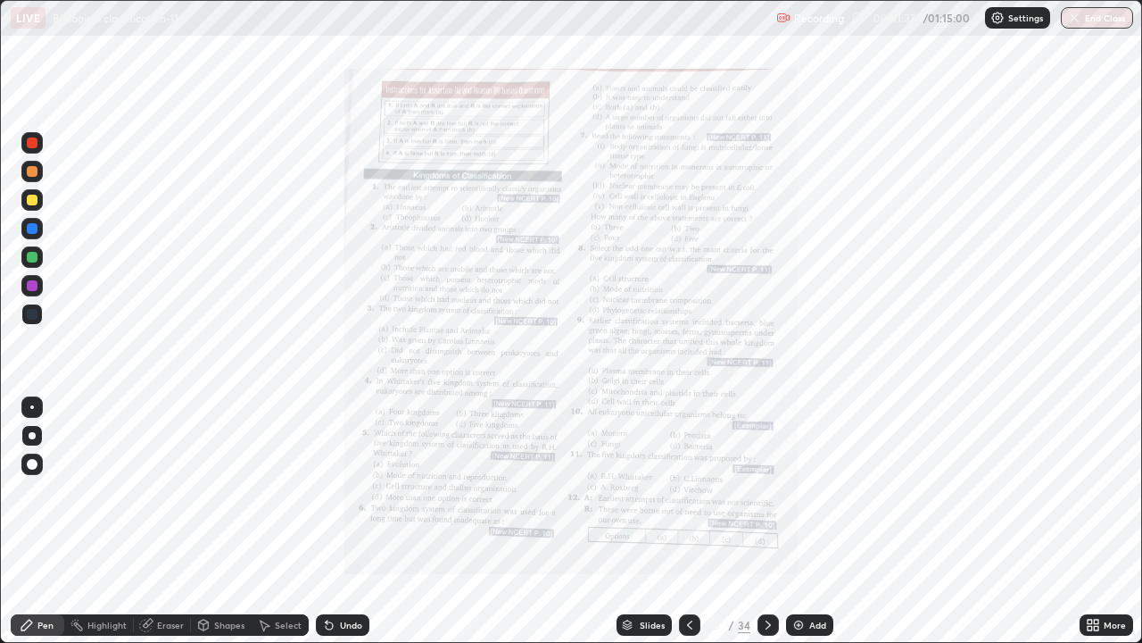
click at [688, 528] on icon at bounding box center [690, 625] width 14 height 14
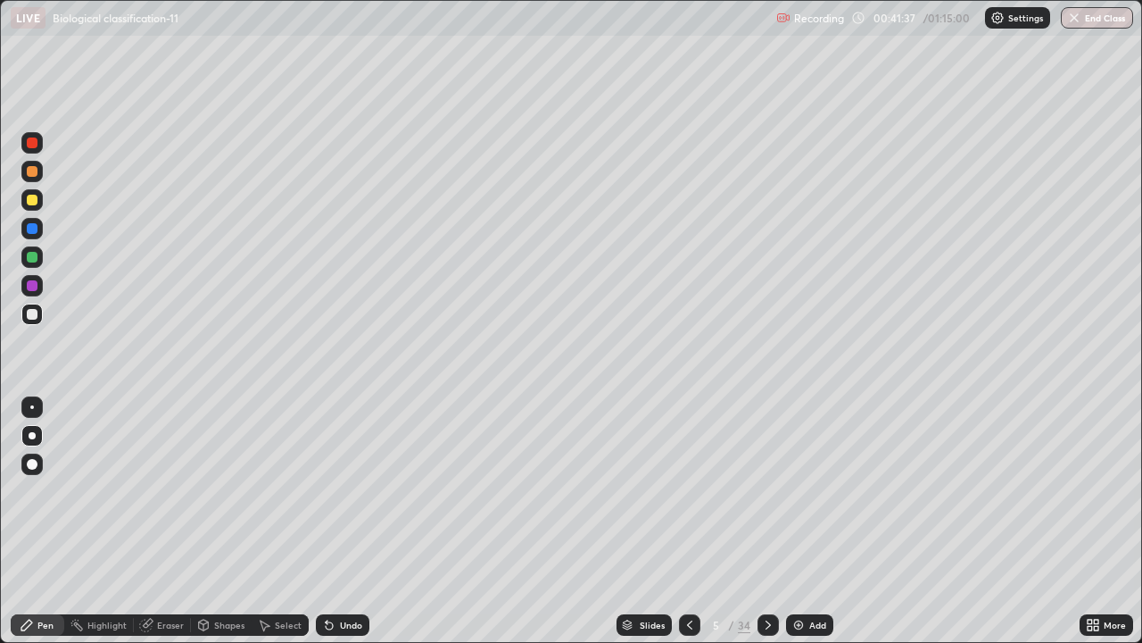
click at [806, 528] on div "Add" at bounding box center [809, 624] width 47 height 21
click at [636, 528] on div "Slides" at bounding box center [644, 624] width 55 height 21
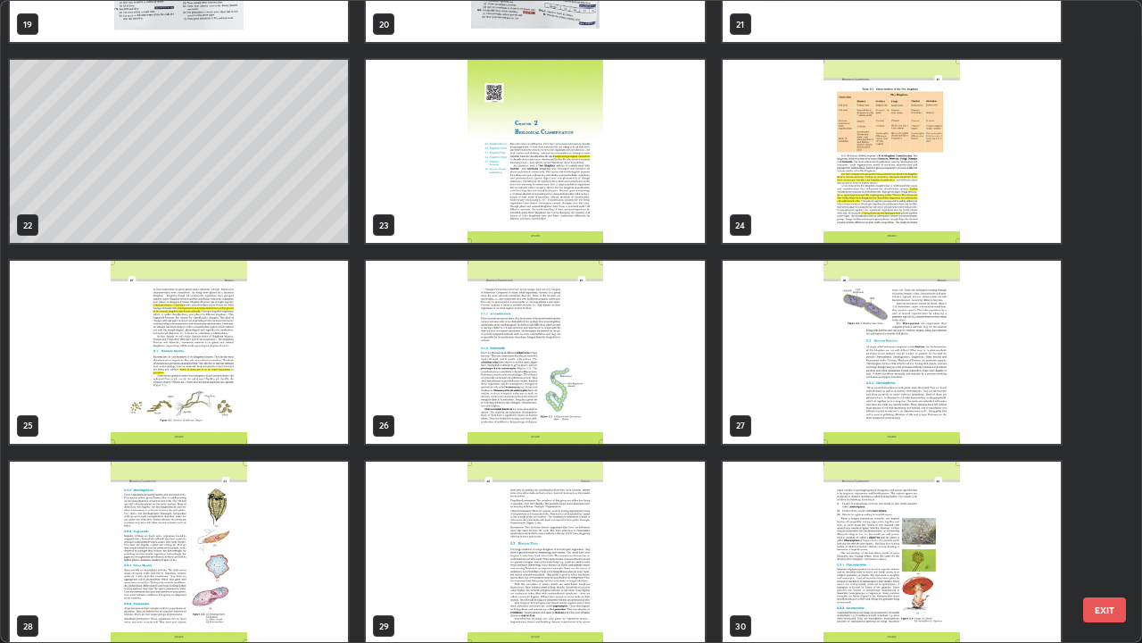
scroll to position [1354, 0]
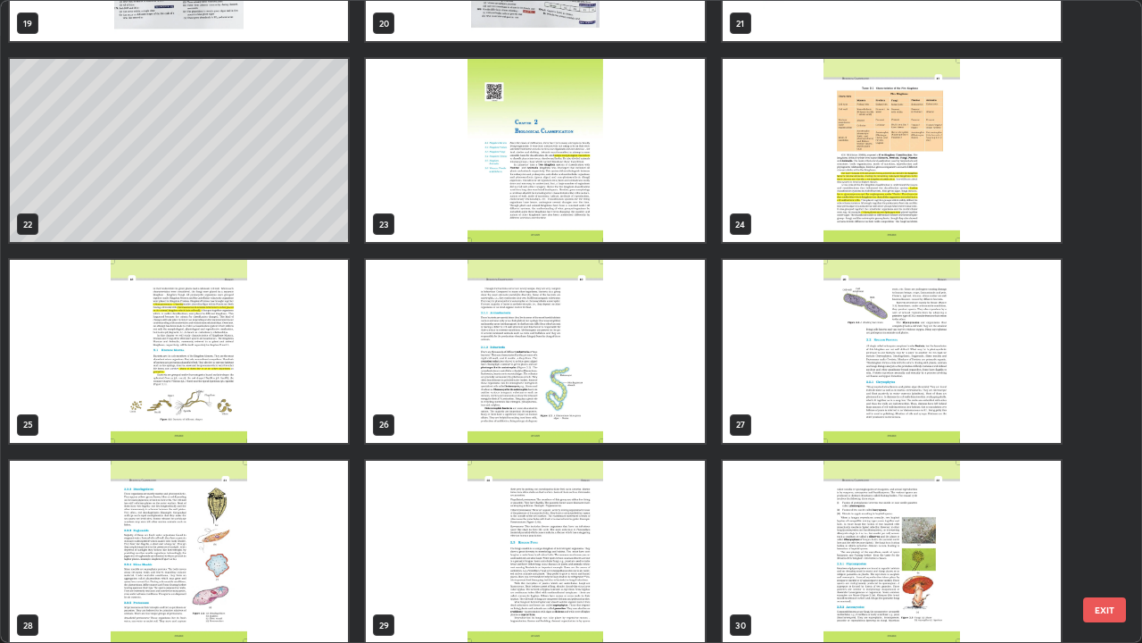
click at [427, 426] on img "grid" at bounding box center [535, 351] width 338 height 183
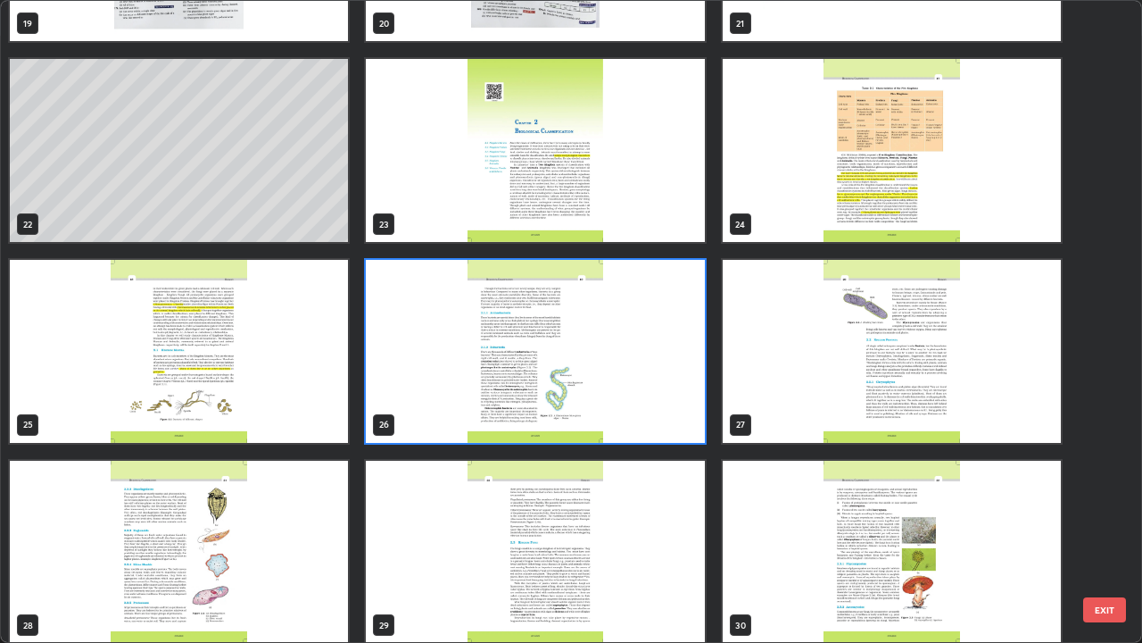
click at [426, 419] on img "grid" at bounding box center [535, 351] width 338 height 183
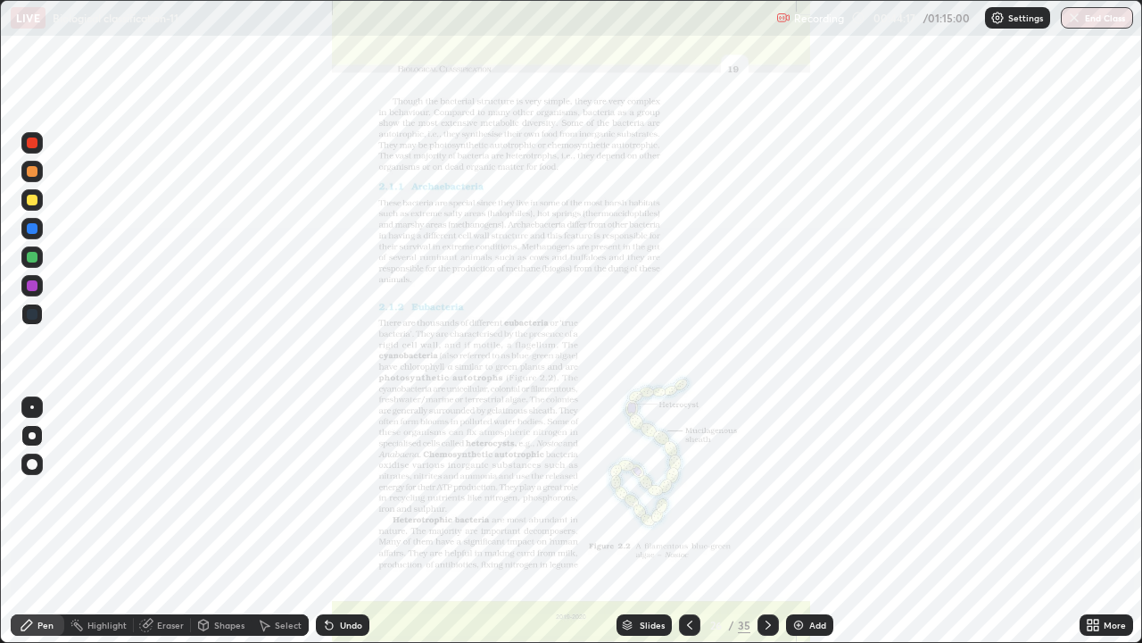
click at [1091, 528] on icon at bounding box center [1090, 628] width 4 height 4
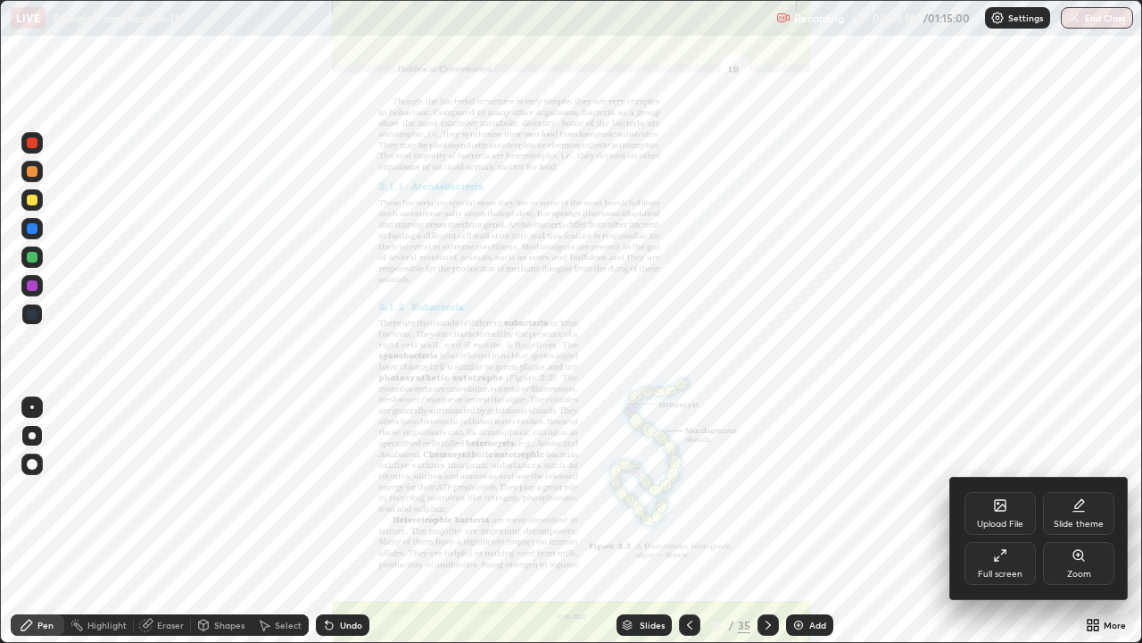
click at [1082, 528] on div "Zoom" at bounding box center [1079, 573] width 24 height 9
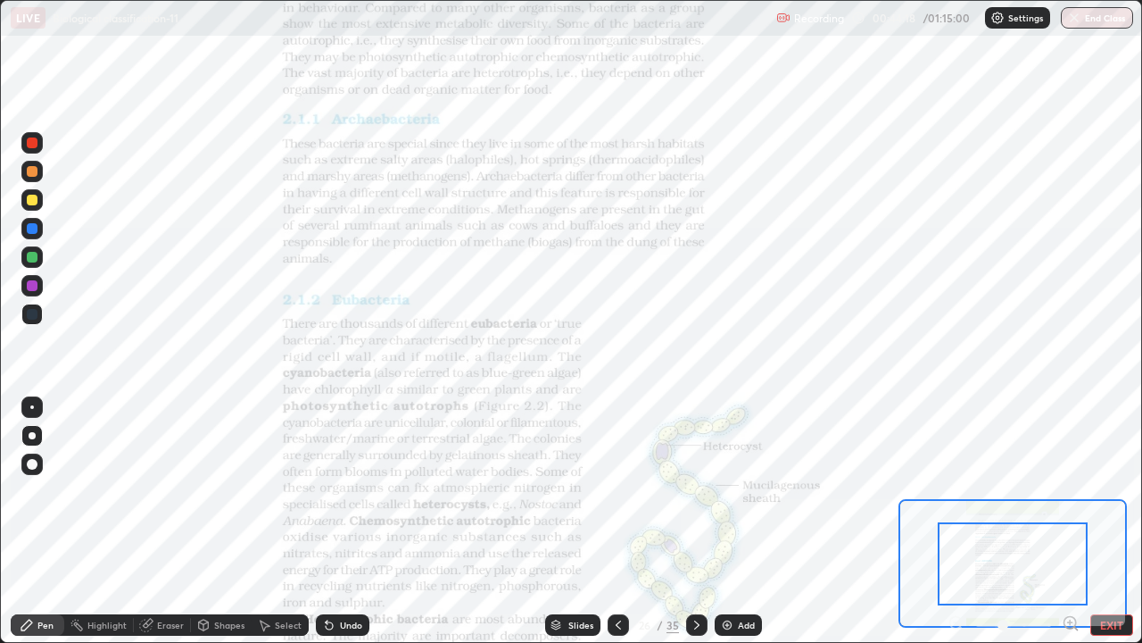
click at [1069, 528] on icon at bounding box center [1071, 623] width 18 height 18
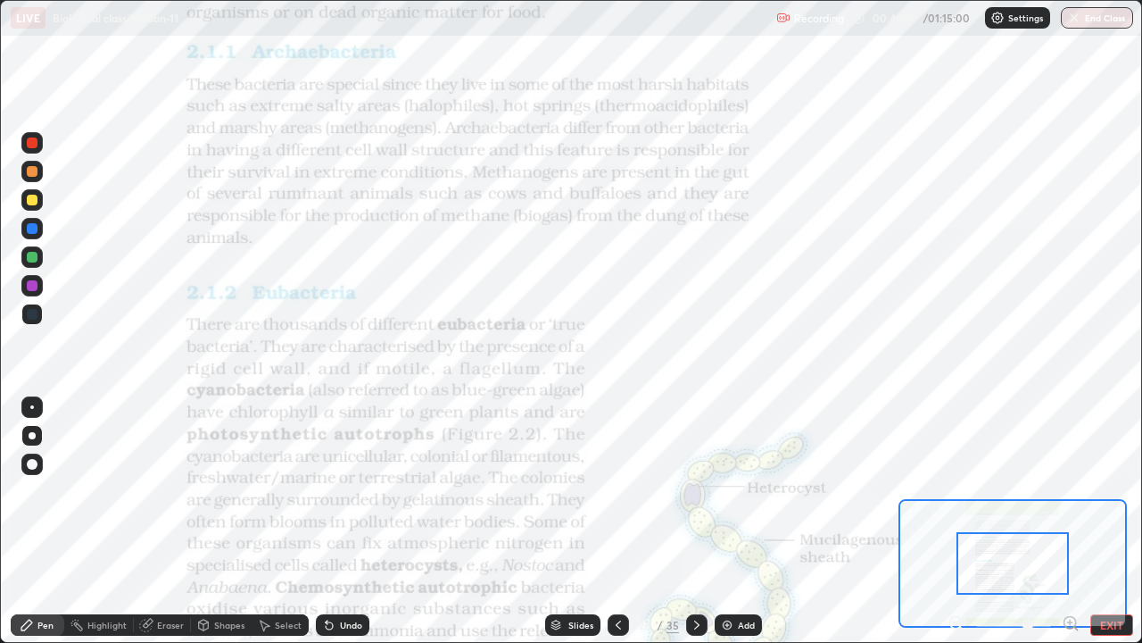
click at [1070, 528] on icon at bounding box center [1070, 622] width 4 height 0
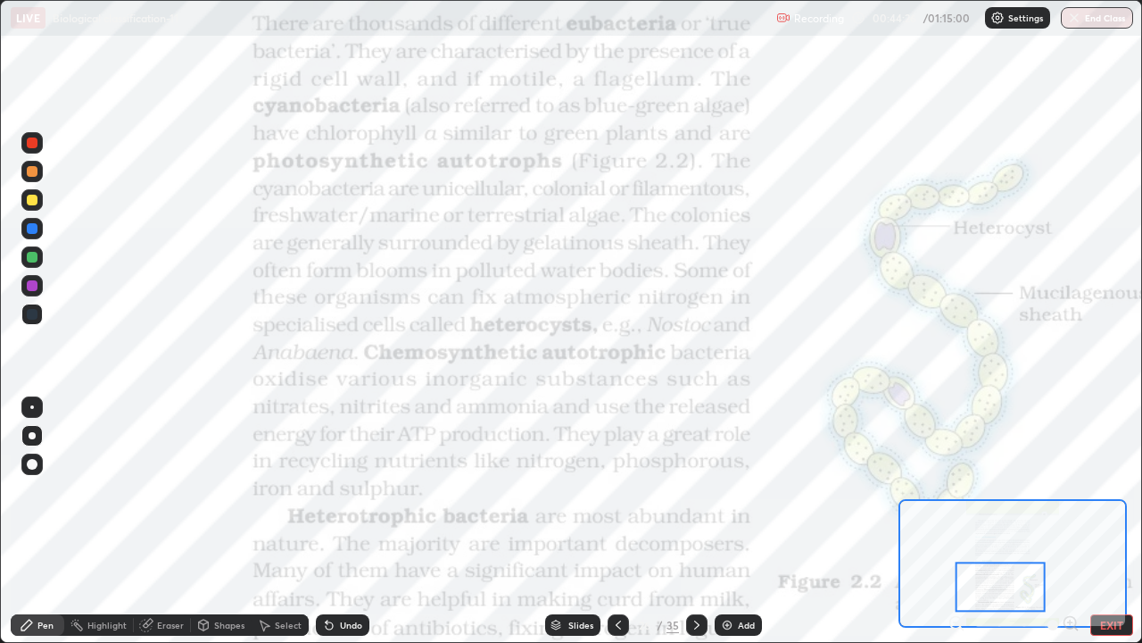
click at [327, 528] on icon at bounding box center [329, 625] width 7 height 7
click at [554, 528] on icon at bounding box center [556, 627] width 9 height 3
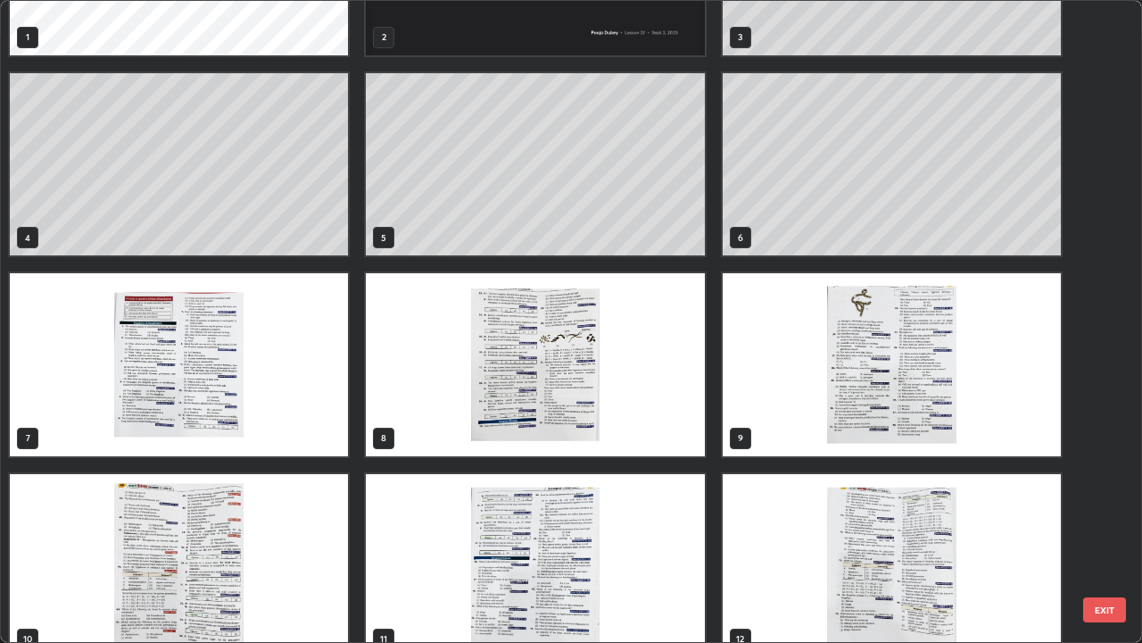
scroll to position [137, 0]
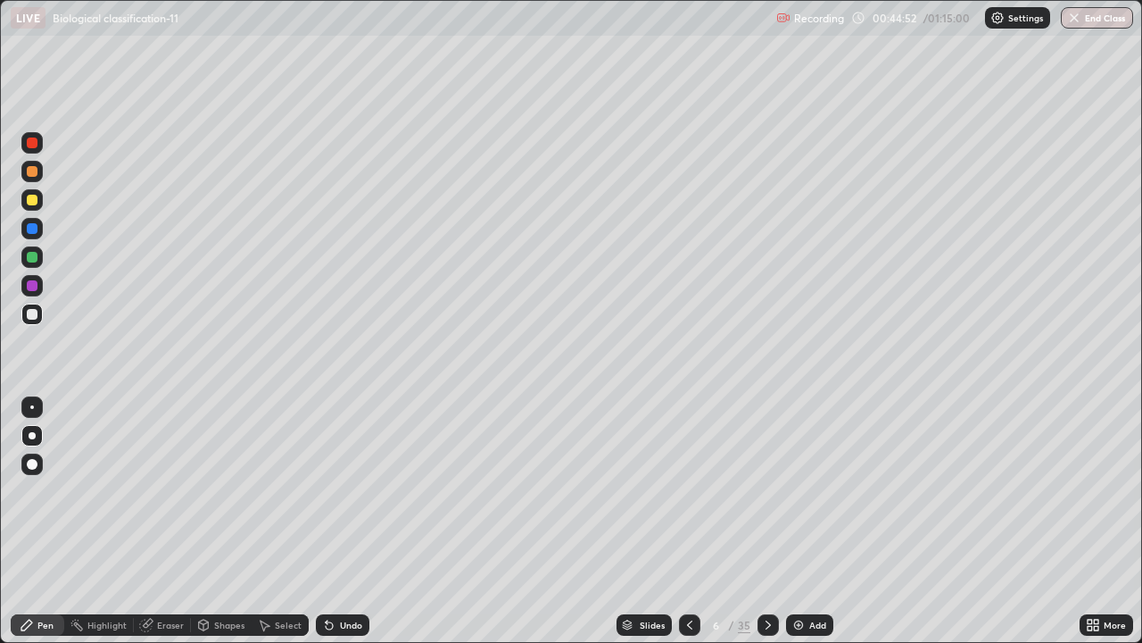
click at [37, 261] on div at bounding box center [31, 256] width 21 height 21
click at [37, 312] on div at bounding box center [31, 313] width 21 height 21
click at [792, 528] on img at bounding box center [799, 625] width 14 height 14
click at [766, 528] on icon at bounding box center [768, 625] width 14 height 14
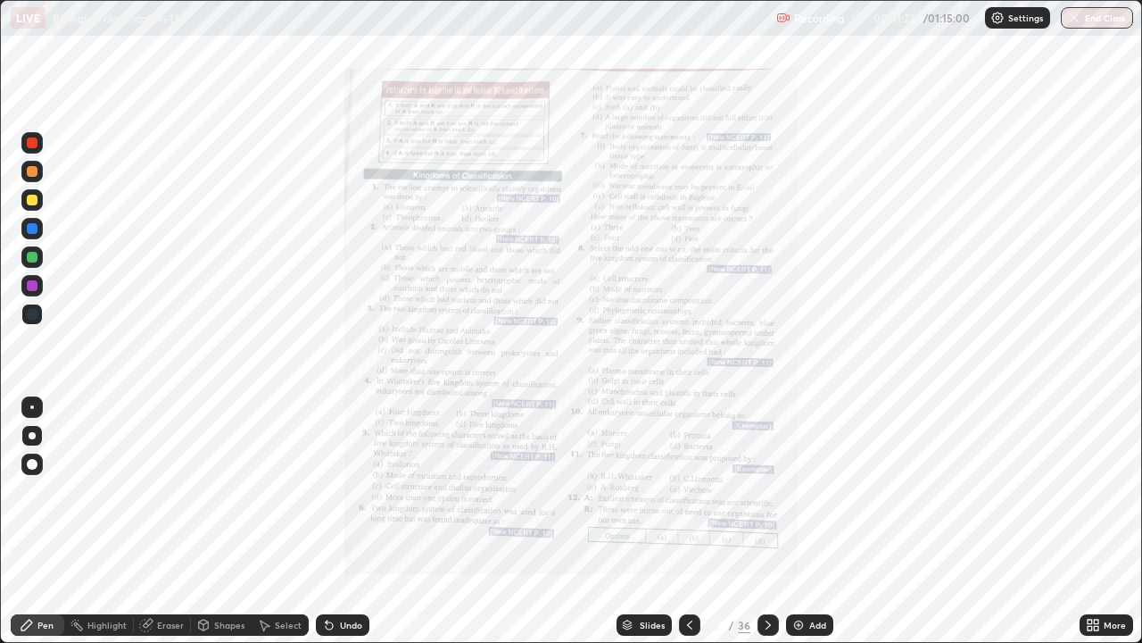
click at [683, 528] on icon at bounding box center [690, 625] width 14 height 14
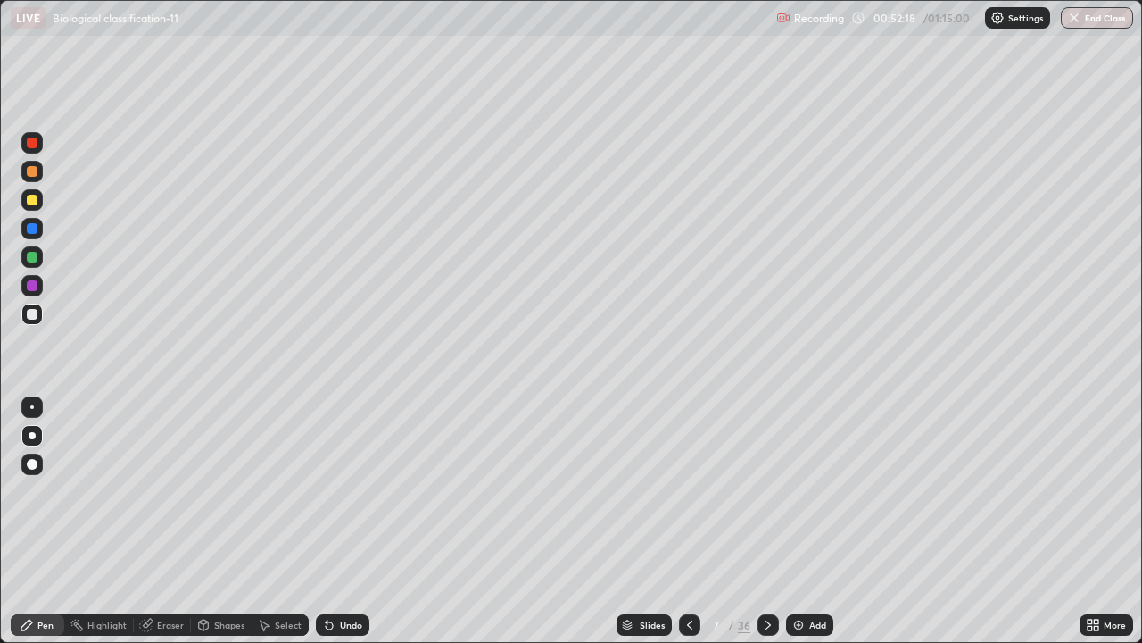
click at [684, 528] on icon at bounding box center [690, 625] width 14 height 14
click at [641, 528] on div "Slides" at bounding box center [644, 624] width 55 height 21
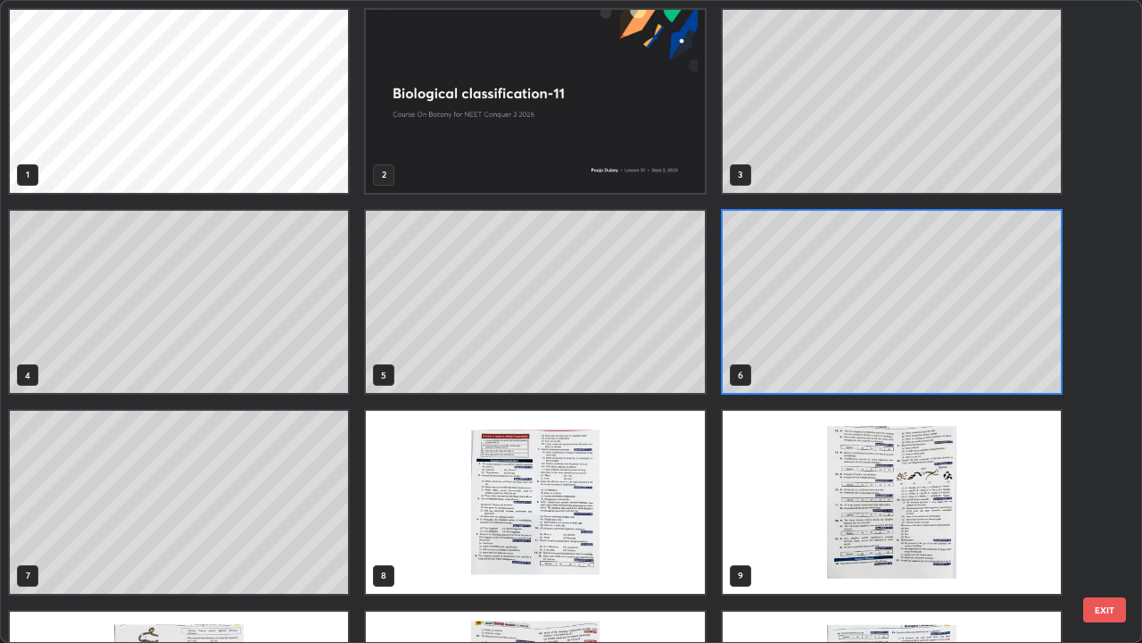
scroll to position [635, 1132]
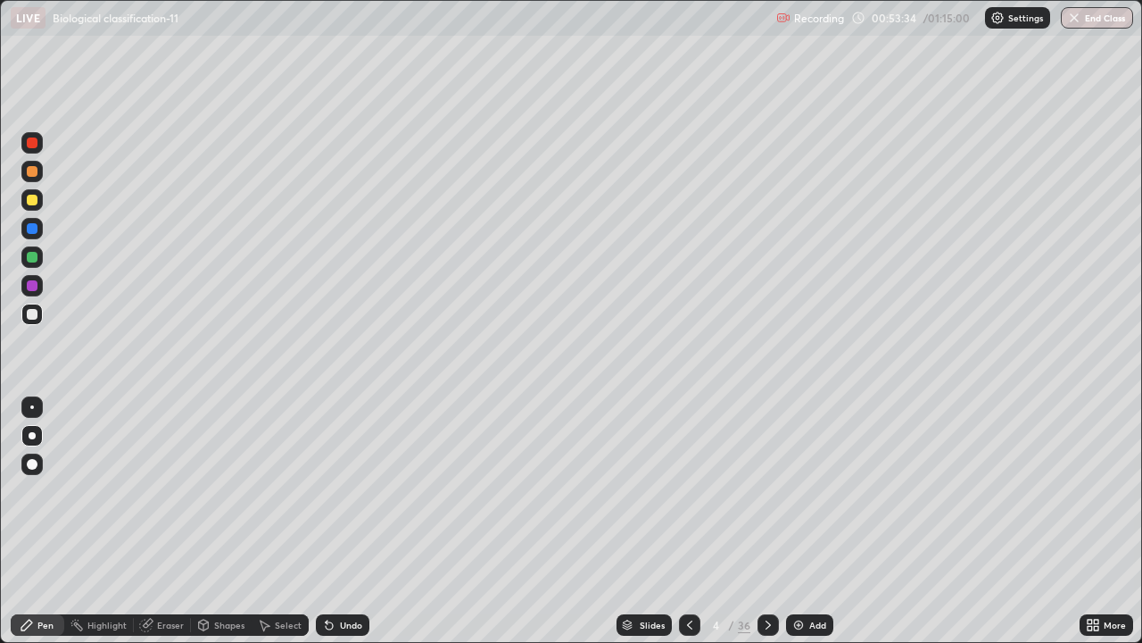
click at [766, 528] on icon at bounding box center [768, 625] width 14 height 14
click at [758, 528] on div at bounding box center [768, 624] width 21 height 21
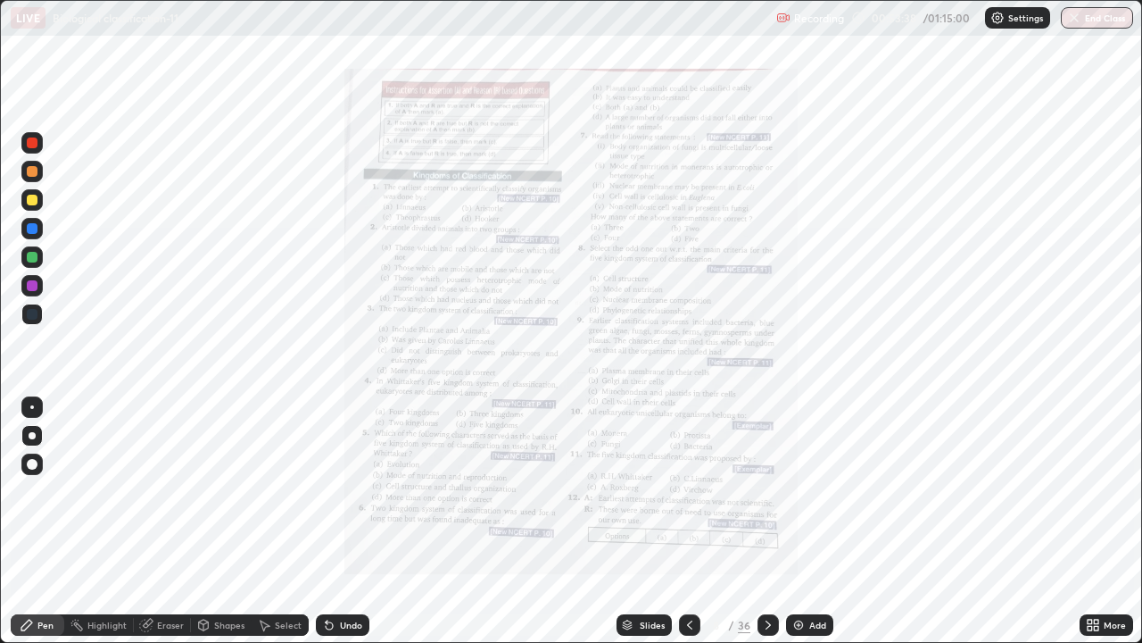
click at [685, 528] on icon at bounding box center [690, 625] width 14 height 14
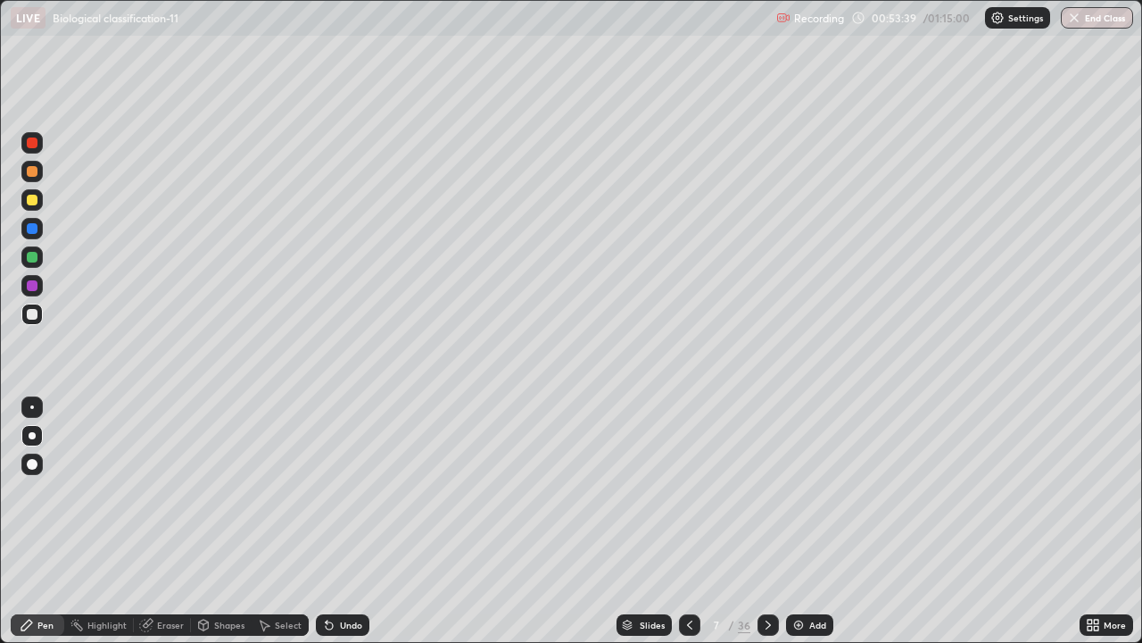
click at [761, 528] on icon at bounding box center [768, 625] width 14 height 14
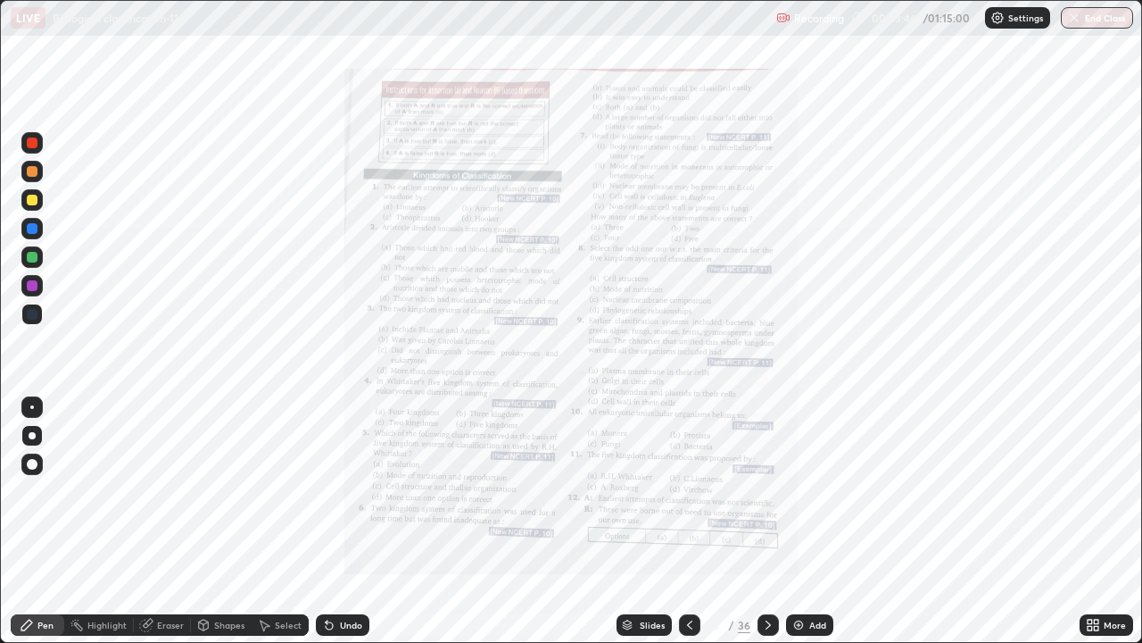
click at [679, 528] on div at bounding box center [689, 624] width 21 height 21
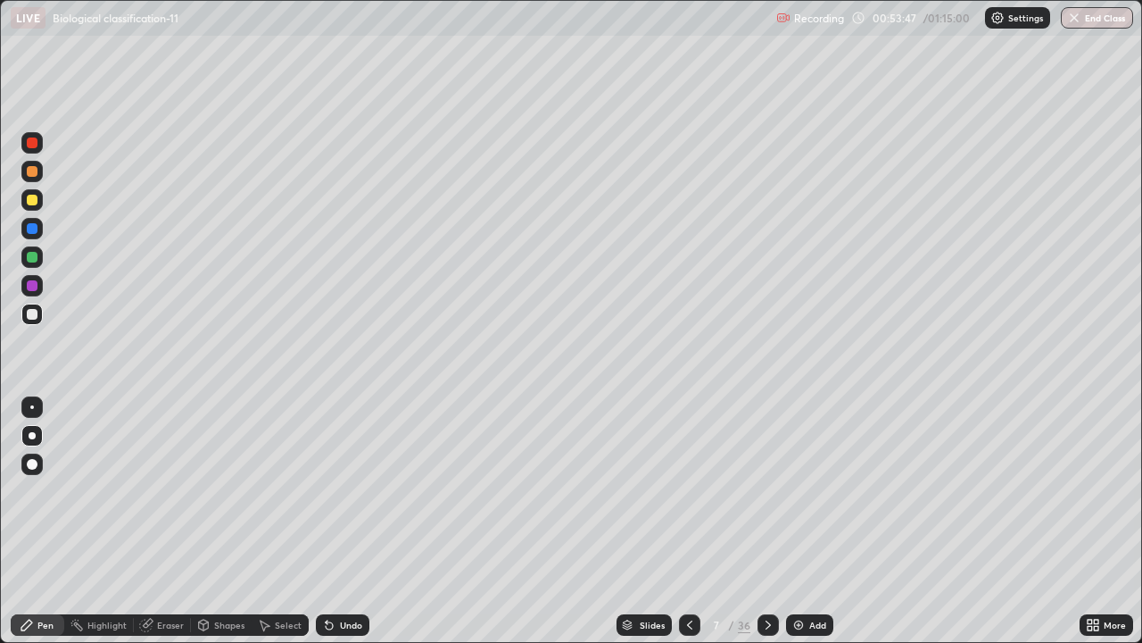
click at [766, 528] on icon at bounding box center [768, 625] width 14 height 14
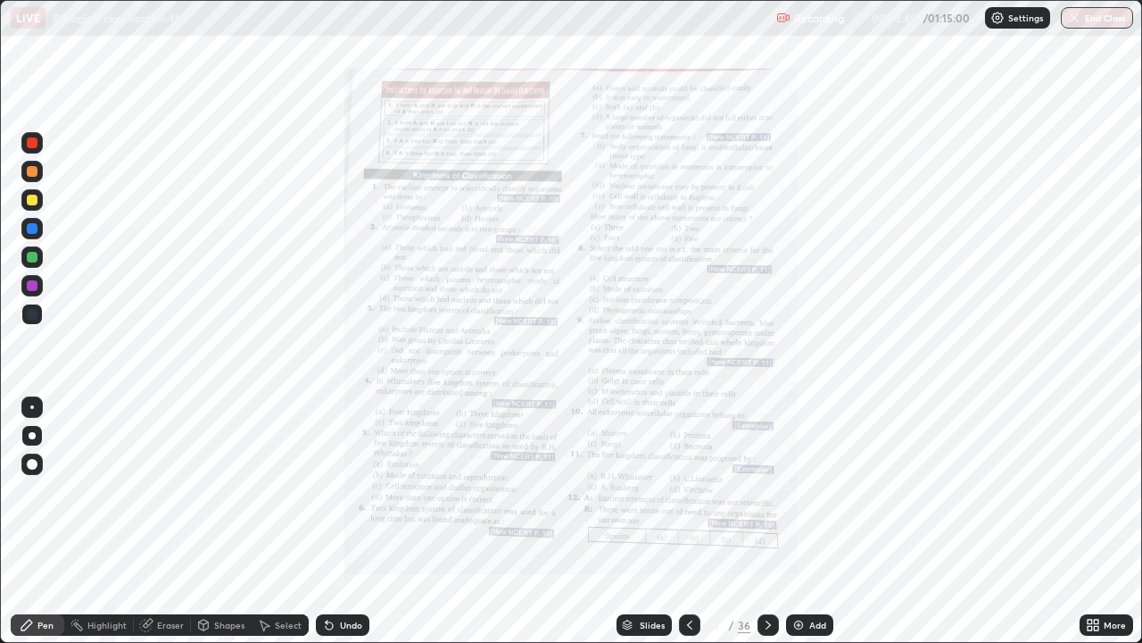
click at [683, 528] on icon at bounding box center [690, 625] width 14 height 14
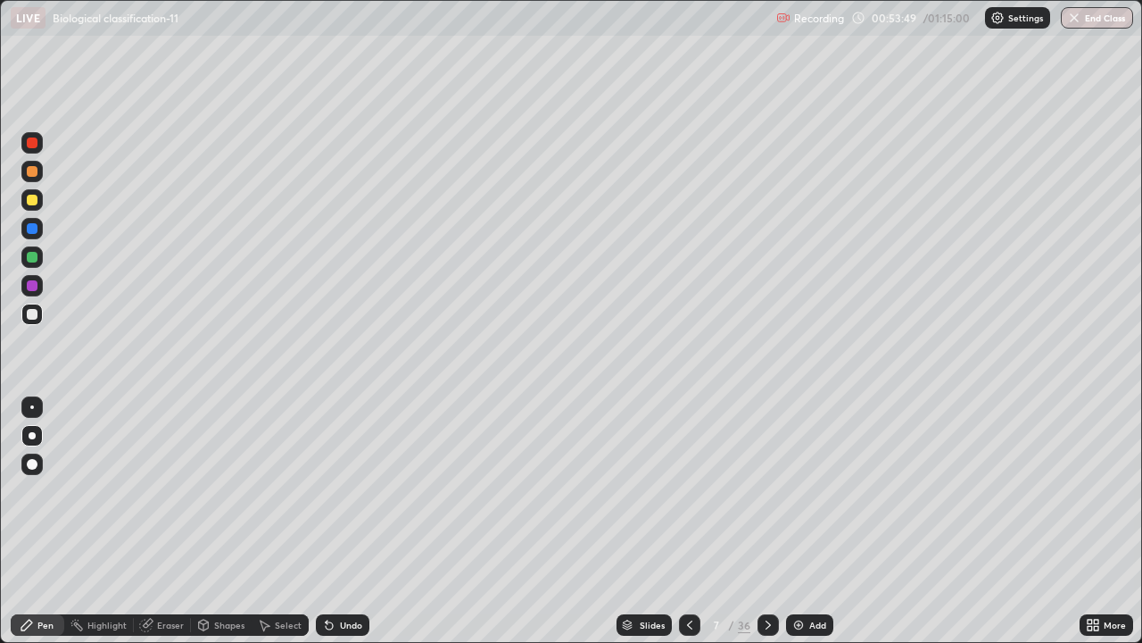
click at [800, 528] on img at bounding box center [799, 625] width 14 height 14
click at [1097, 528] on icon at bounding box center [1096, 621] width 4 height 4
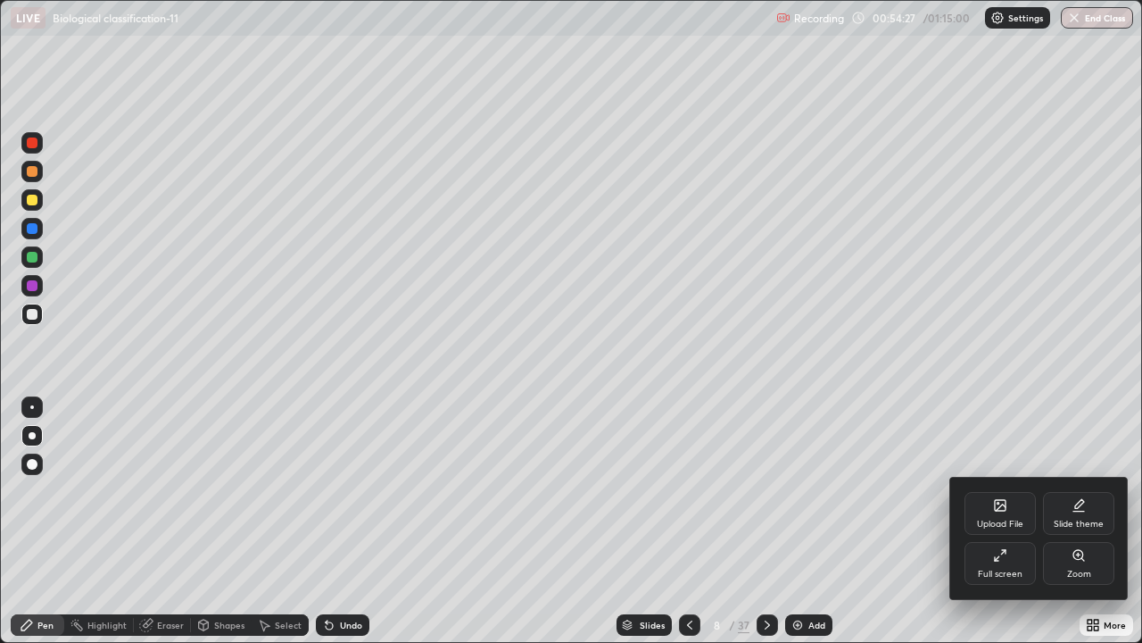
click at [988, 517] on div "Upload File" at bounding box center [1000, 513] width 71 height 43
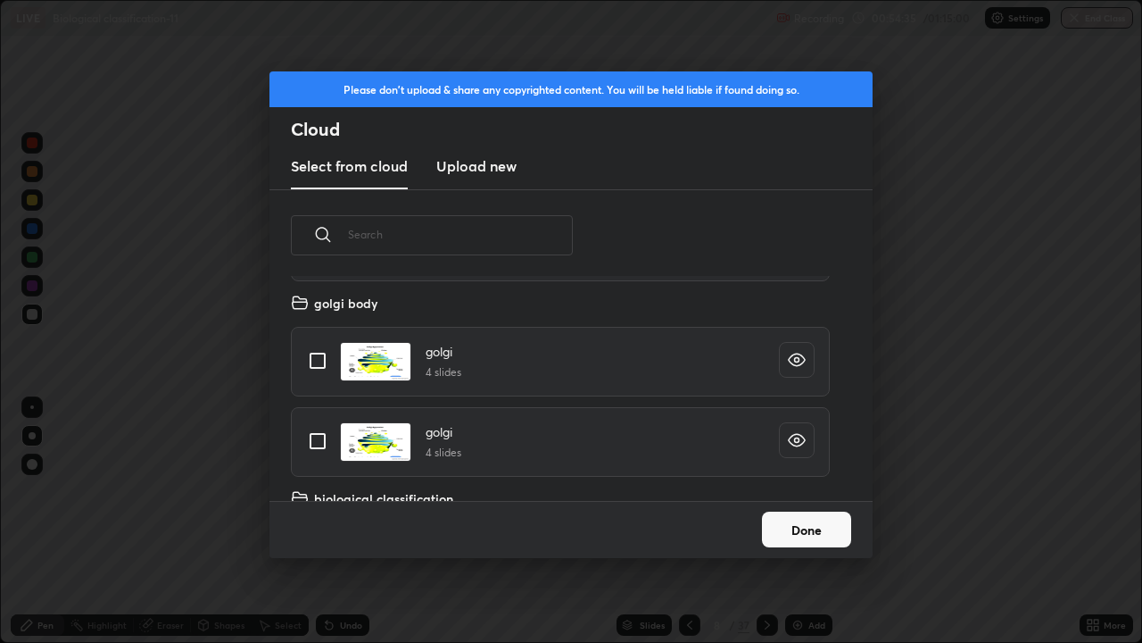
scroll to position [220, 573]
click at [318, 372] on input "grid" at bounding box center [317, 360] width 37 height 37
checkbox input "true"
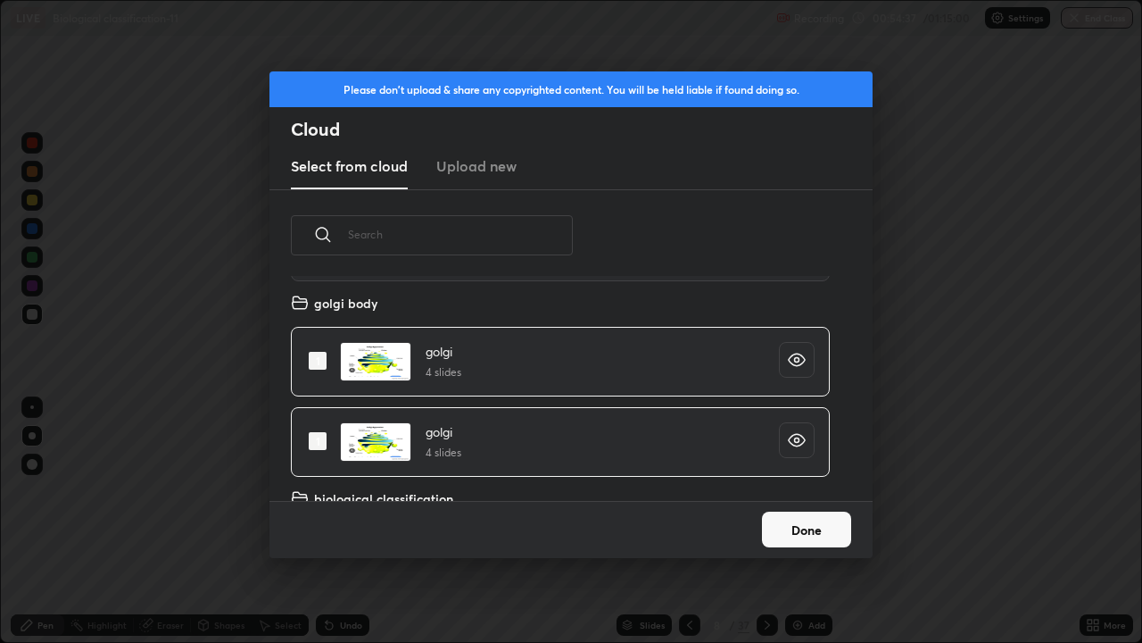
click at [323, 360] on input "grid" at bounding box center [317, 360] width 37 height 37
checkbox input "false"
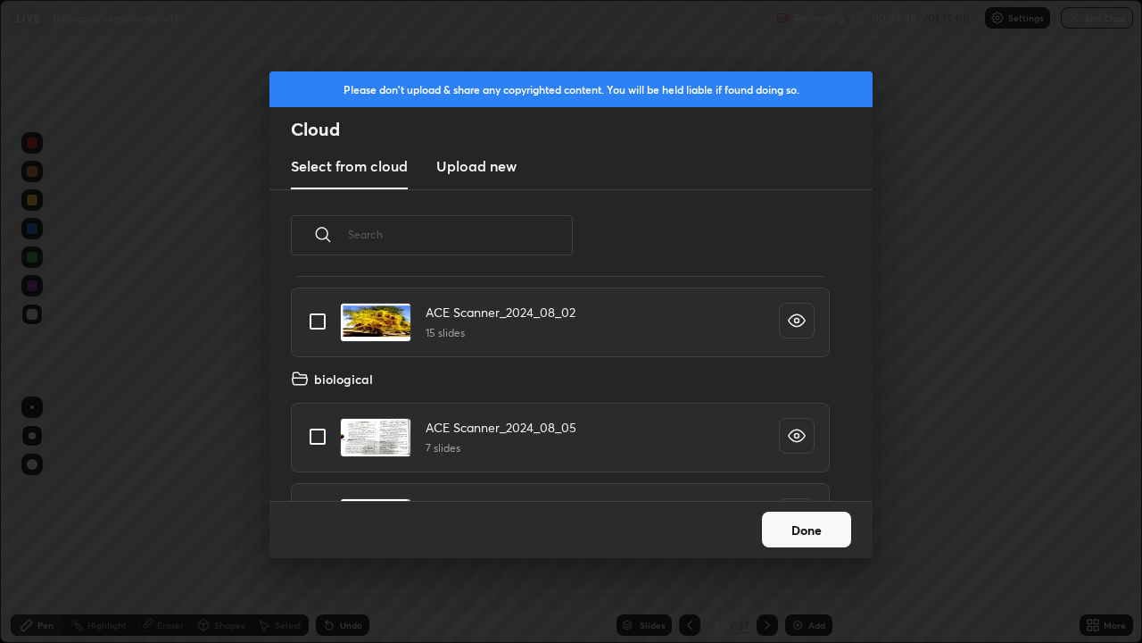
scroll to position [5569, 0]
click at [326, 324] on input "grid" at bounding box center [317, 319] width 37 height 37
checkbox input "true"
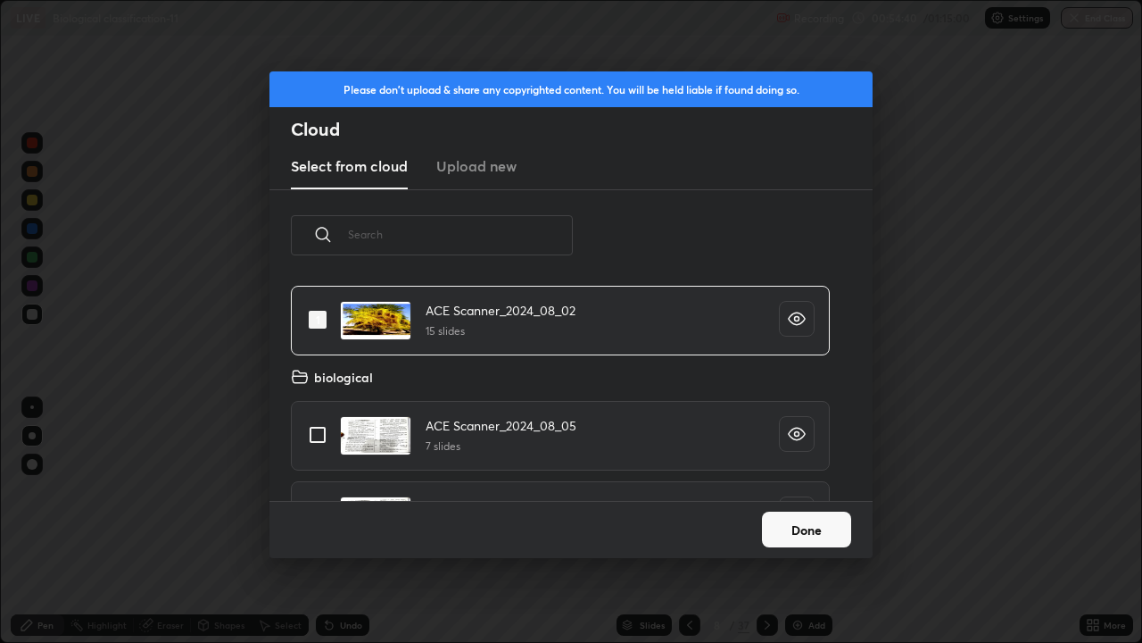
click at [798, 528] on button "Done" at bounding box center [806, 529] width 89 height 36
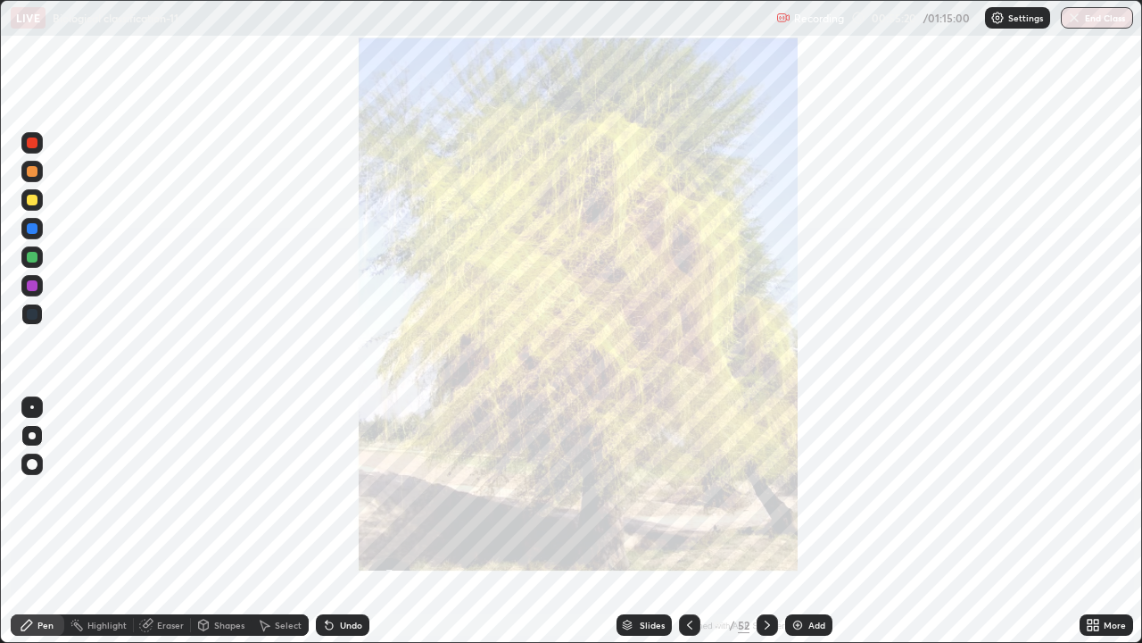
click at [760, 528] on icon at bounding box center [767, 625] width 14 height 14
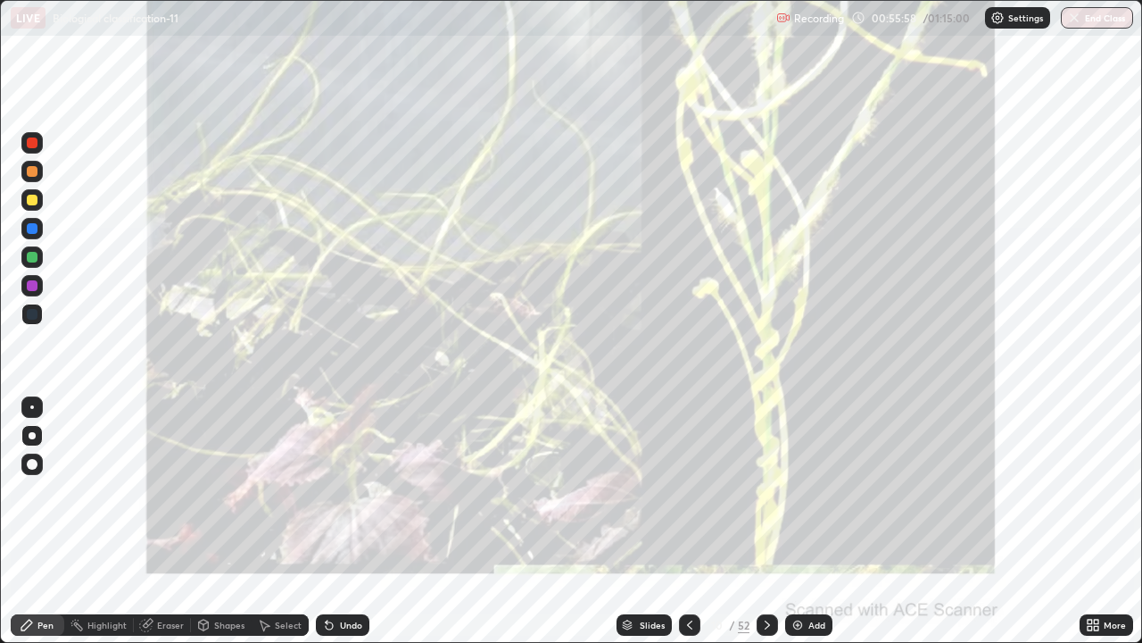
click at [316, 528] on div "Undo" at bounding box center [343, 624] width 54 height 21
click at [37, 199] on div at bounding box center [32, 200] width 11 height 11
click at [757, 528] on div at bounding box center [767, 624] width 21 height 21
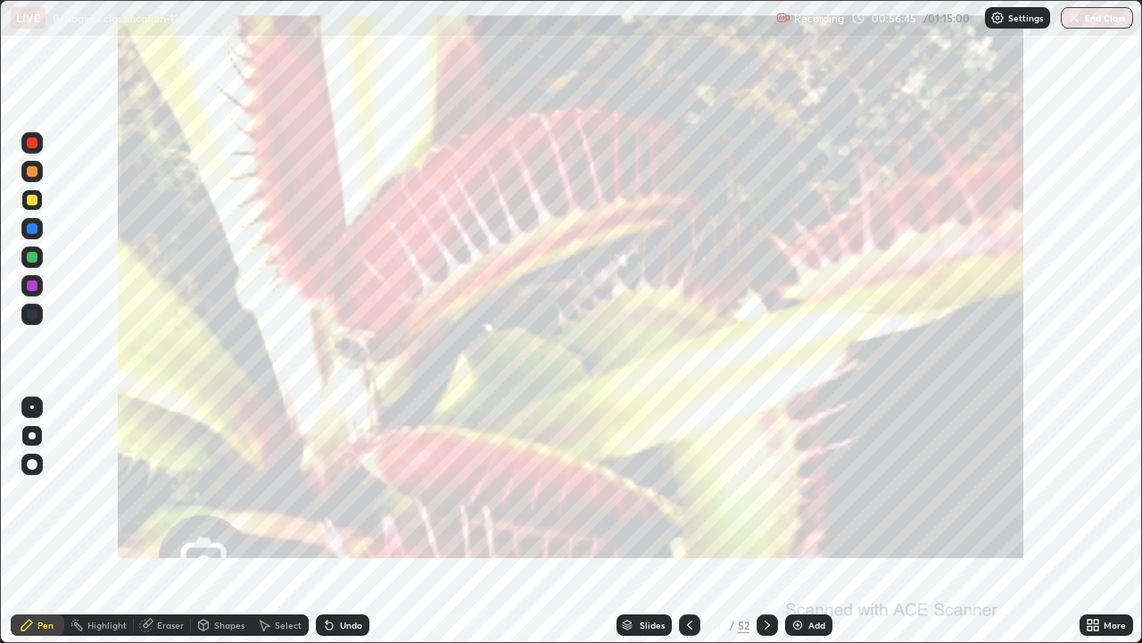
click at [758, 528] on div at bounding box center [767, 624] width 21 height 21
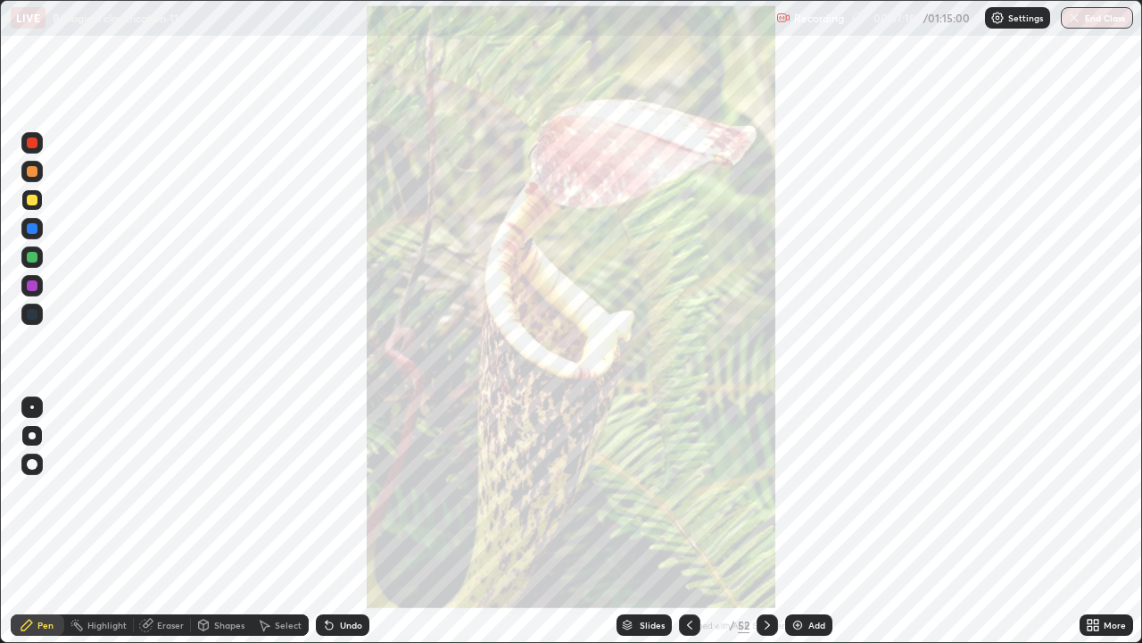
click at [760, 528] on icon at bounding box center [767, 625] width 14 height 14
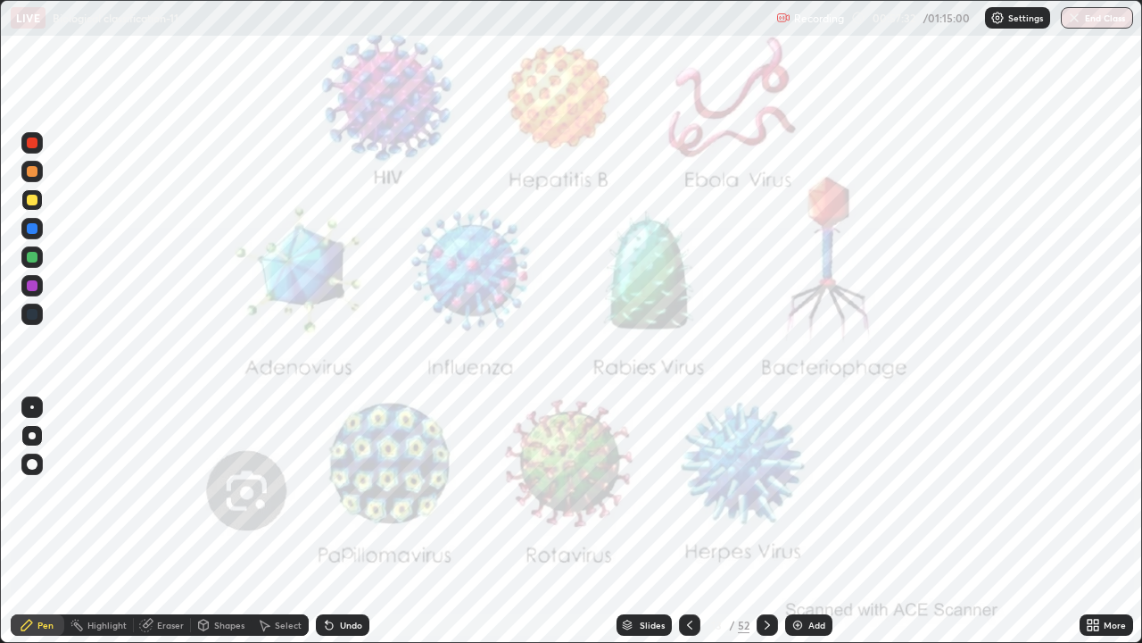
click at [687, 528] on icon at bounding box center [690, 625] width 14 height 14
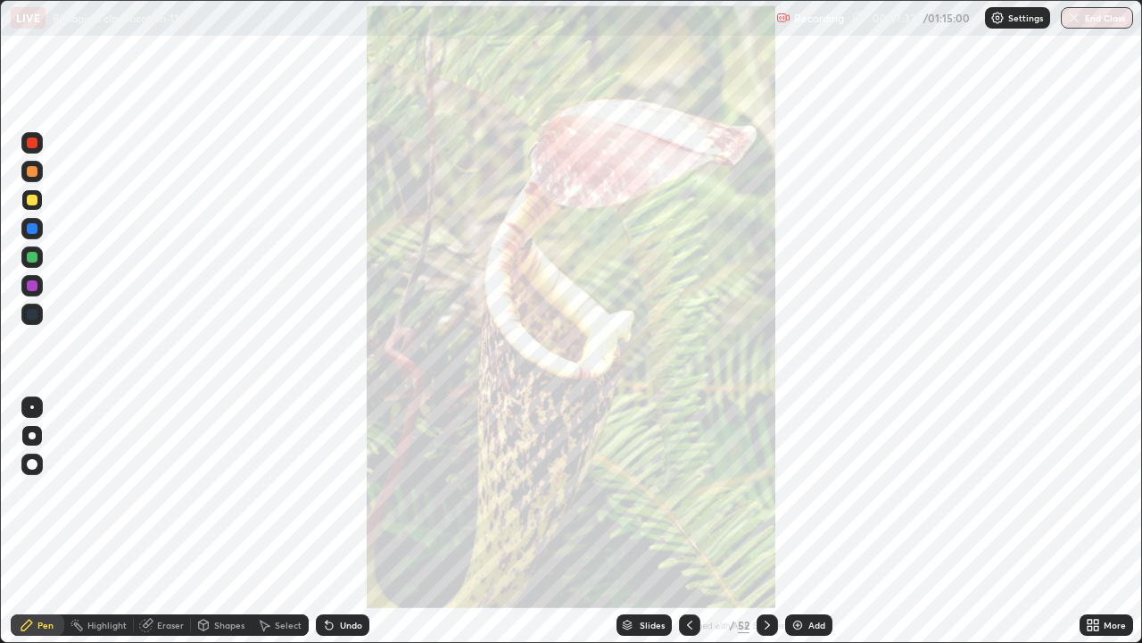
click at [640, 528] on div "Slides" at bounding box center [644, 624] width 55 height 21
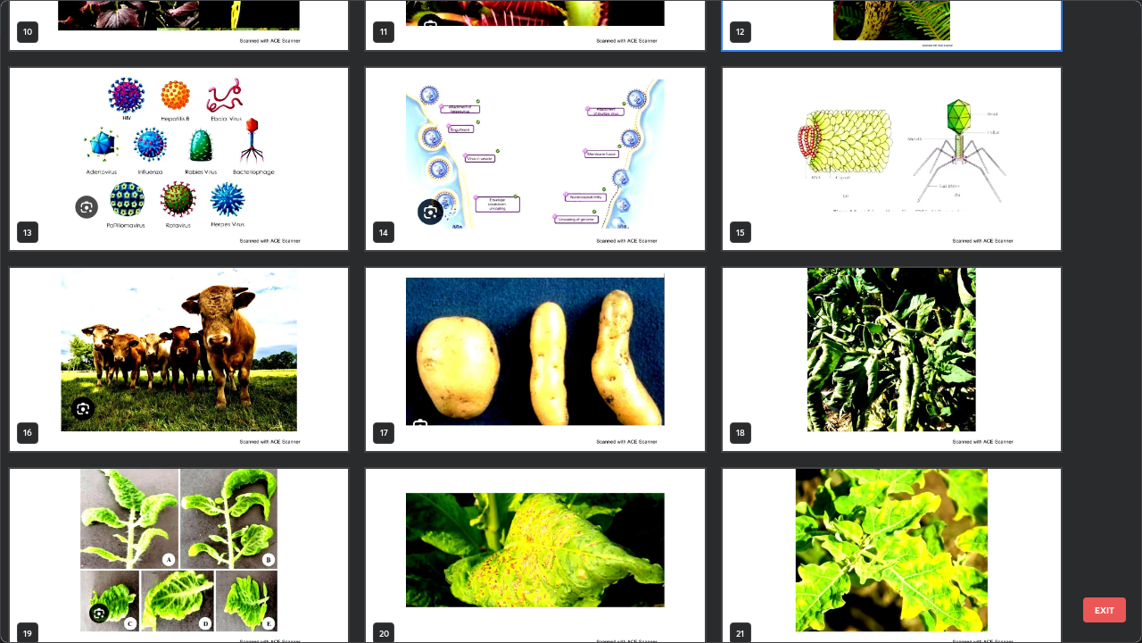
scroll to position [732, 0]
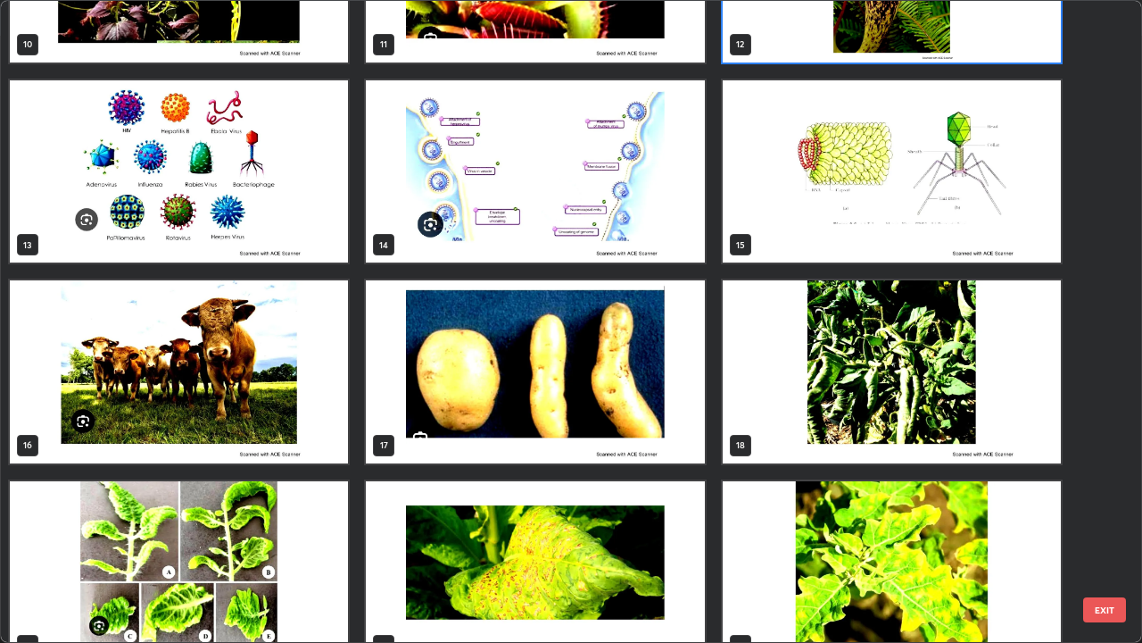
click at [444, 395] on img "grid" at bounding box center [535, 371] width 338 height 183
click at [447, 385] on img "grid" at bounding box center [535, 371] width 338 height 183
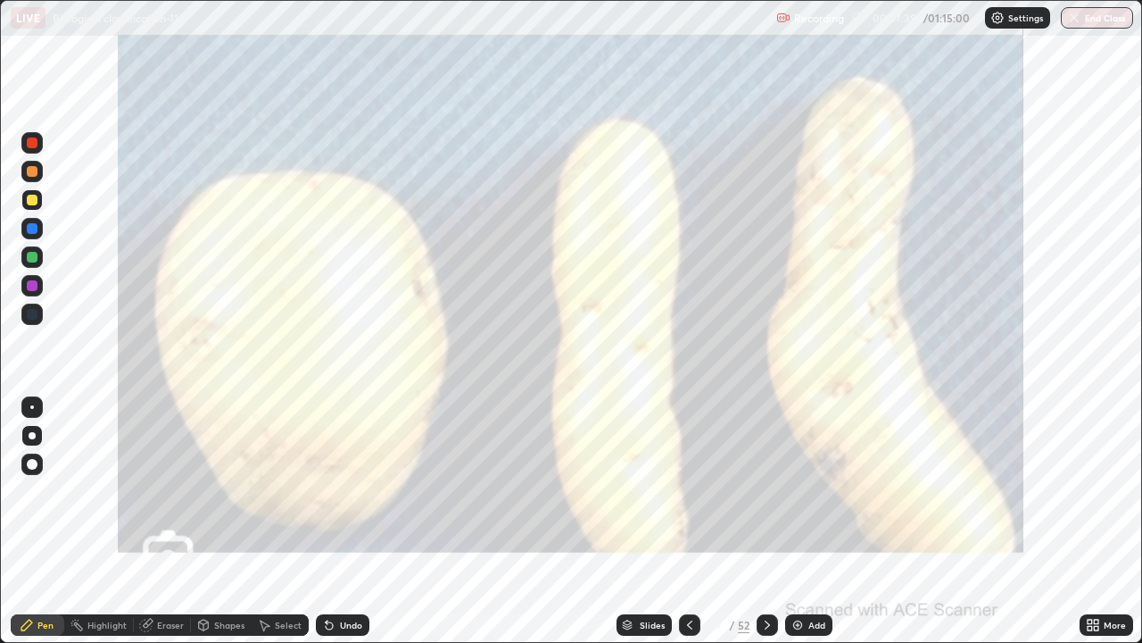
click at [442, 389] on img "grid" at bounding box center [535, 371] width 338 height 183
click at [626, 528] on icon at bounding box center [627, 622] width 9 height 4
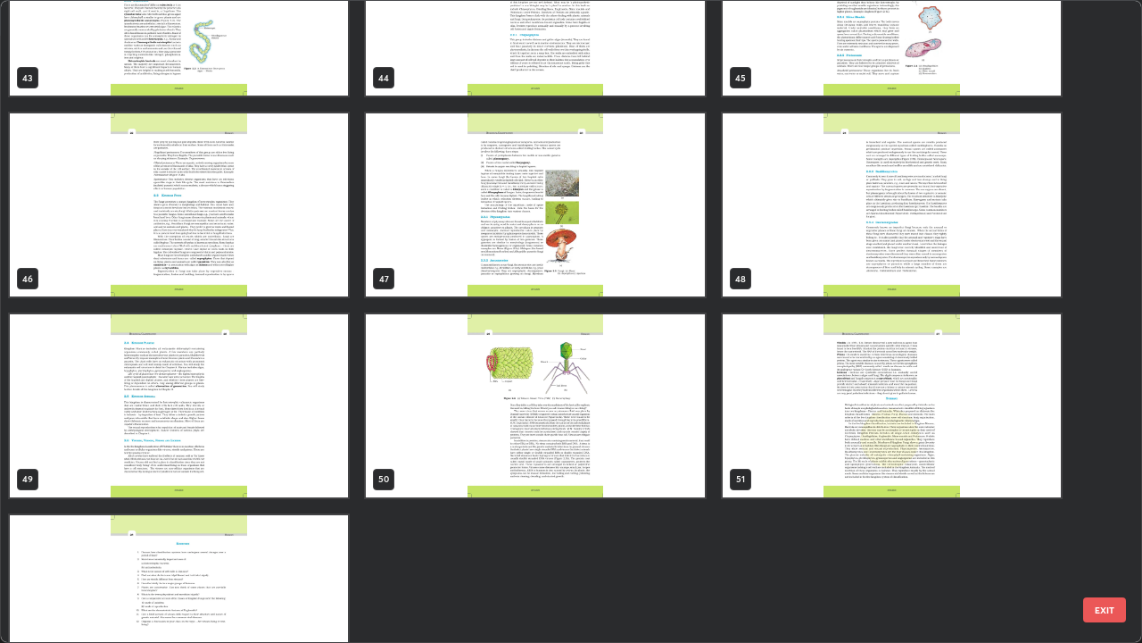
scroll to position [2911, 0]
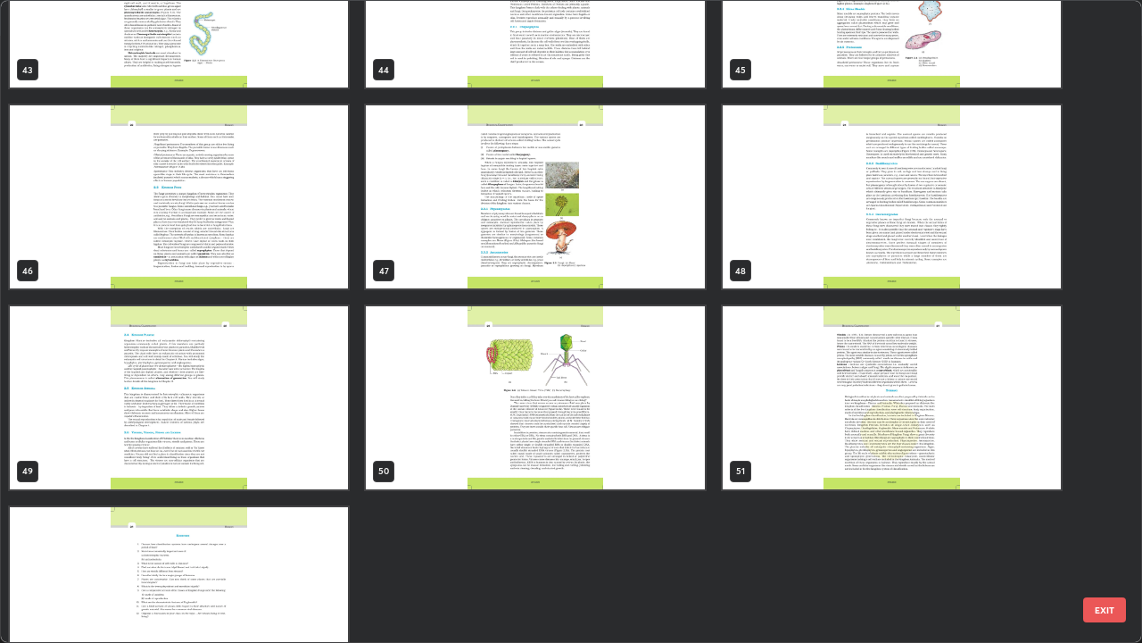
click at [237, 459] on img "grid" at bounding box center [179, 397] width 338 height 183
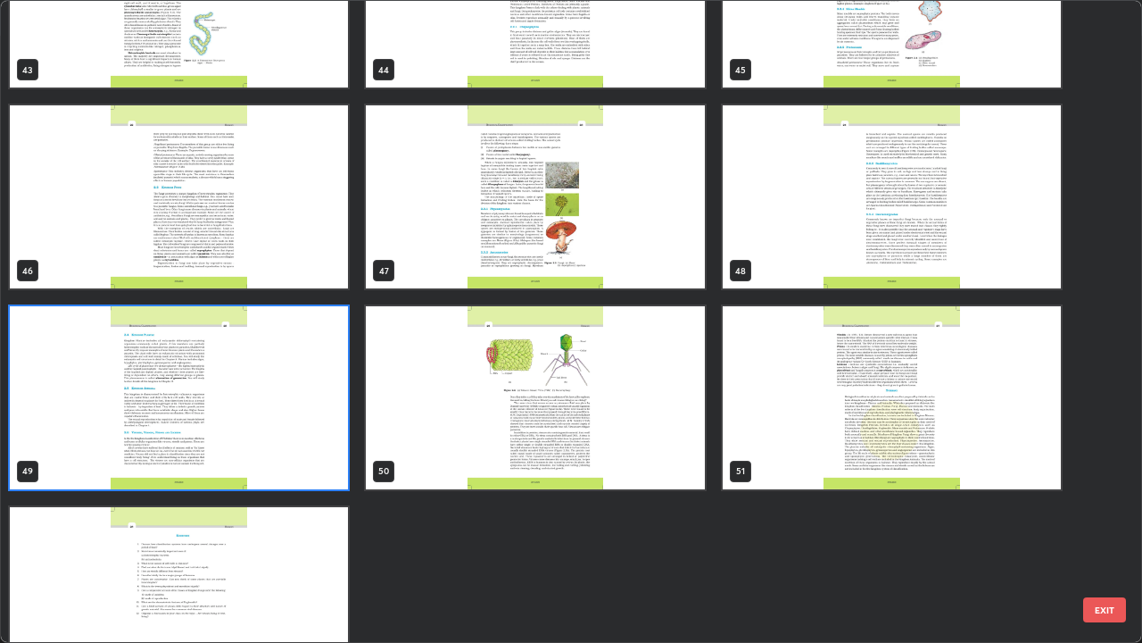
click at [237, 459] on img "grid" at bounding box center [179, 397] width 338 height 183
click at [253, 458] on img "grid" at bounding box center [179, 397] width 338 height 183
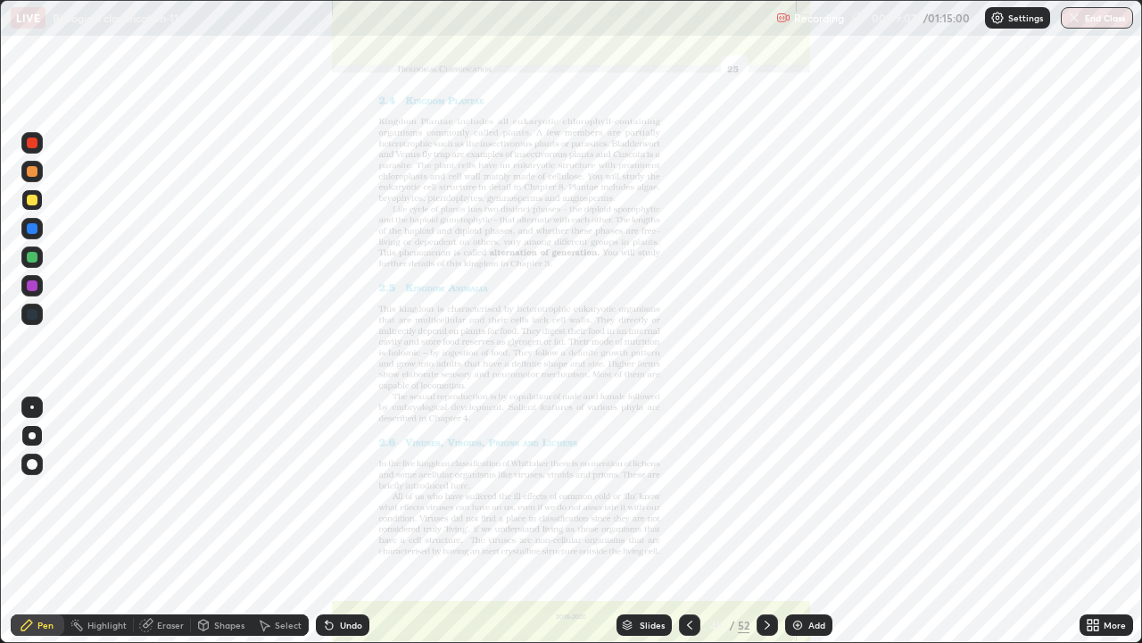
click at [70, 528] on div "Highlight" at bounding box center [99, 624] width 70 height 21
click at [630, 528] on icon at bounding box center [627, 622] width 9 height 4
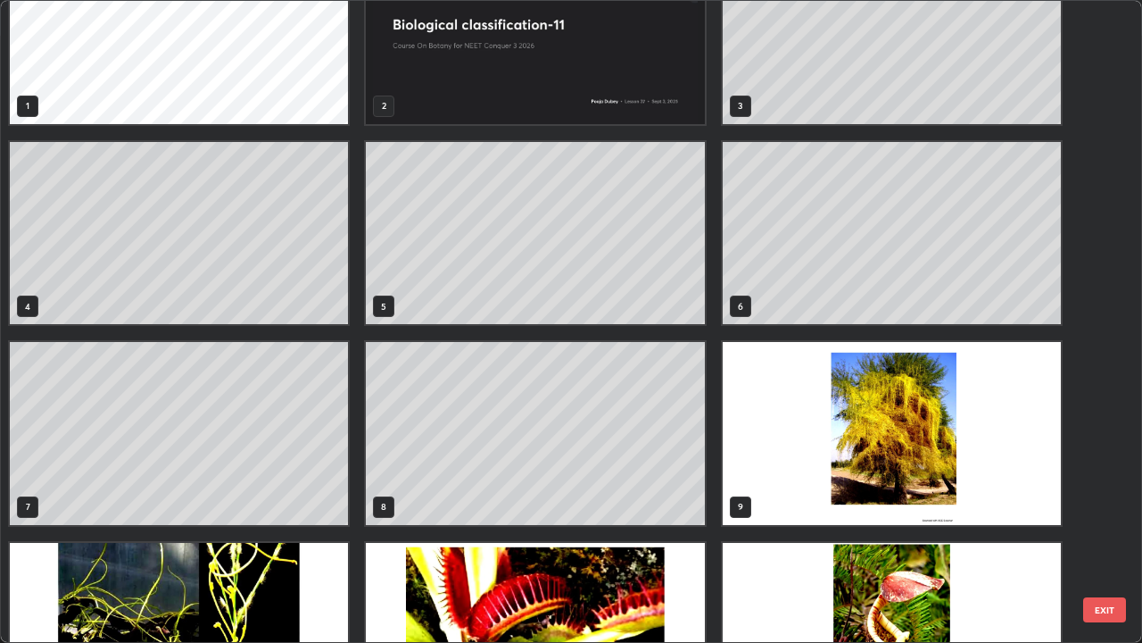
scroll to position [71, 0]
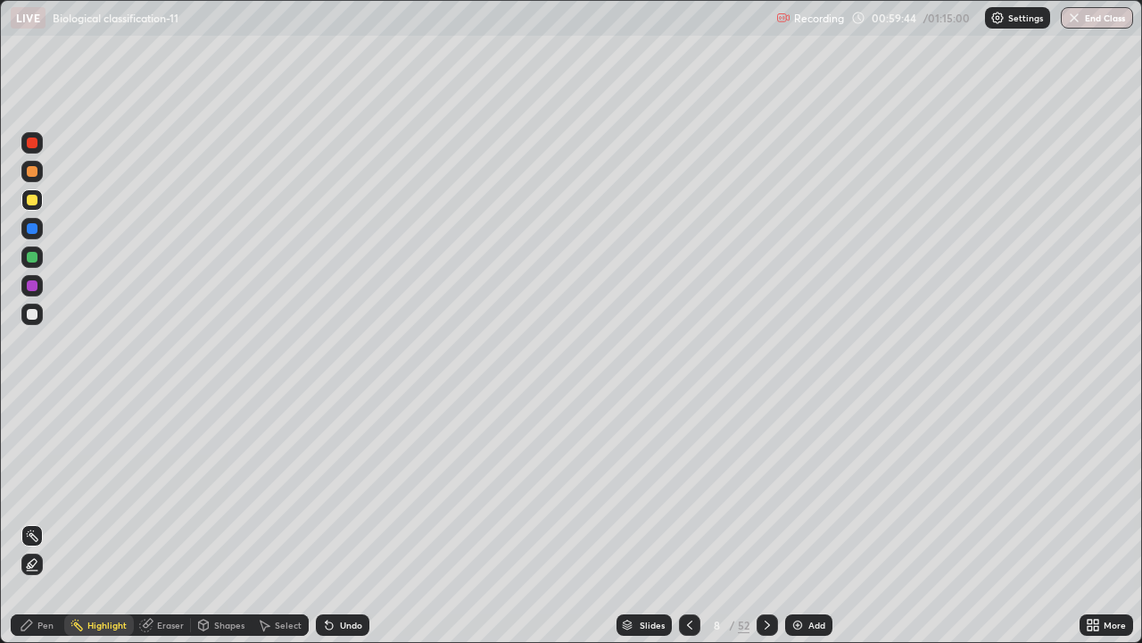
click at [34, 319] on div at bounding box center [31, 313] width 21 height 21
click at [37, 528] on div "Pen" at bounding box center [45, 624] width 16 height 9
click at [327, 528] on icon at bounding box center [329, 625] width 7 height 7
click at [631, 528] on icon at bounding box center [627, 624] width 11 height 11
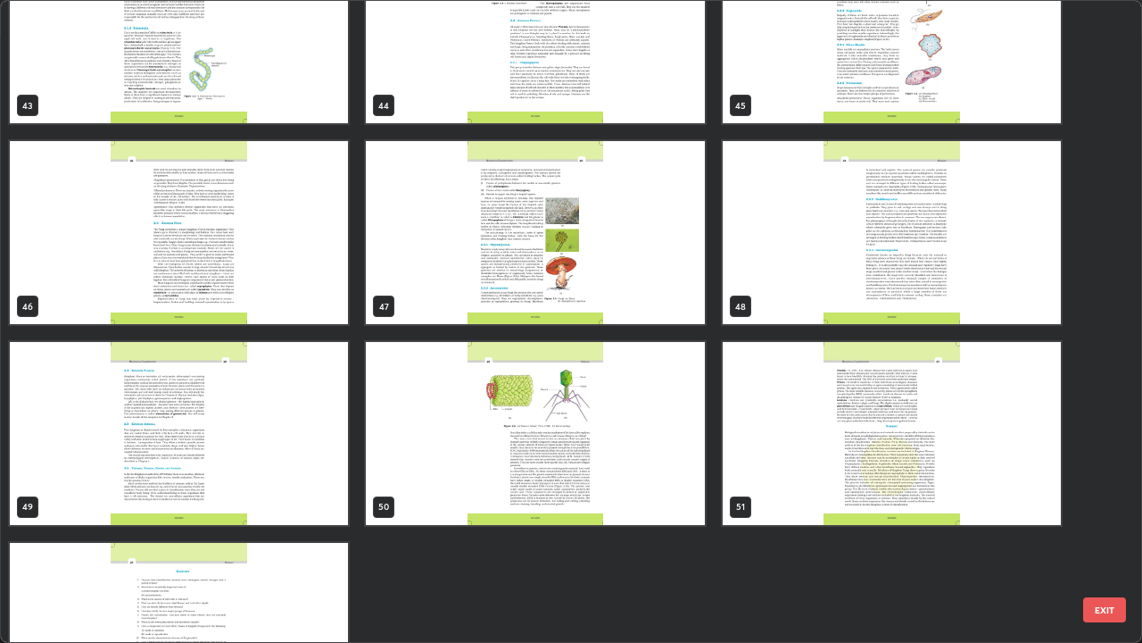
scroll to position [2886, 0]
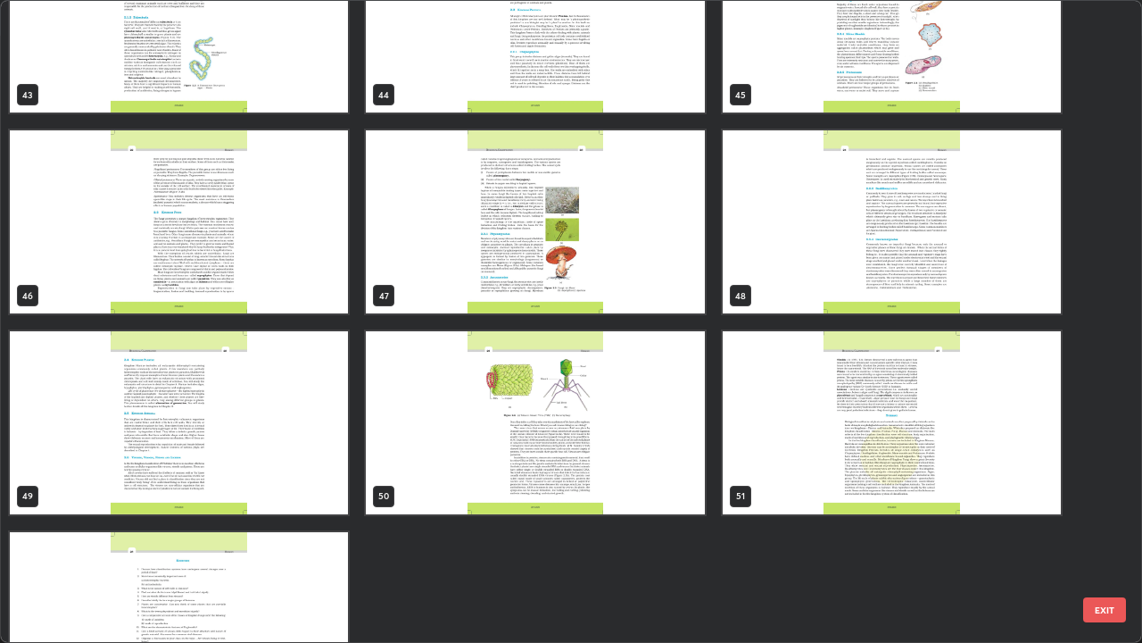
click at [201, 460] on img "grid" at bounding box center [179, 422] width 338 height 183
click at [205, 457] on img "grid" at bounding box center [179, 422] width 338 height 183
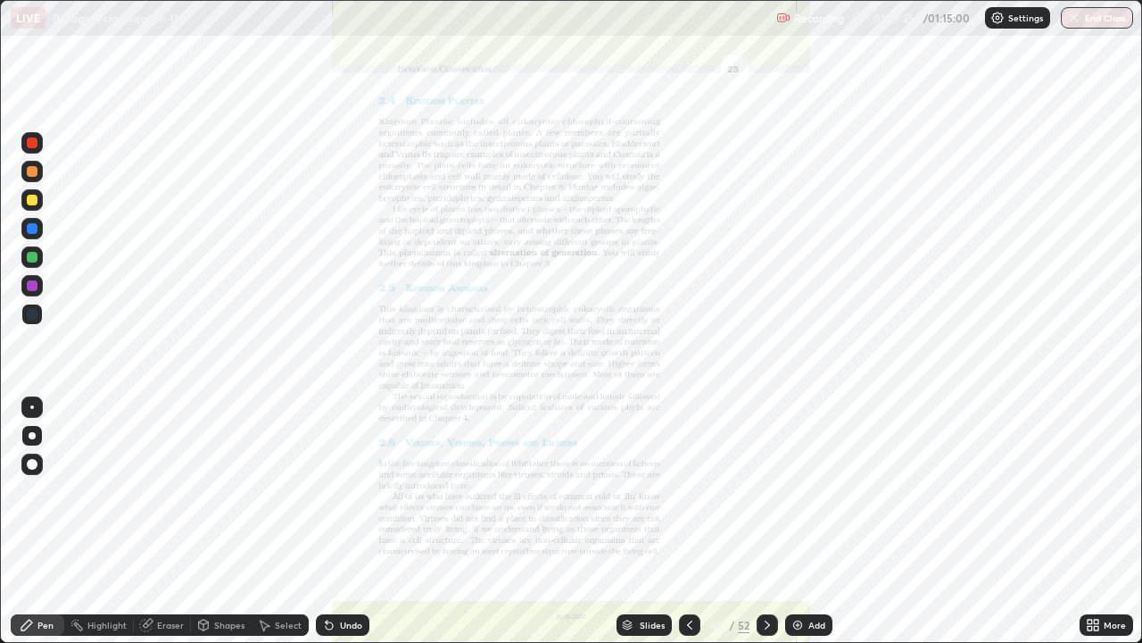
click at [236, 459] on img "grid" at bounding box center [179, 422] width 338 height 183
click at [243, 451] on img "grid" at bounding box center [179, 422] width 338 height 183
click at [626, 528] on icon at bounding box center [627, 627] width 9 height 3
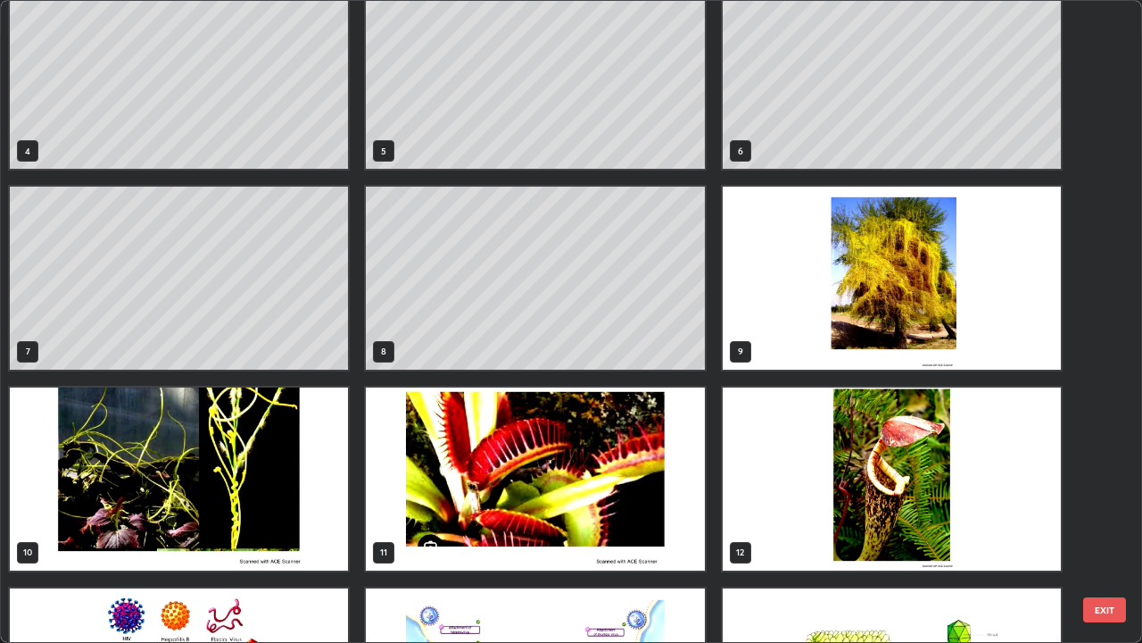
scroll to position [216, 0]
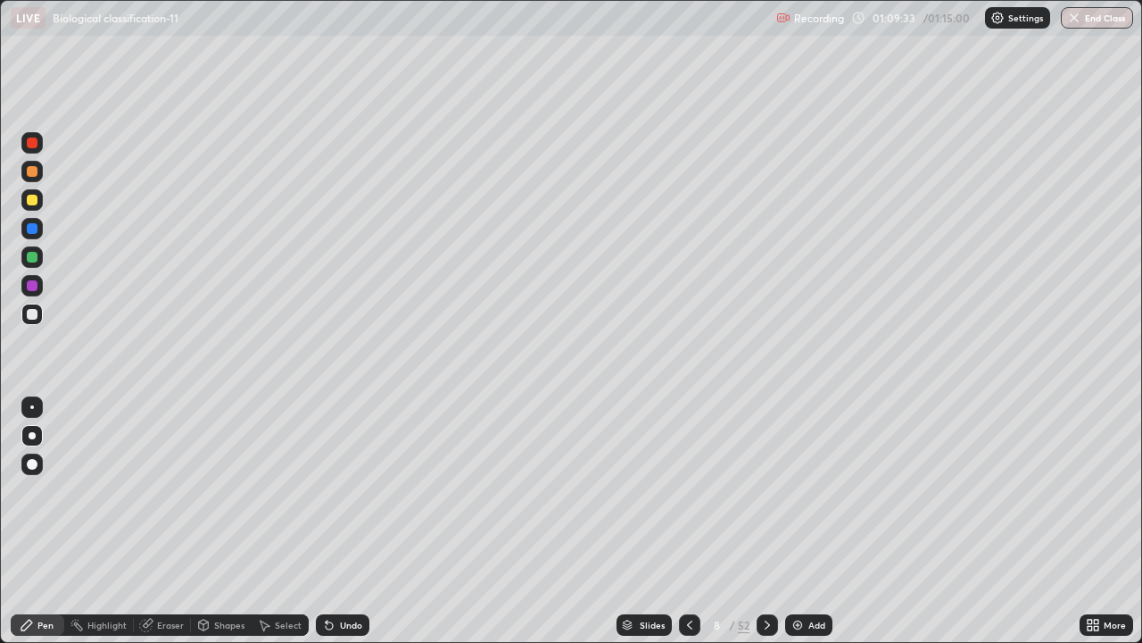
click at [1097, 22] on button "End Class" at bounding box center [1097, 17] width 72 height 21
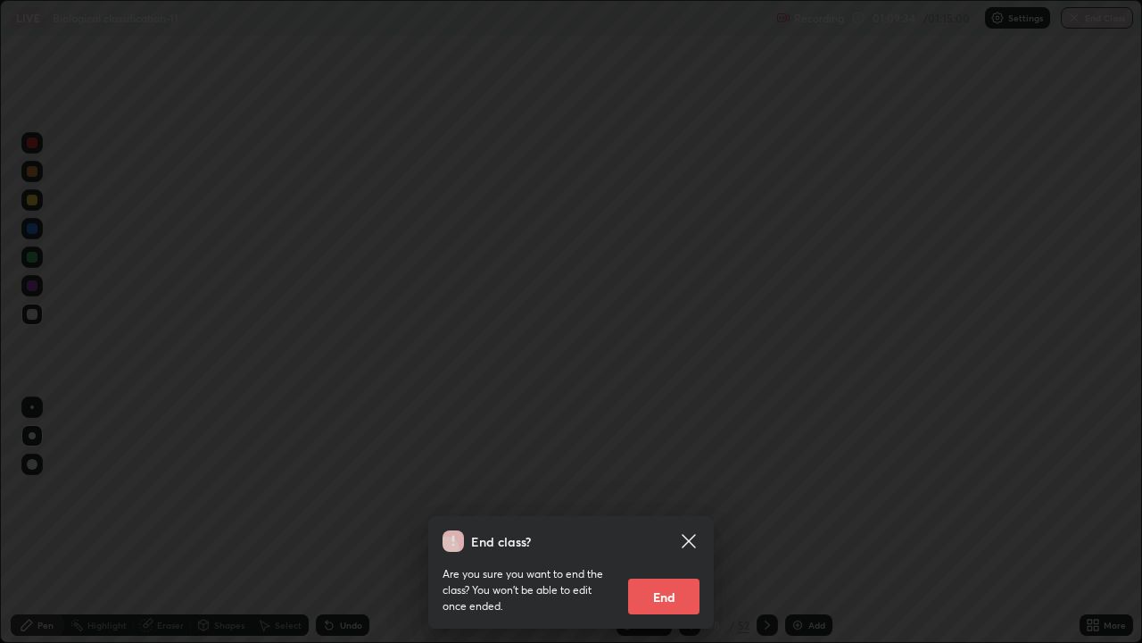
click at [681, 528] on button "End" at bounding box center [663, 596] width 71 height 36
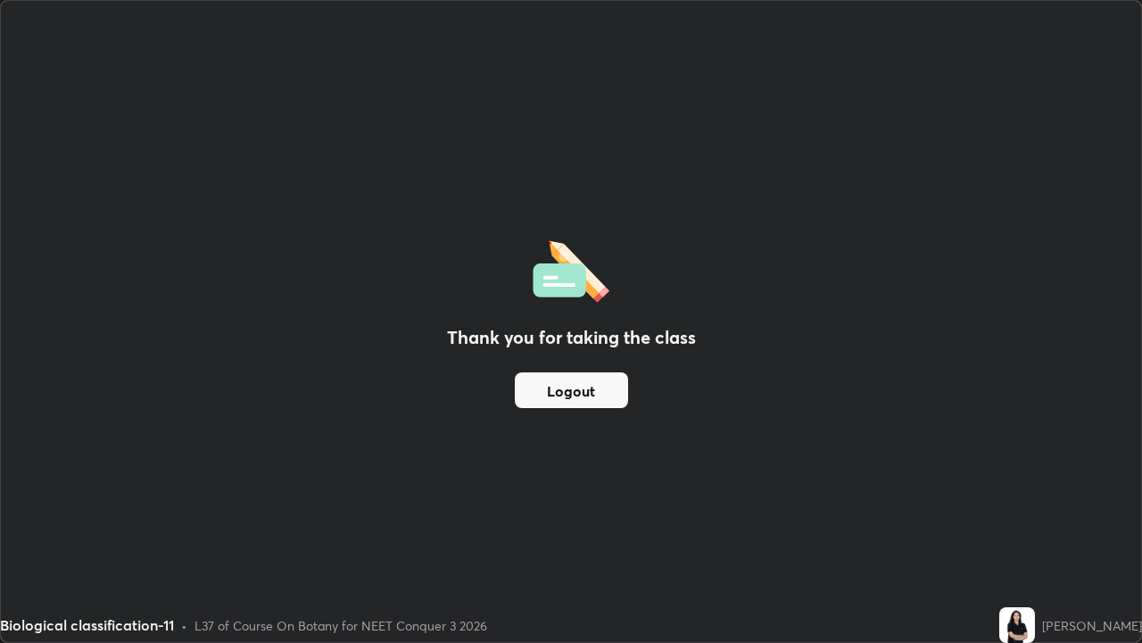
click at [620, 392] on button "Logout" at bounding box center [571, 390] width 113 height 36
